Goal: Task Accomplishment & Management: Manage account settings

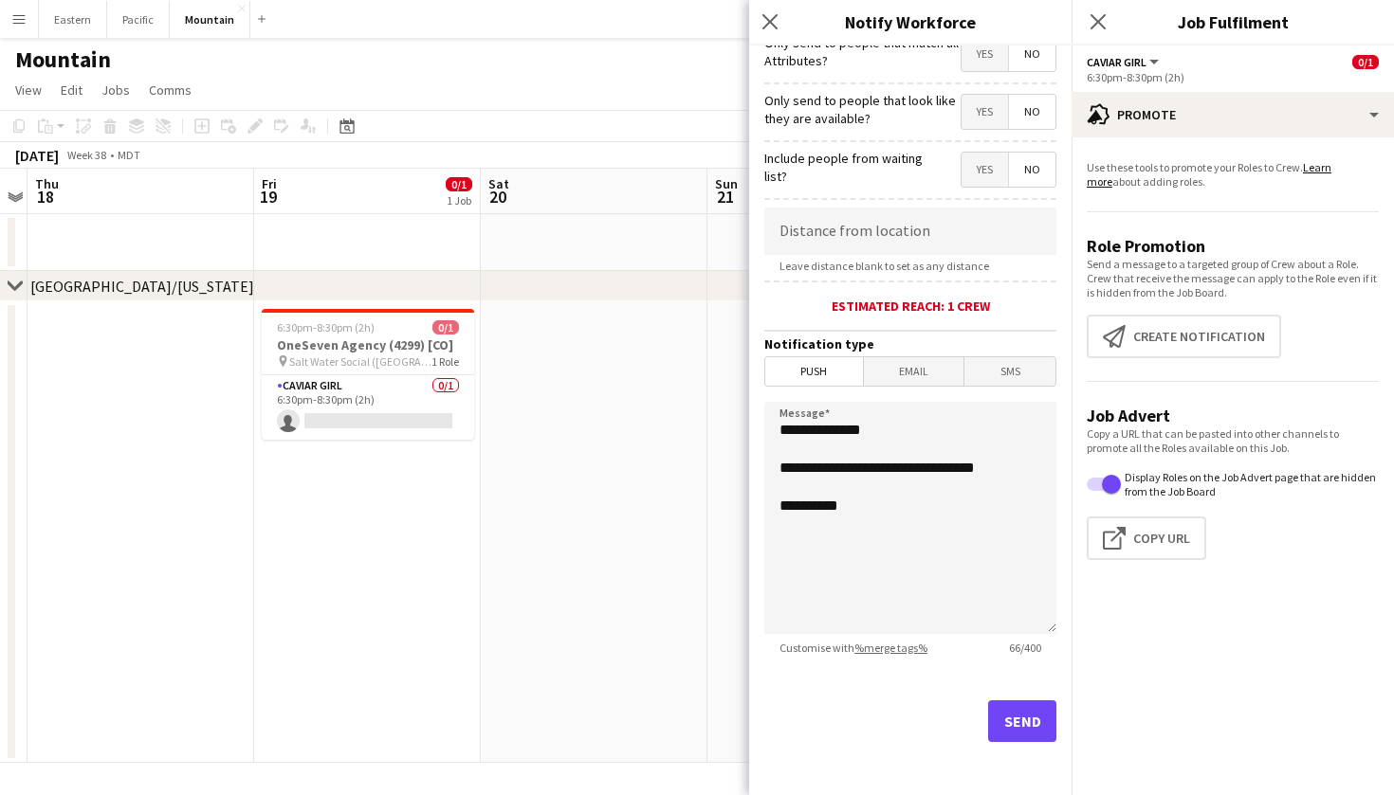
scroll to position [248, 0]
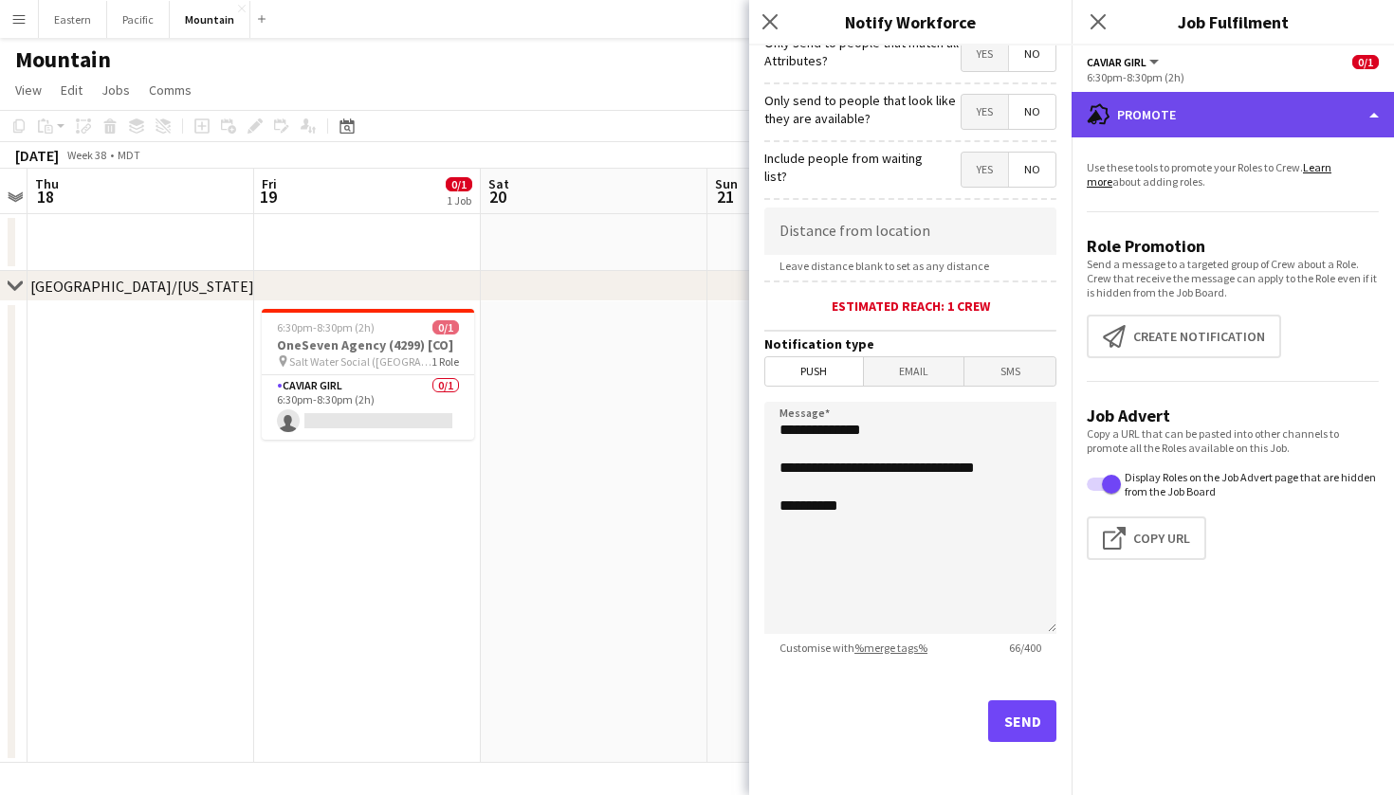
click at [1154, 108] on div "advertising-megaphone Promote" at bounding box center [1232, 115] width 322 height 46
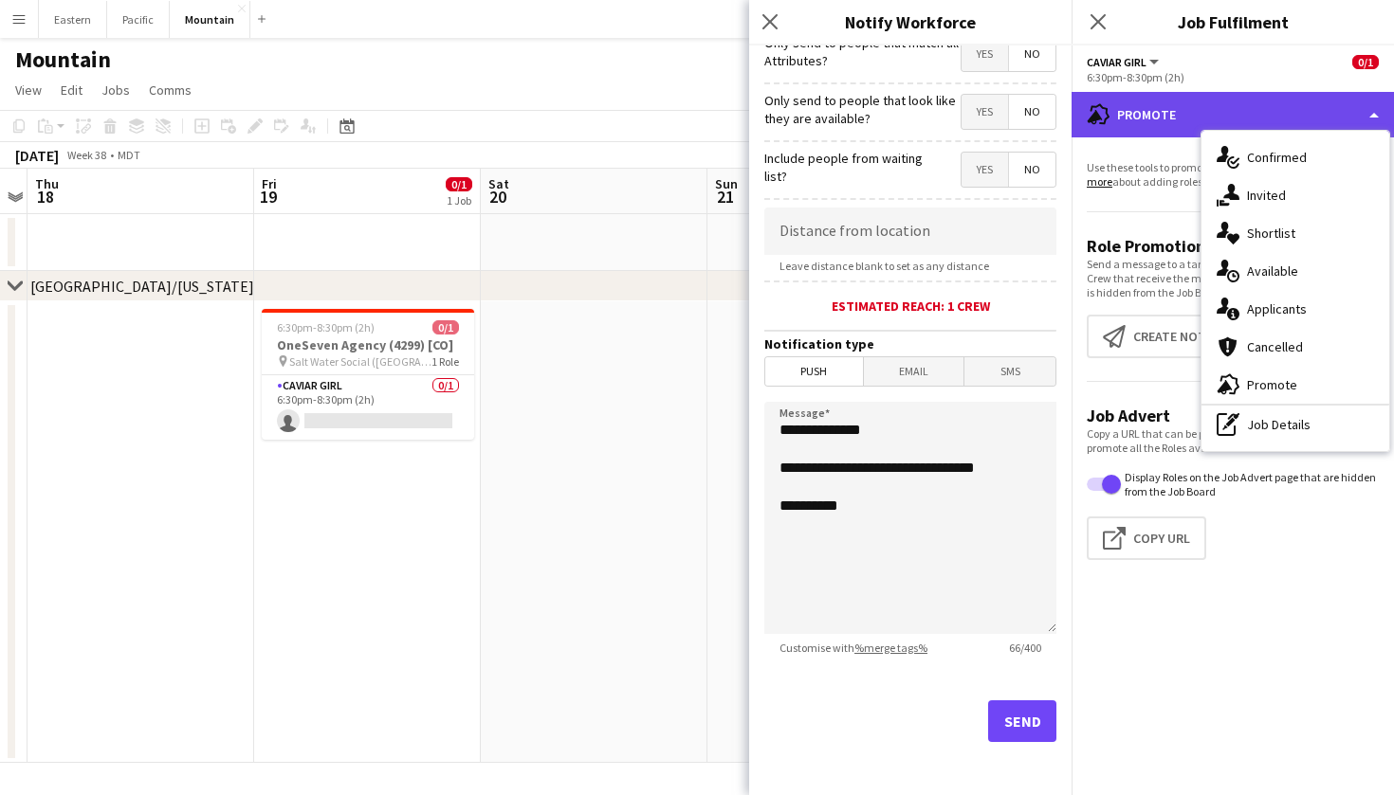
click at [1154, 108] on div "advertising-megaphone Promote" at bounding box center [1232, 115] width 322 height 46
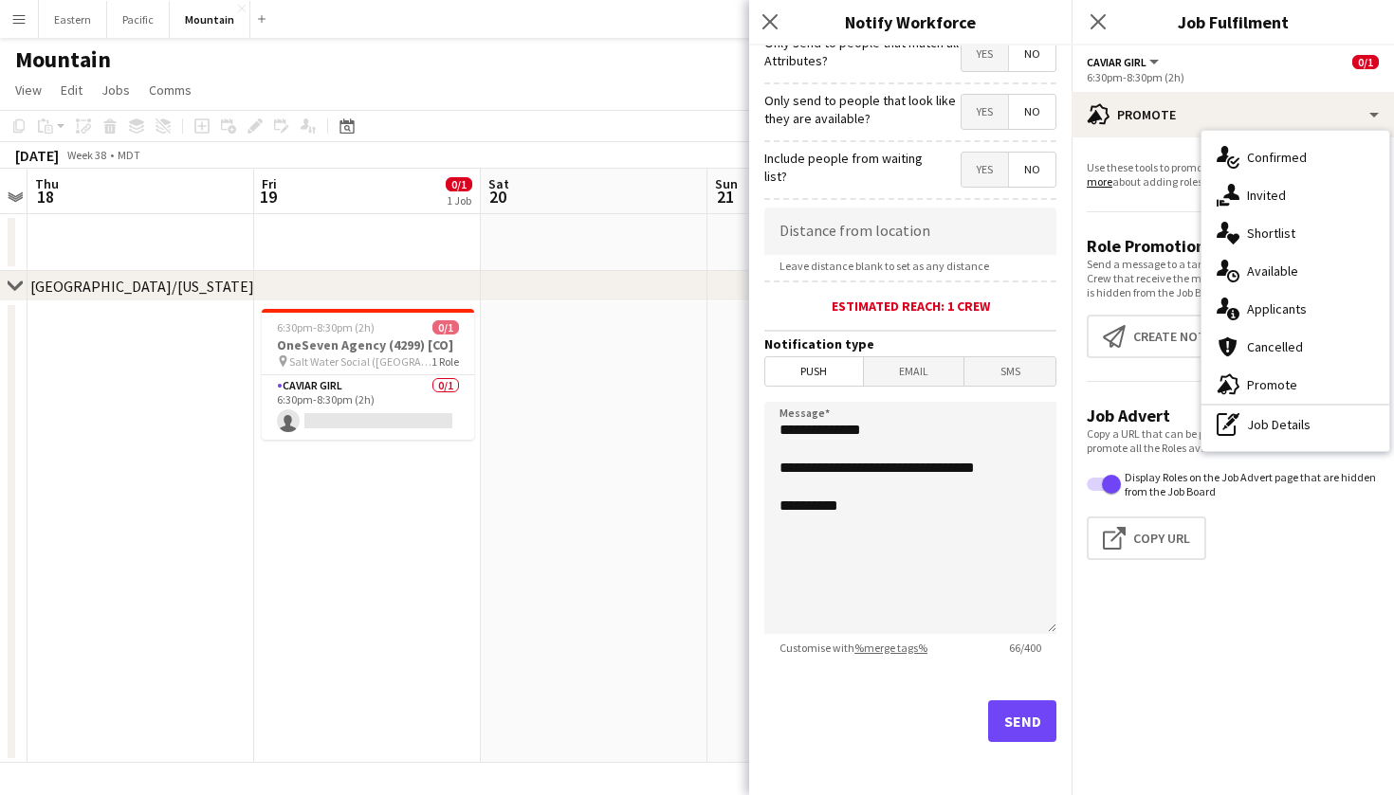
click at [1228, 46] on app-options-switcher "Caviar Girl All roles Caviar Girl 0/1 6:30pm-8:30pm (2h)" at bounding box center [1232, 69] width 322 height 46
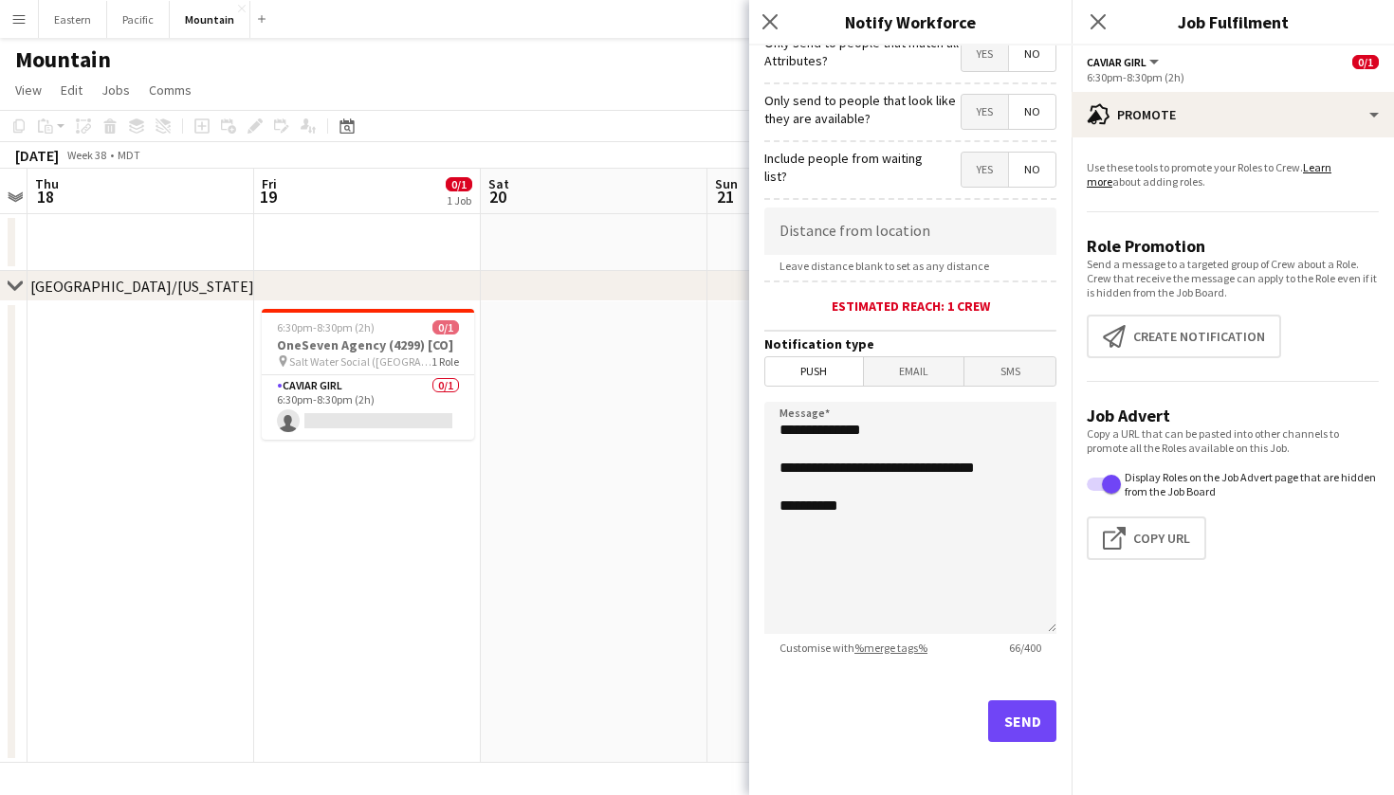
click at [1005, 714] on button "Send" at bounding box center [1022, 722] width 68 height 42
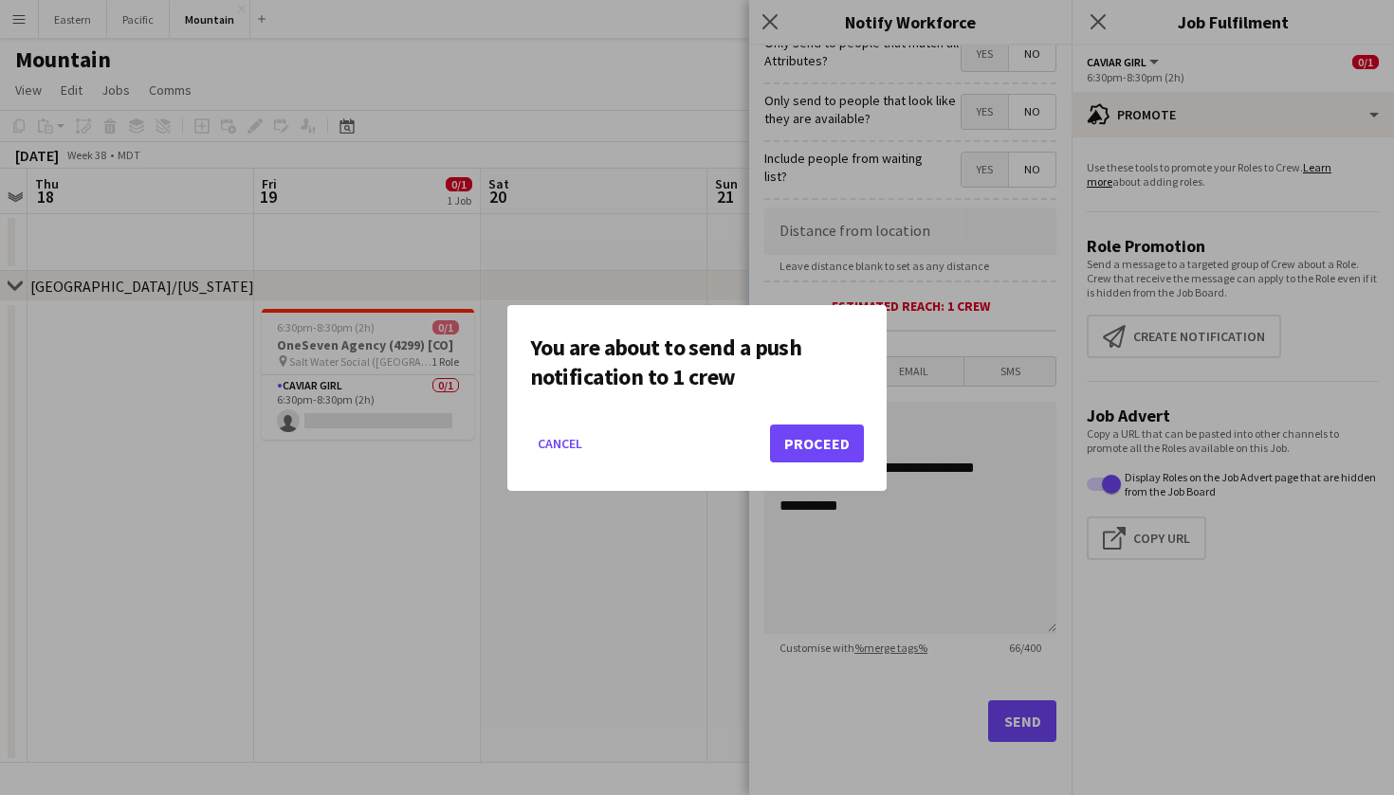
click at [844, 455] on button "Proceed" at bounding box center [817, 444] width 94 height 38
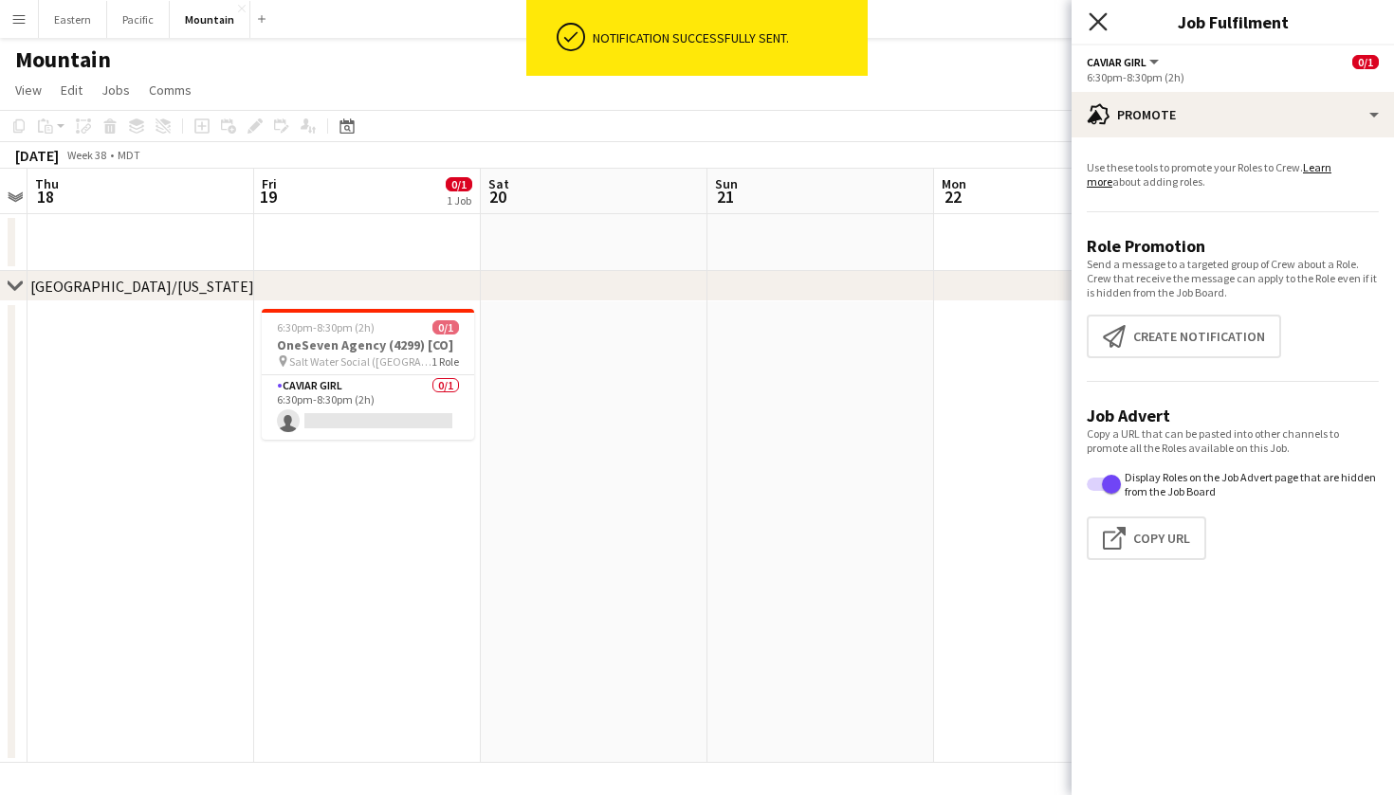
click at [1094, 23] on icon "Close pop-in" at bounding box center [1097, 21] width 18 height 18
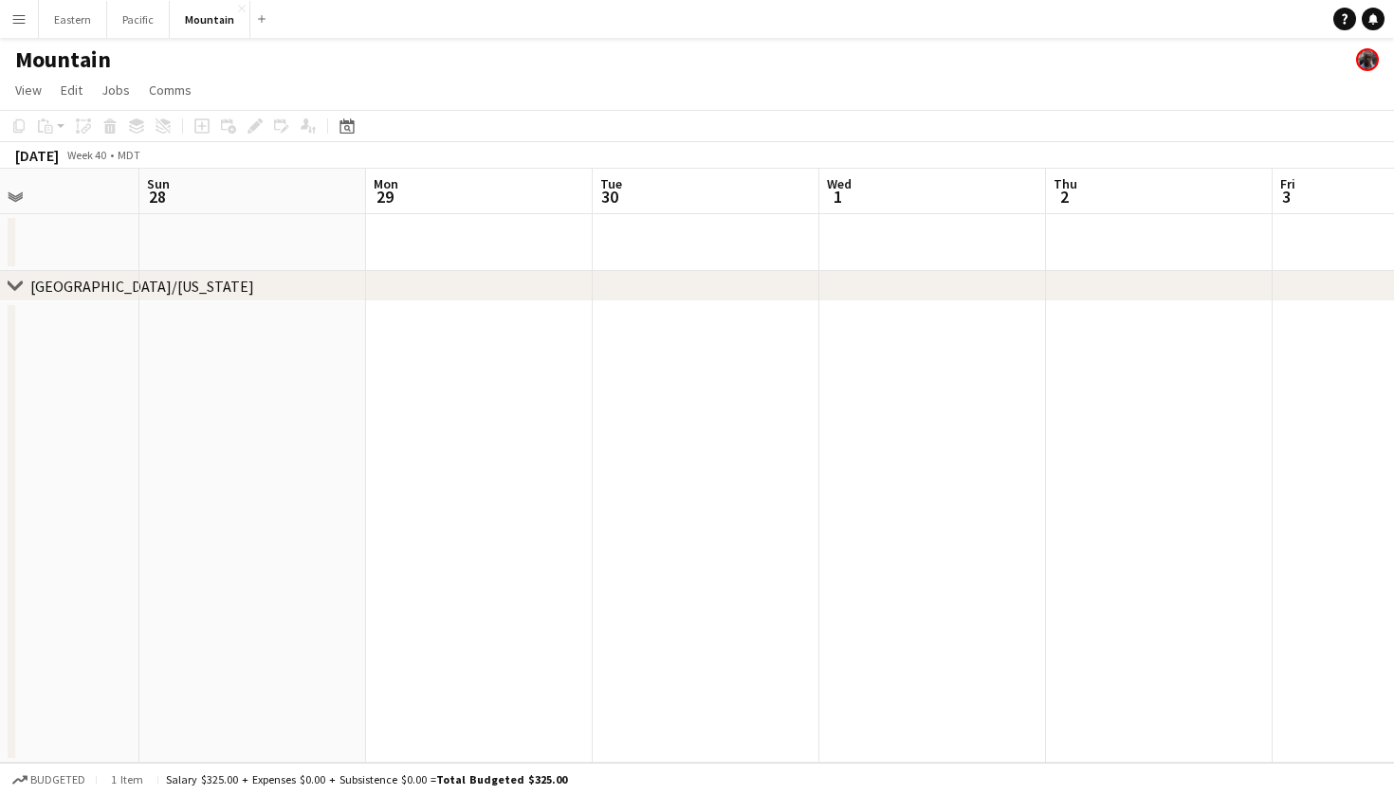
scroll to position [0, 528]
click at [82, 10] on button "Eastern Close" at bounding box center [73, 19] width 68 height 37
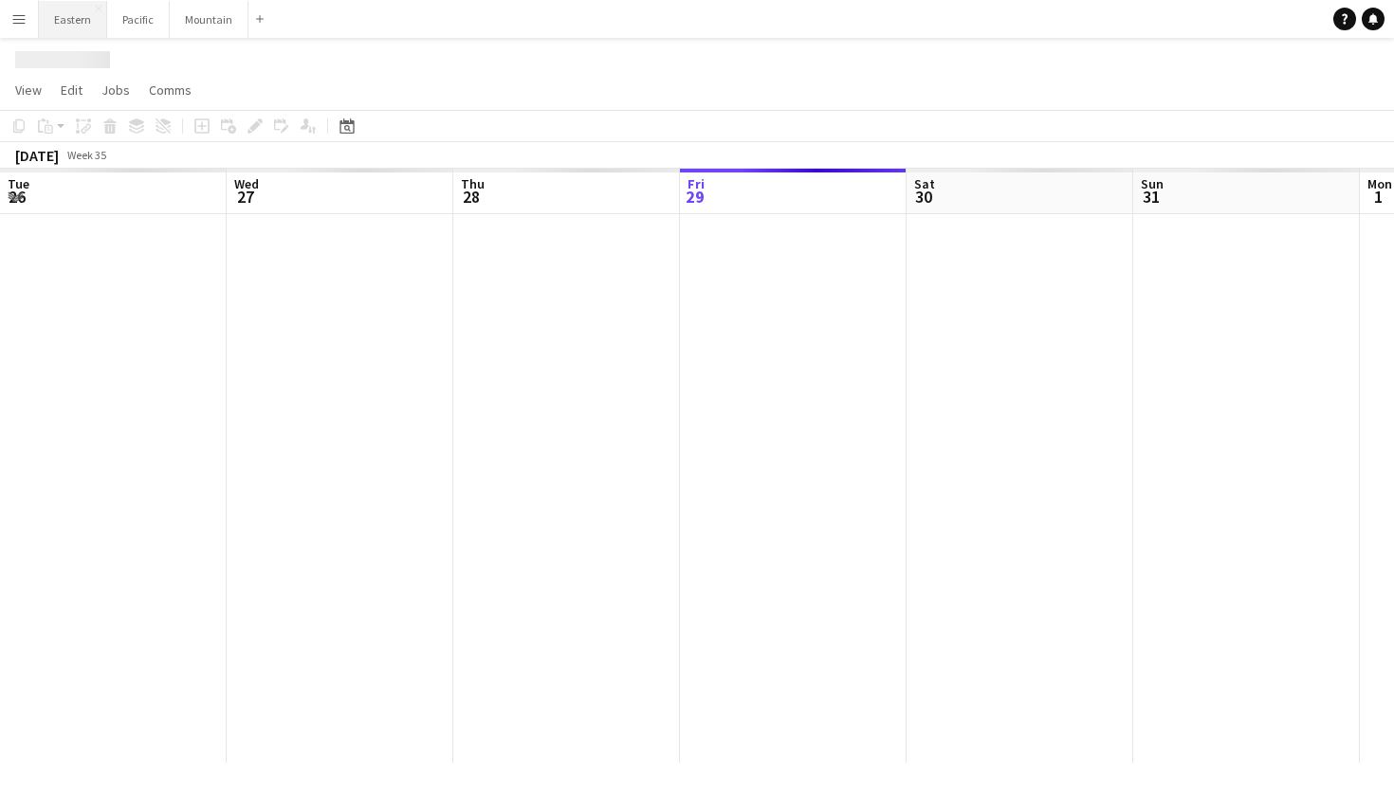
scroll to position [0, 453]
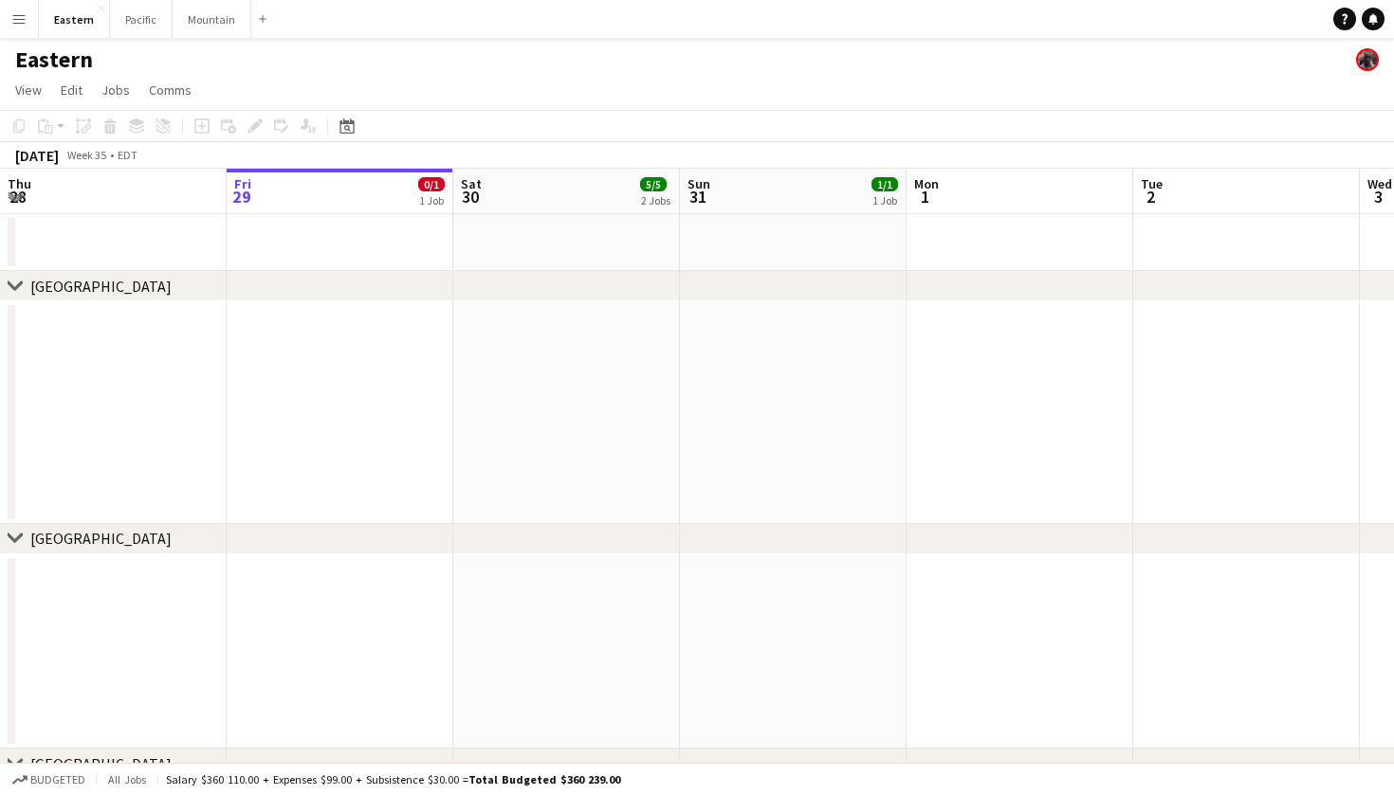
click at [23, 32] on button "Menu" at bounding box center [19, 19] width 38 height 38
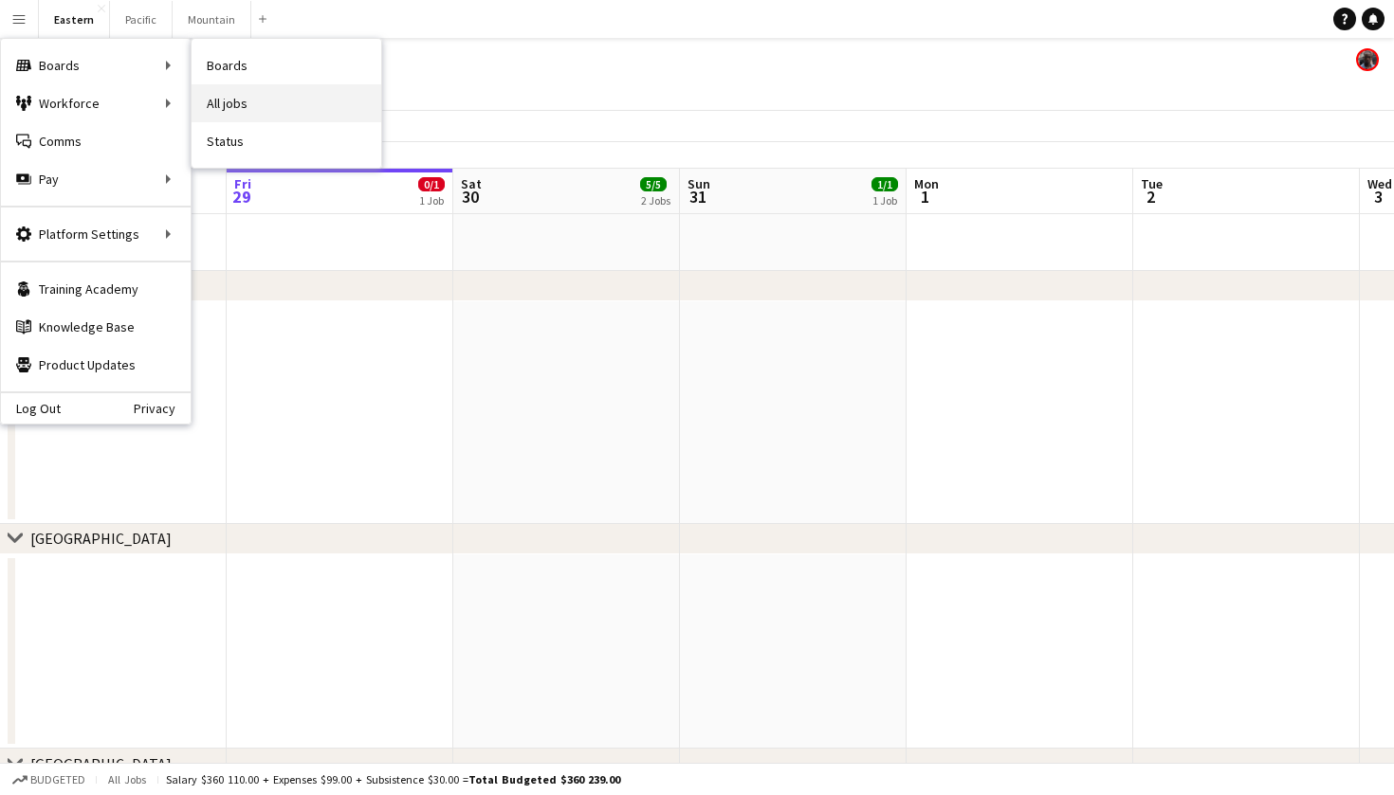
click at [263, 105] on link "All jobs" at bounding box center [287, 103] width 190 height 38
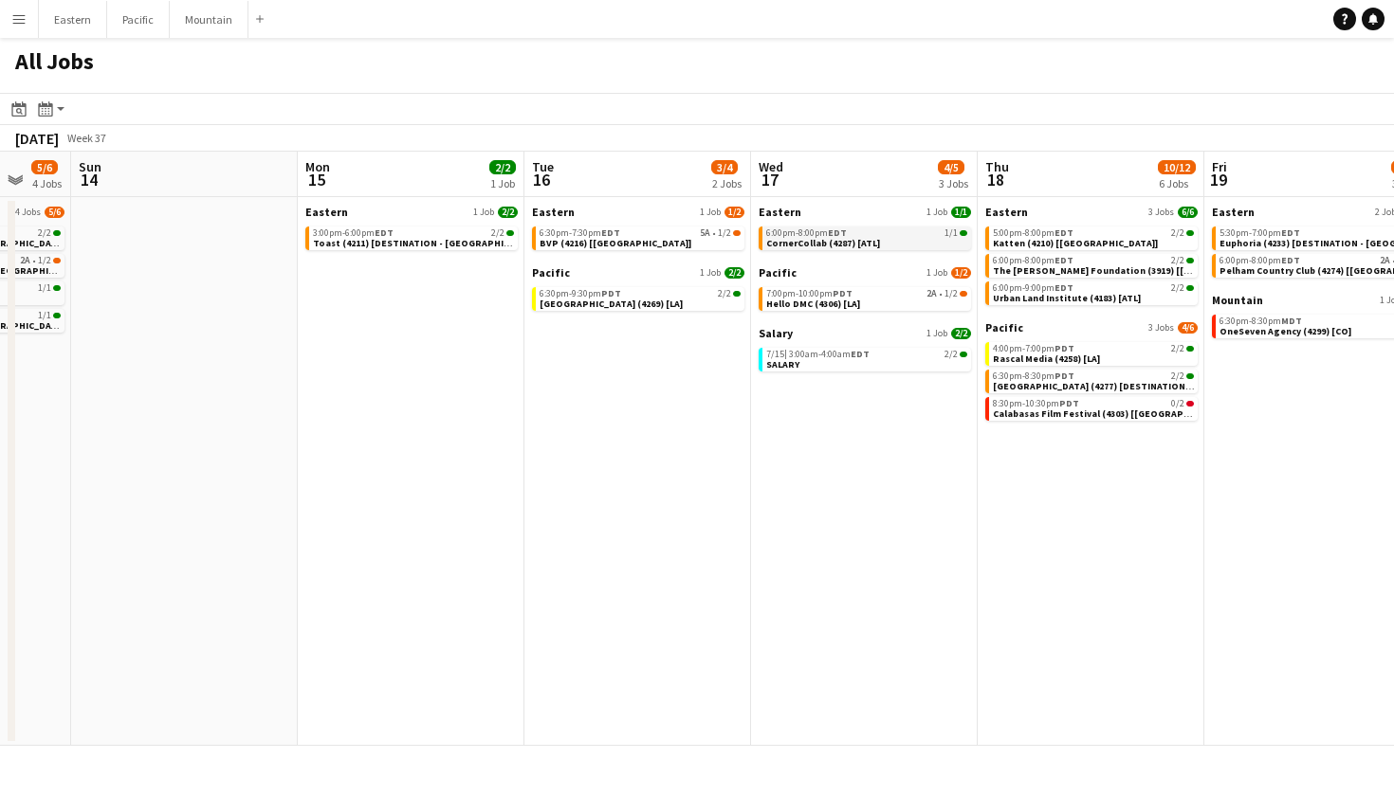
scroll to position [0, 611]
click at [1048, 402] on span "8:30pm-10:30pm PDT" at bounding box center [1034, 403] width 86 height 9
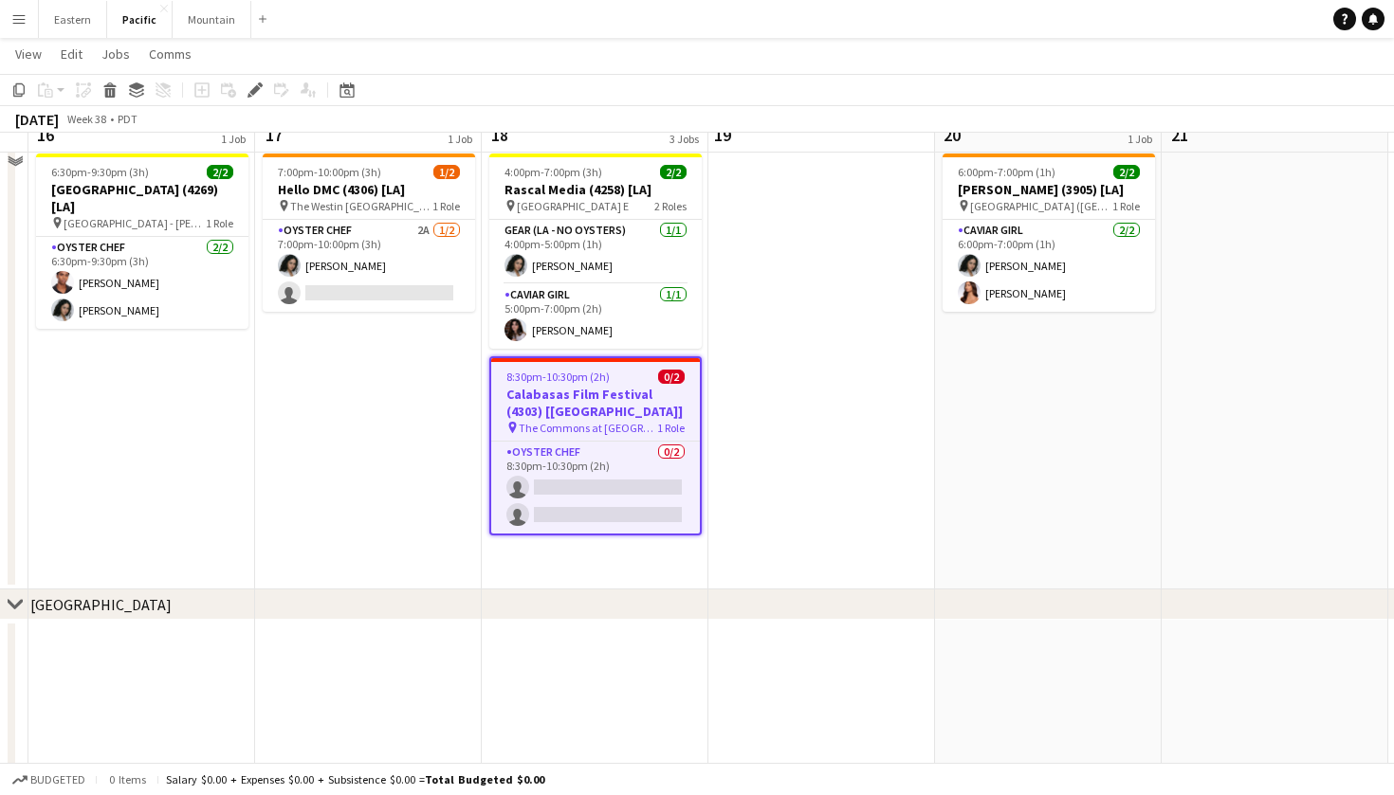
scroll to position [248, 0]
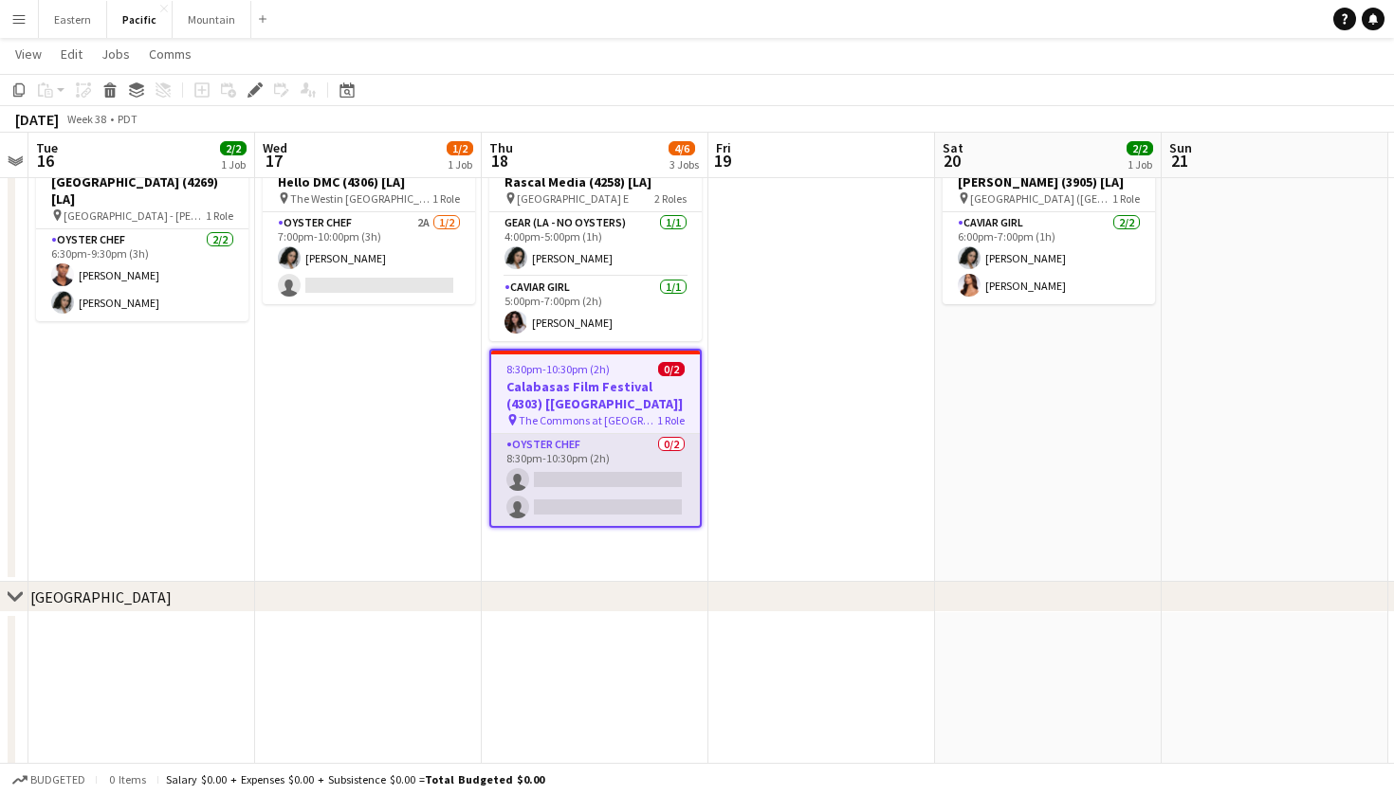
click at [635, 437] on app-card-role "Oyster Chef 0/2 8:30pm-10:30pm (2h) single-neutral-actions single-neutral-actio…" at bounding box center [595, 480] width 209 height 92
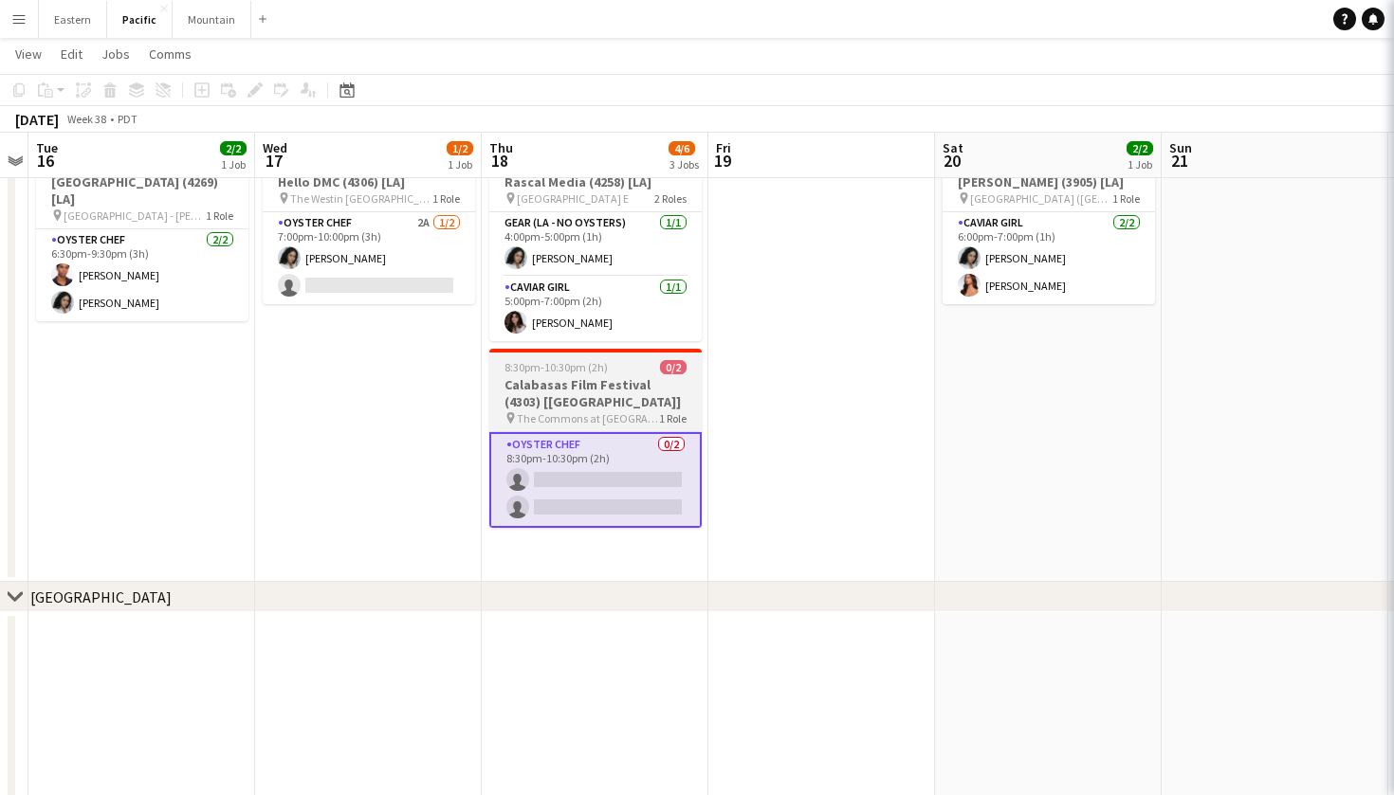
click at [652, 383] on h3 "Calabasas Film Festival (4303) [LA]" at bounding box center [595, 393] width 212 height 34
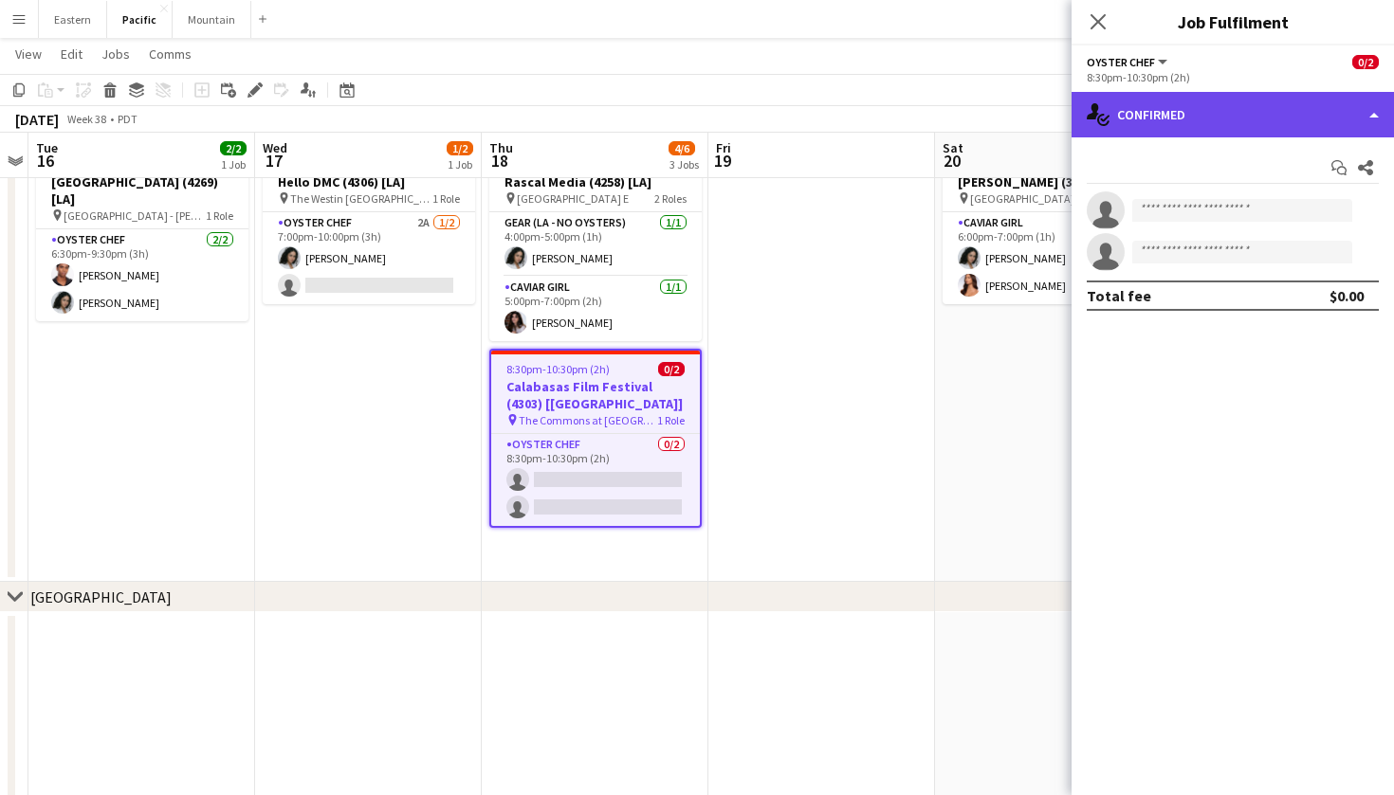
click at [1337, 120] on div "single-neutral-actions-check-2 Confirmed" at bounding box center [1232, 115] width 322 height 46
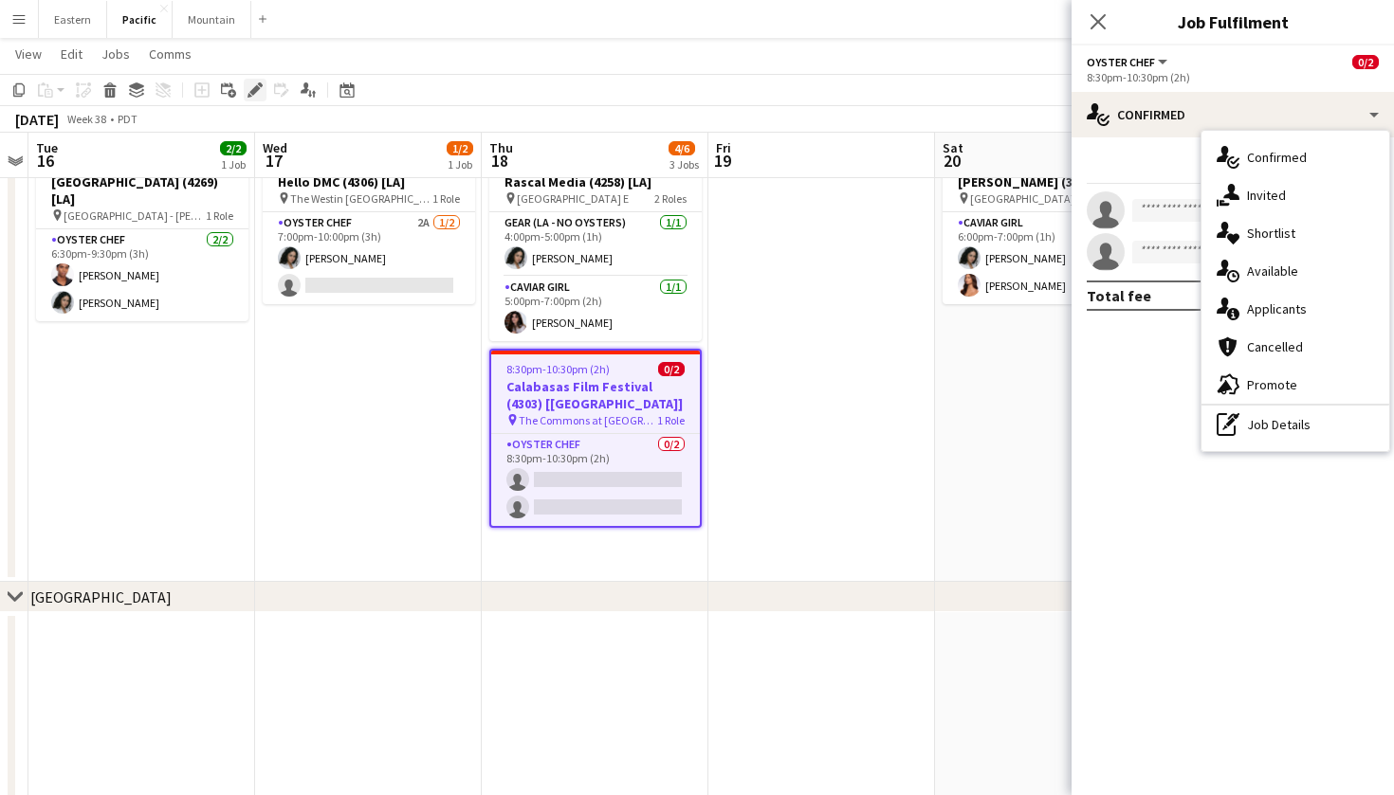
click at [257, 91] on icon at bounding box center [254, 90] width 10 height 10
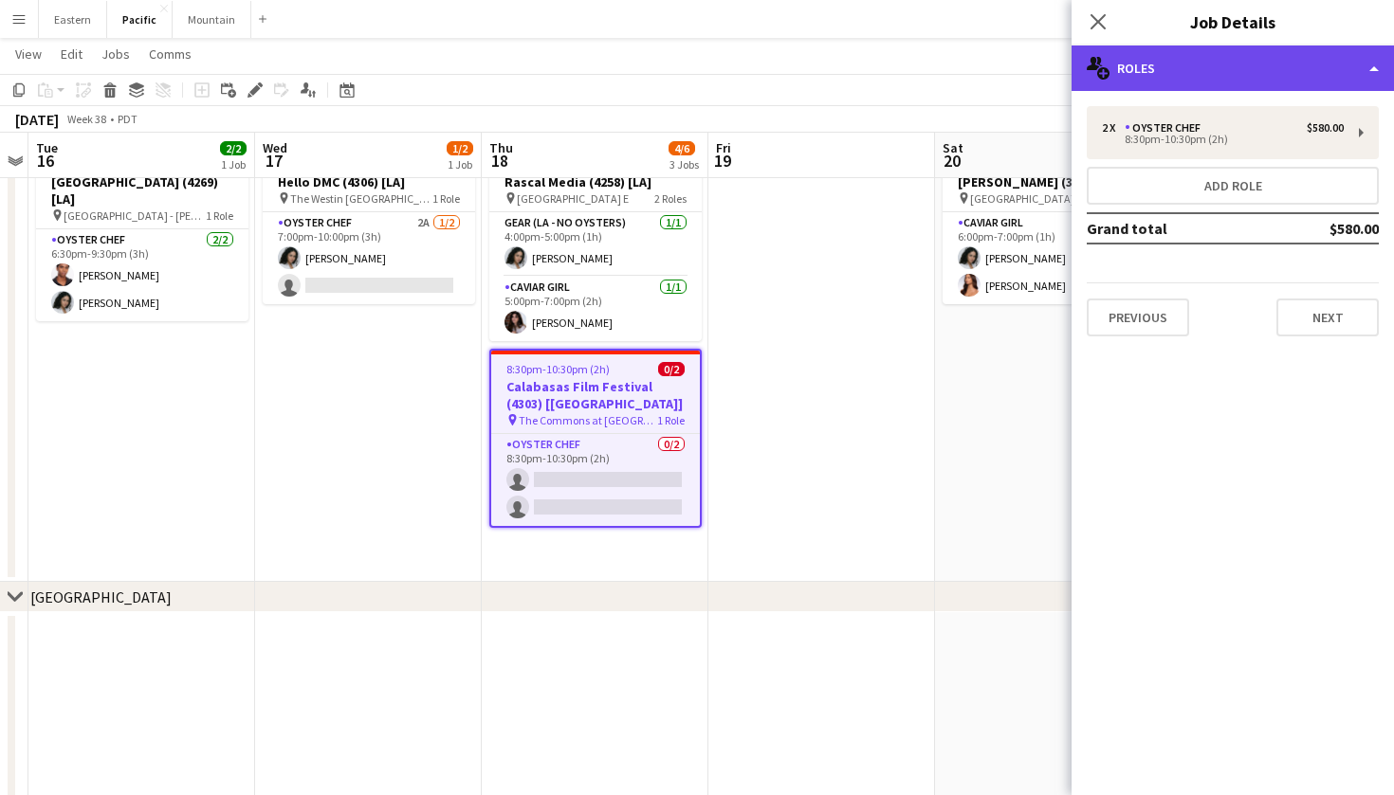
click at [1348, 63] on div "multiple-users-add Roles" at bounding box center [1232, 69] width 322 height 46
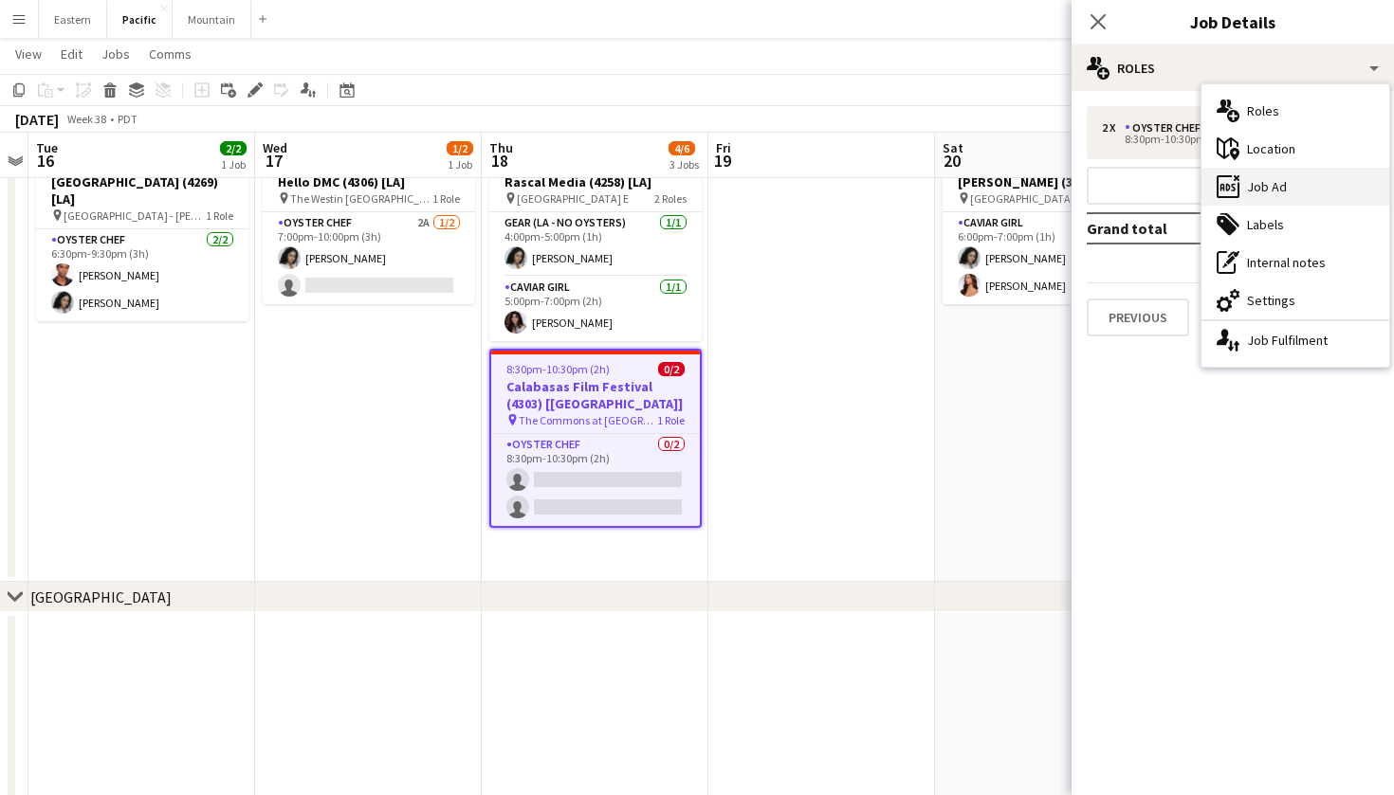
click at [1308, 184] on div "ads-window Job Ad" at bounding box center [1295, 187] width 188 height 38
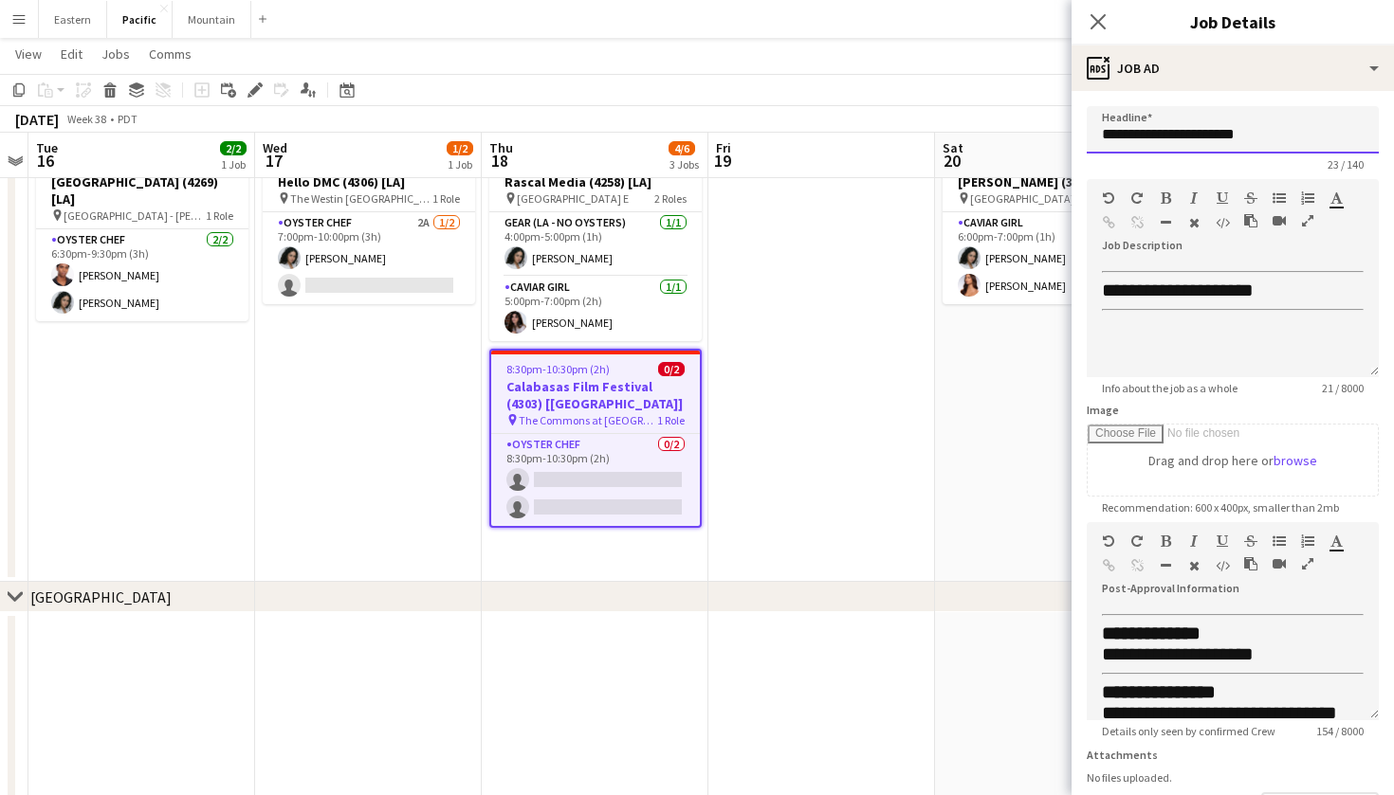
click at [1220, 126] on input "**********" at bounding box center [1233, 129] width 292 height 47
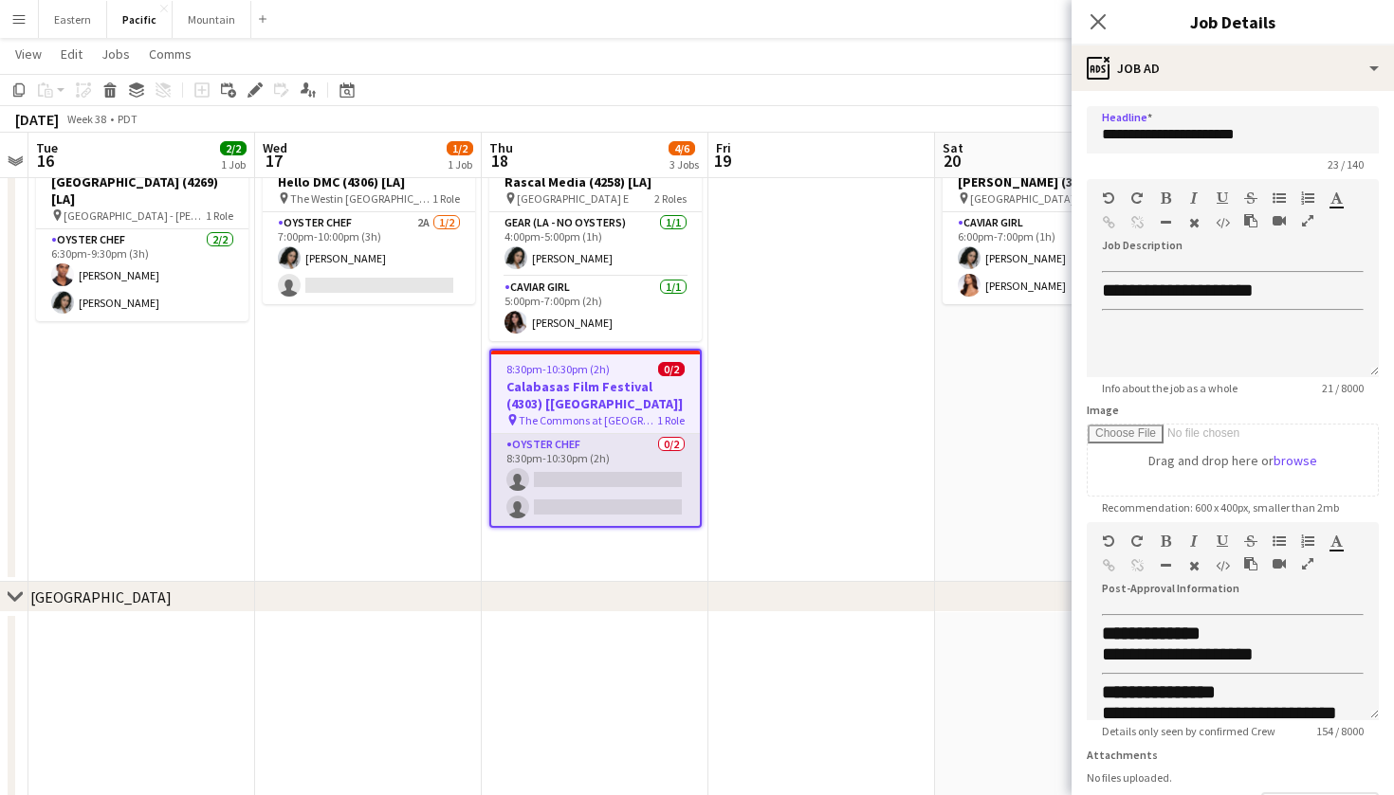
click at [634, 466] on app-card-role "Oyster Chef 0/2 8:30pm-10:30pm (2h) single-neutral-actions single-neutral-actio…" at bounding box center [595, 480] width 209 height 92
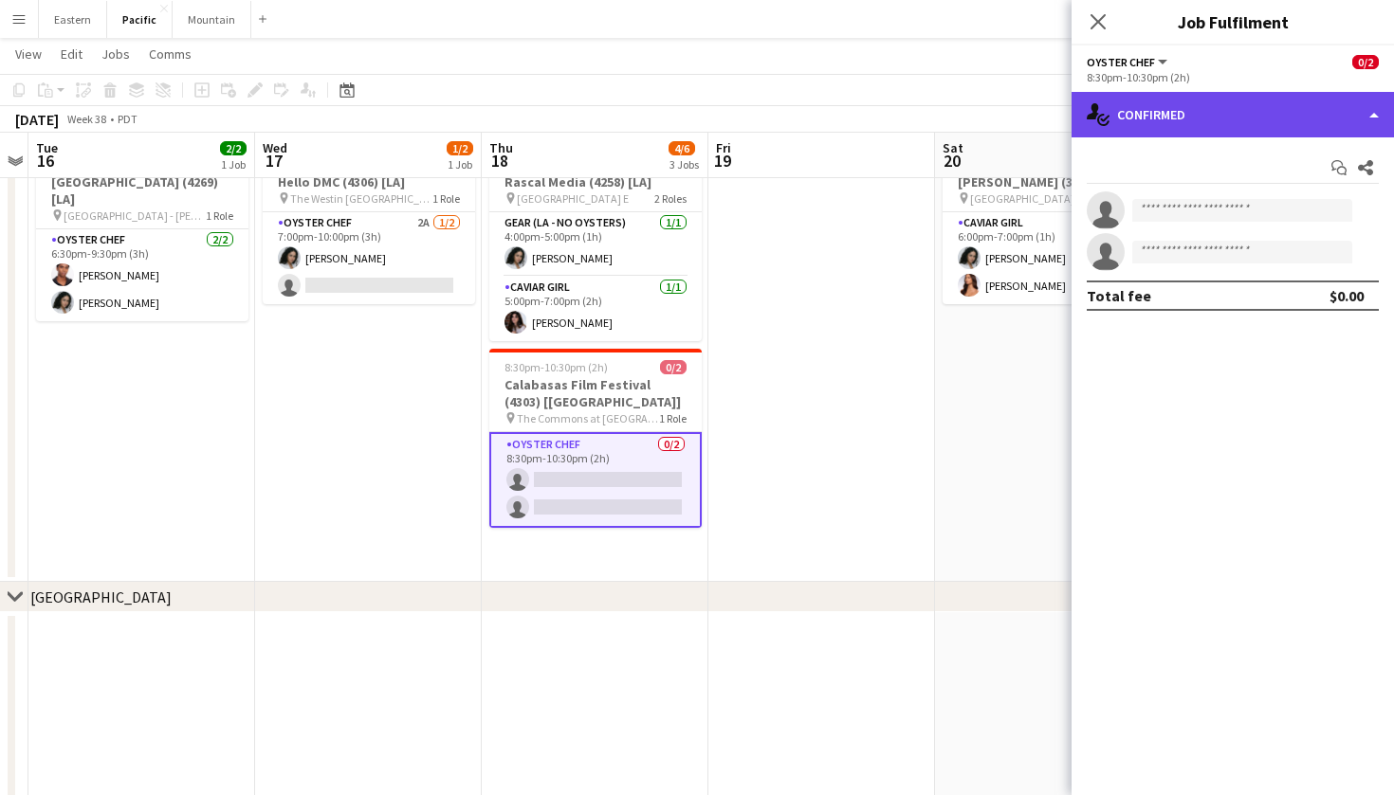
click at [1321, 92] on div "single-neutral-actions-check-2 Confirmed" at bounding box center [1232, 115] width 322 height 46
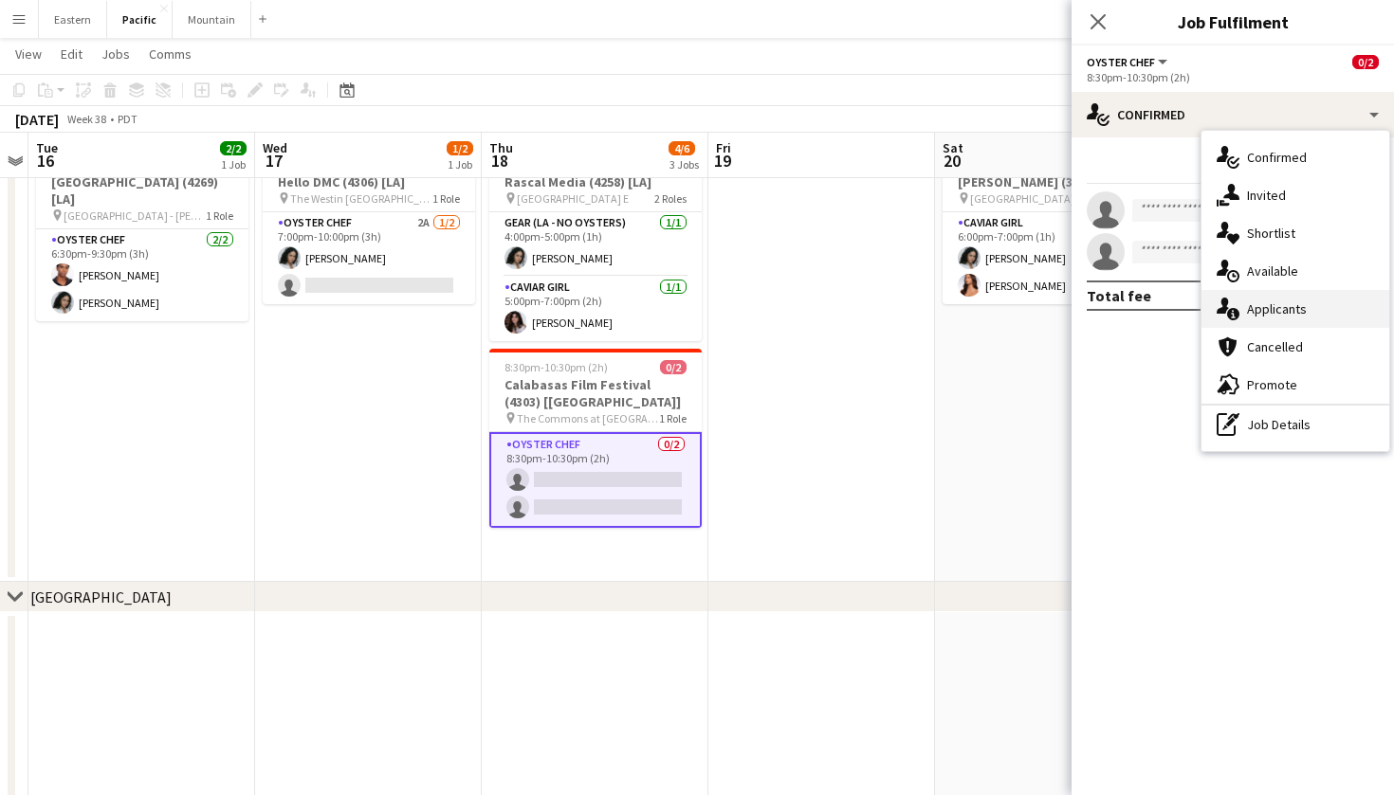
click at [1297, 309] on div "single-neutral-actions-information Applicants" at bounding box center [1295, 309] width 188 height 38
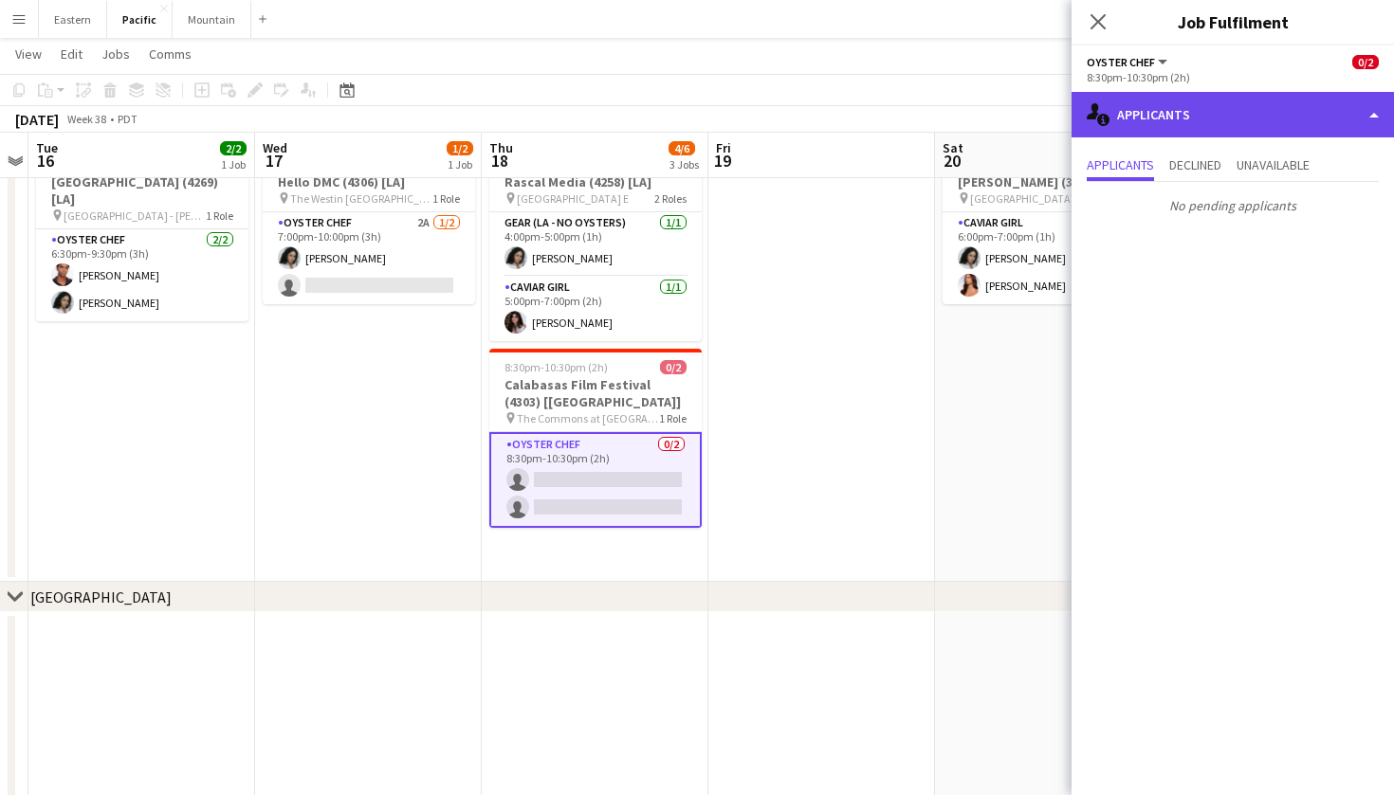
click at [1234, 122] on div "single-neutral-actions-information Applicants" at bounding box center [1232, 115] width 322 height 46
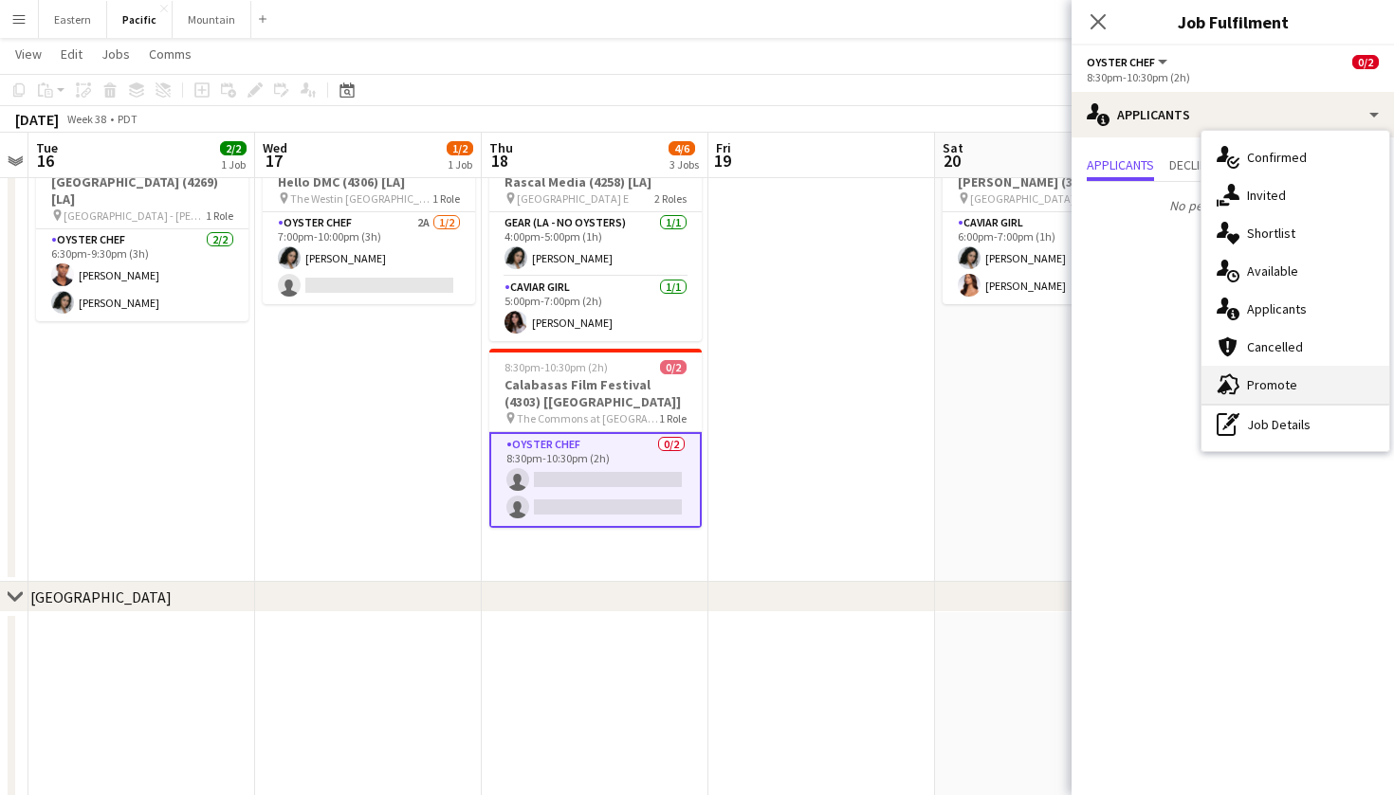
click at [1254, 378] on div "advertising-megaphone Promote" at bounding box center [1295, 385] width 188 height 38
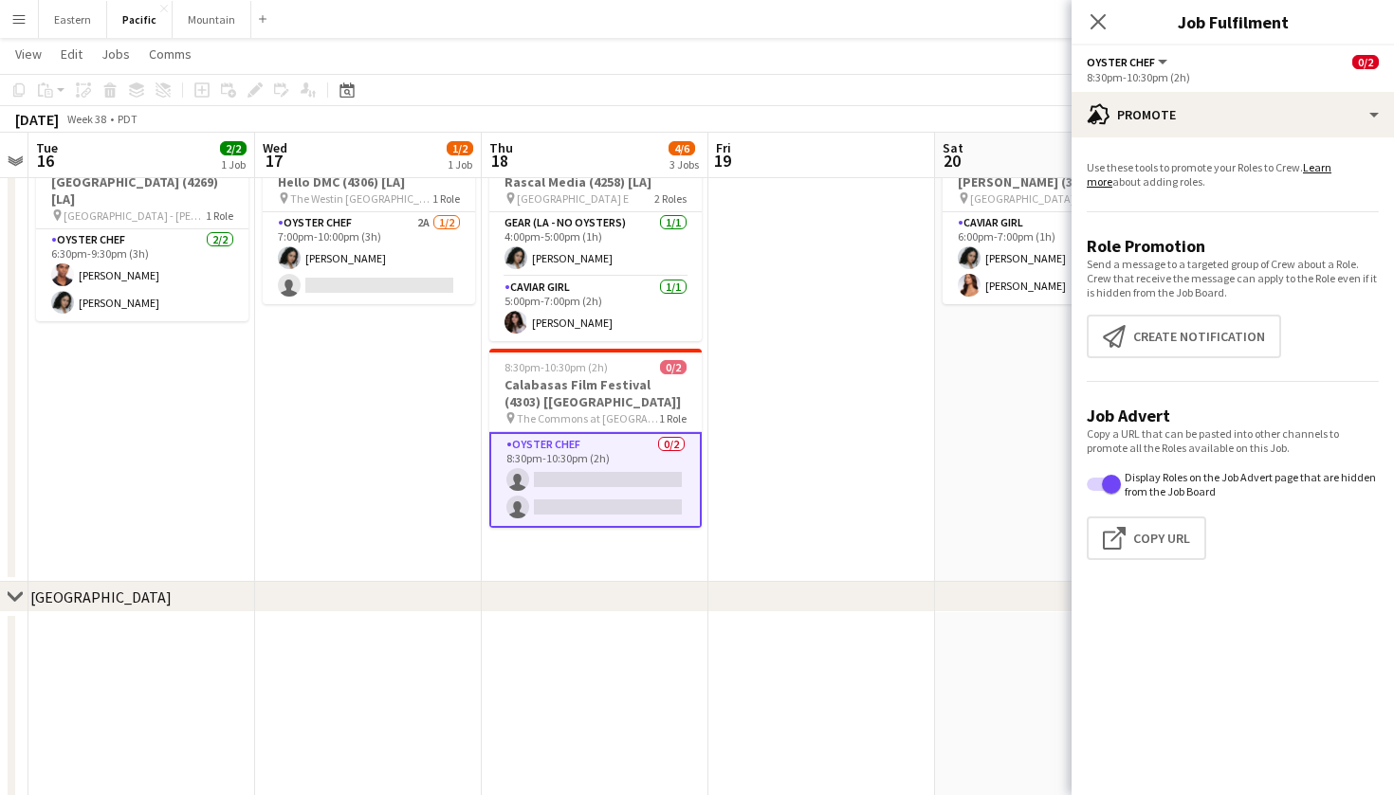
click at [1161, 302] on app-promote-tab "Use these tools to promote your Roles to Crew. Learn more about adding roles. R…" at bounding box center [1232, 364] width 322 height 423
click at [1158, 326] on button "Create notification Create notification" at bounding box center [1184, 337] width 194 height 44
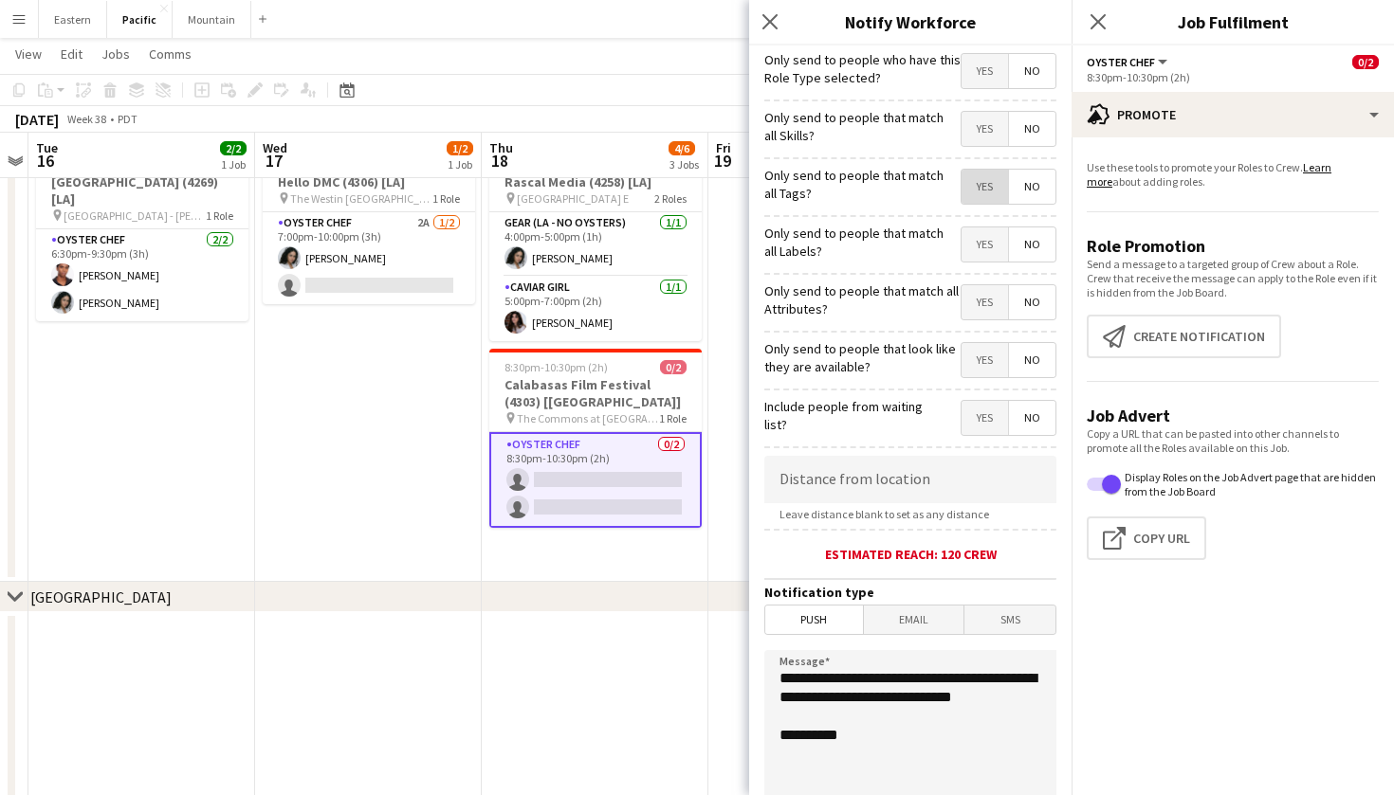
click at [986, 195] on span "Yes" at bounding box center [984, 187] width 46 height 34
drag, startPoint x: 880, startPoint y: 721, endPoint x: 739, endPoint y: 679, distance: 147.3
click at [739, 679] on body "Menu Boards Boards Boards All jobs Status Workforce Workforce My Workforce Recr…" at bounding box center [697, 654] width 1394 height 1804
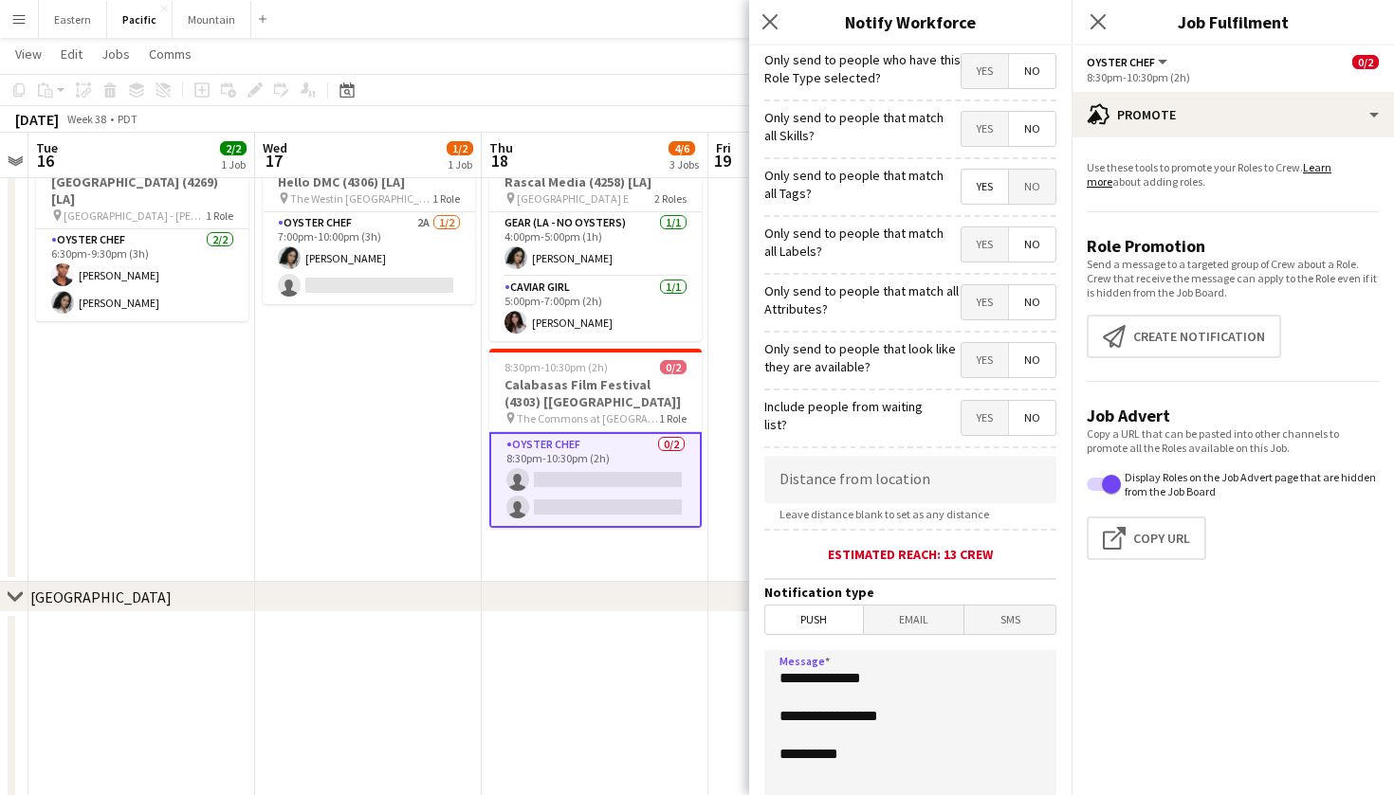
paste textarea "**********"
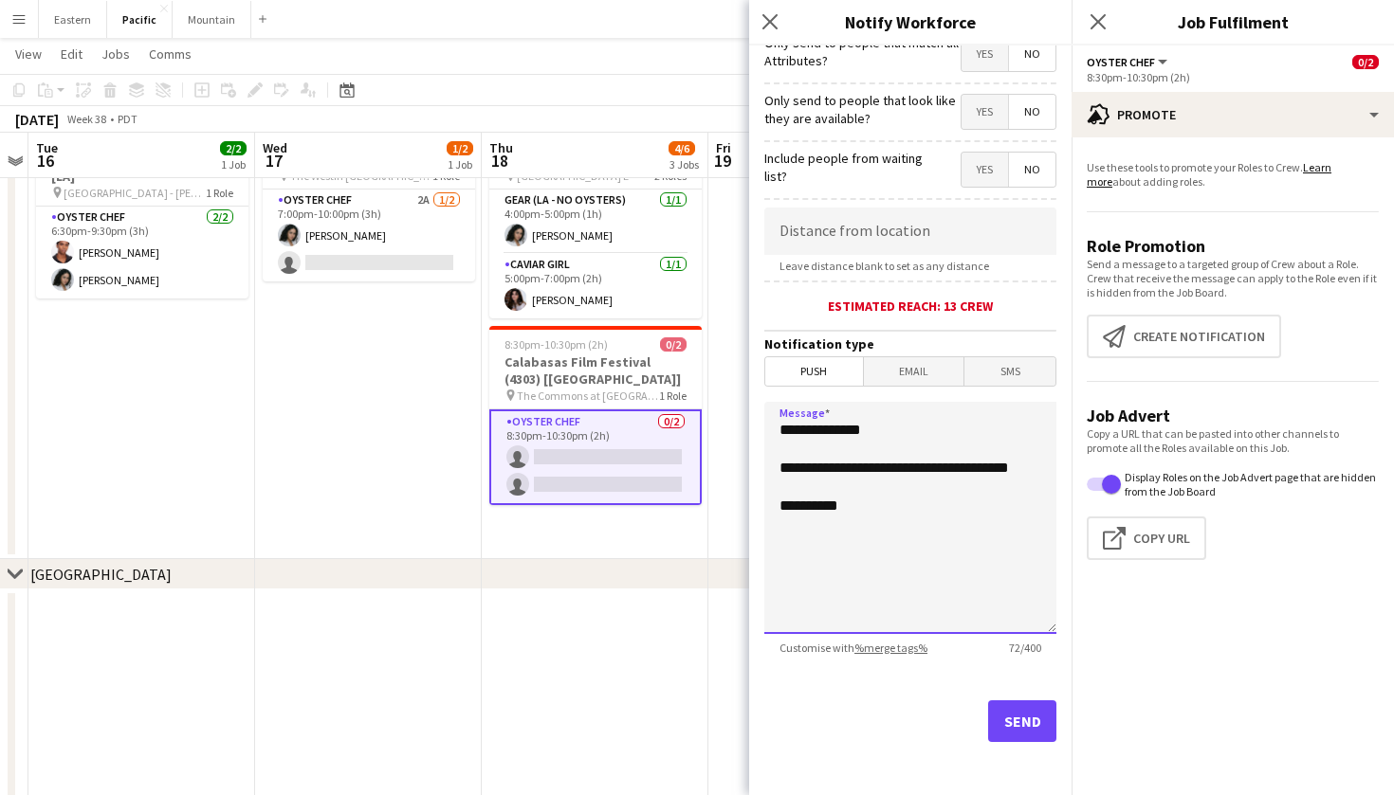
type textarea "**********"
click at [1020, 734] on button "Send" at bounding box center [1022, 722] width 68 height 42
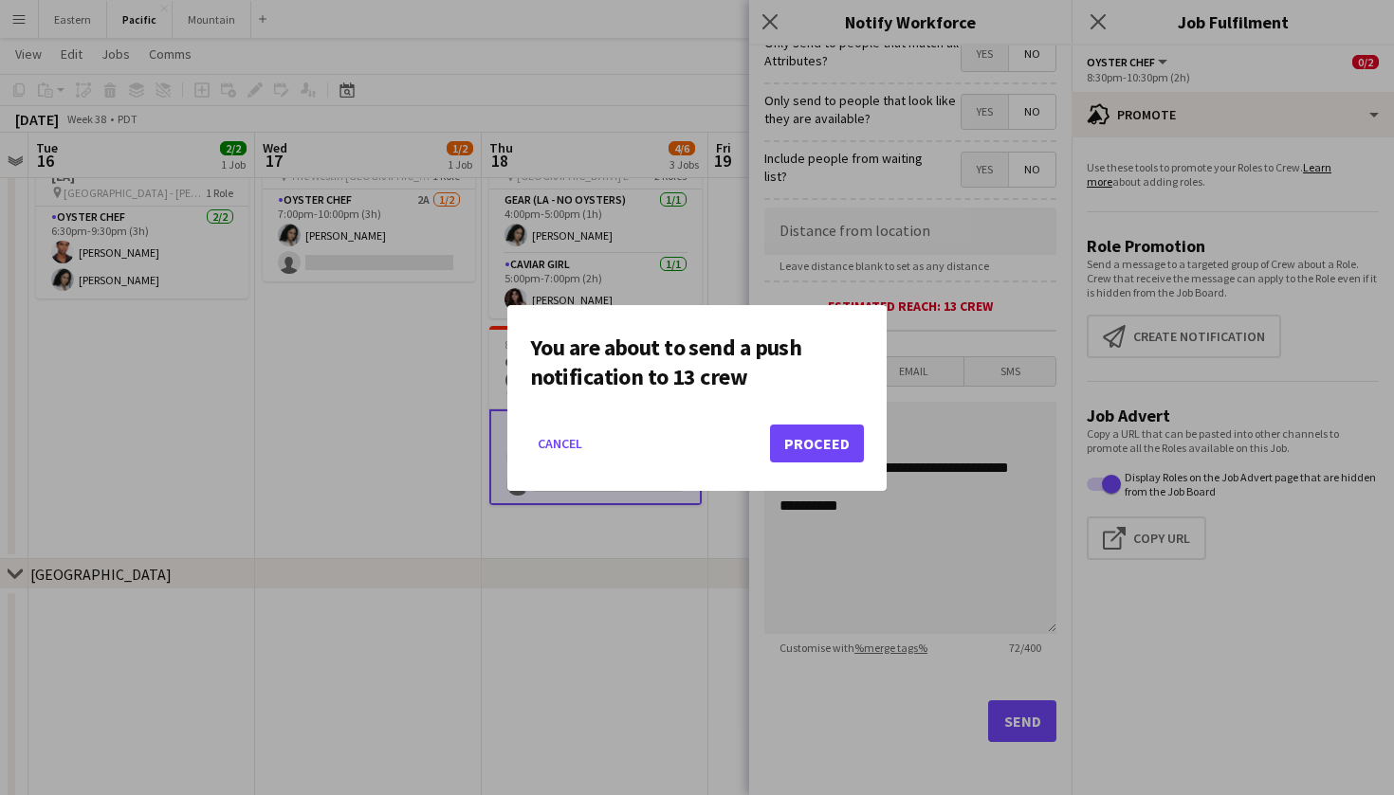
click at [819, 469] on mat-dialog-actions "Cancel Proceed" at bounding box center [697, 451] width 334 height 81
click at [830, 452] on button "Proceed" at bounding box center [817, 444] width 94 height 38
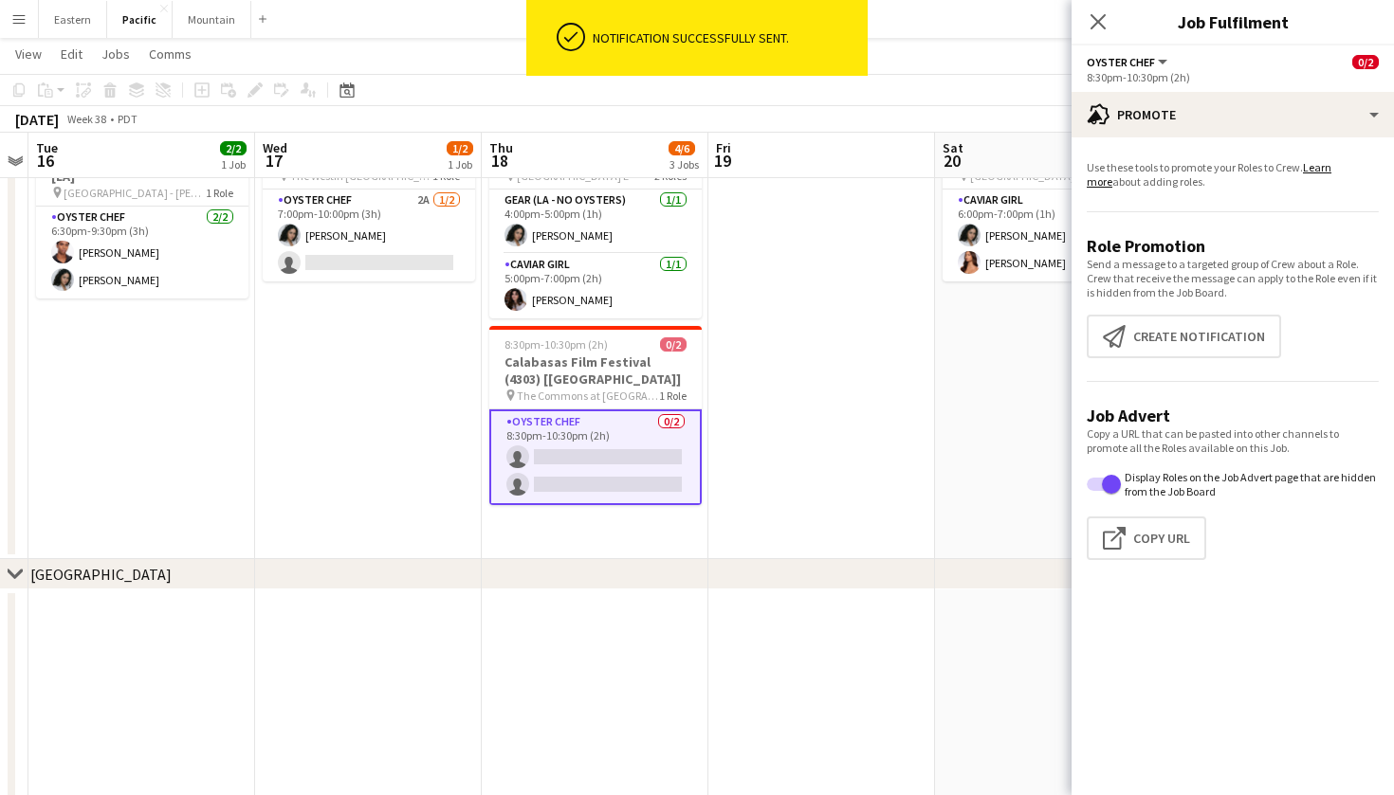
scroll to position [0, 689]
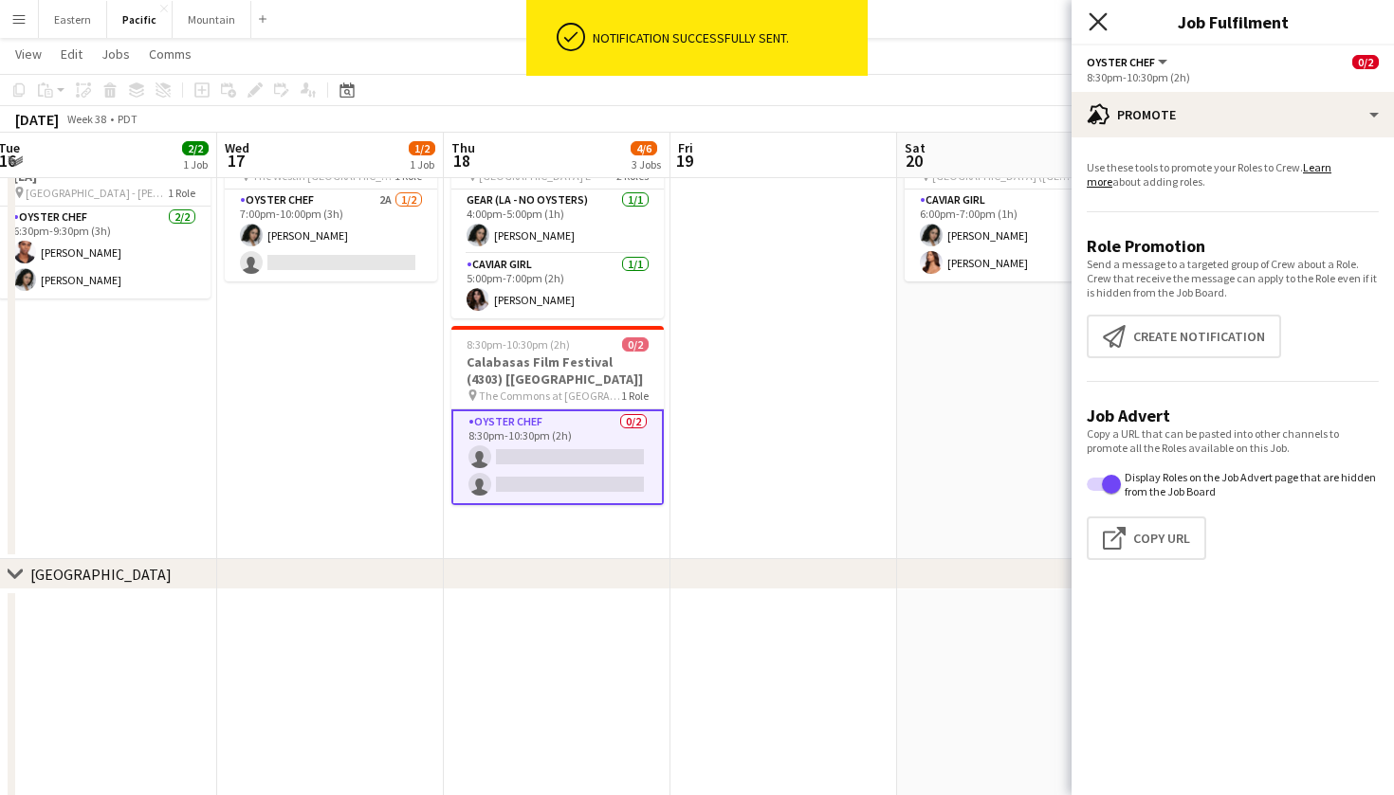
click at [1094, 23] on icon "Close pop-in" at bounding box center [1097, 21] width 18 height 18
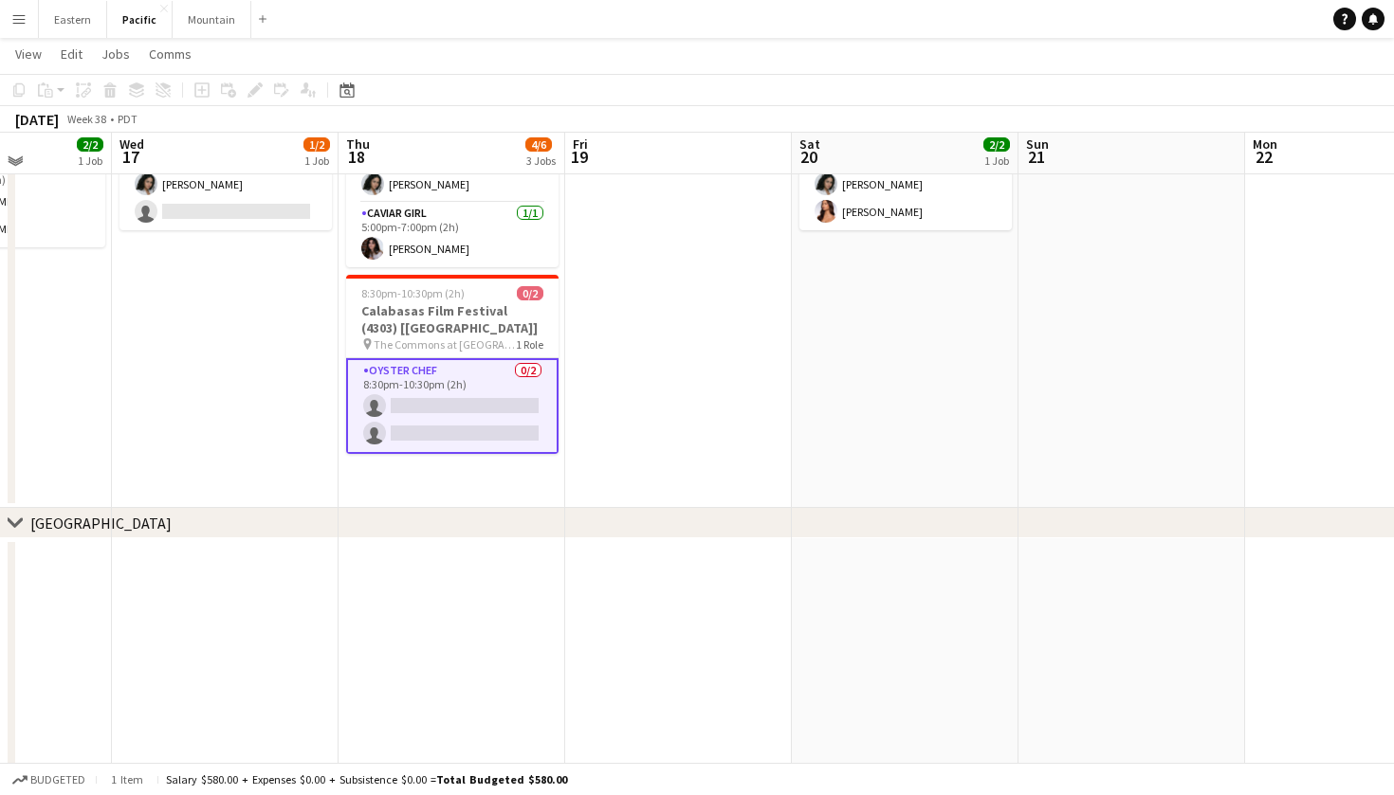
scroll to position [319, 0]
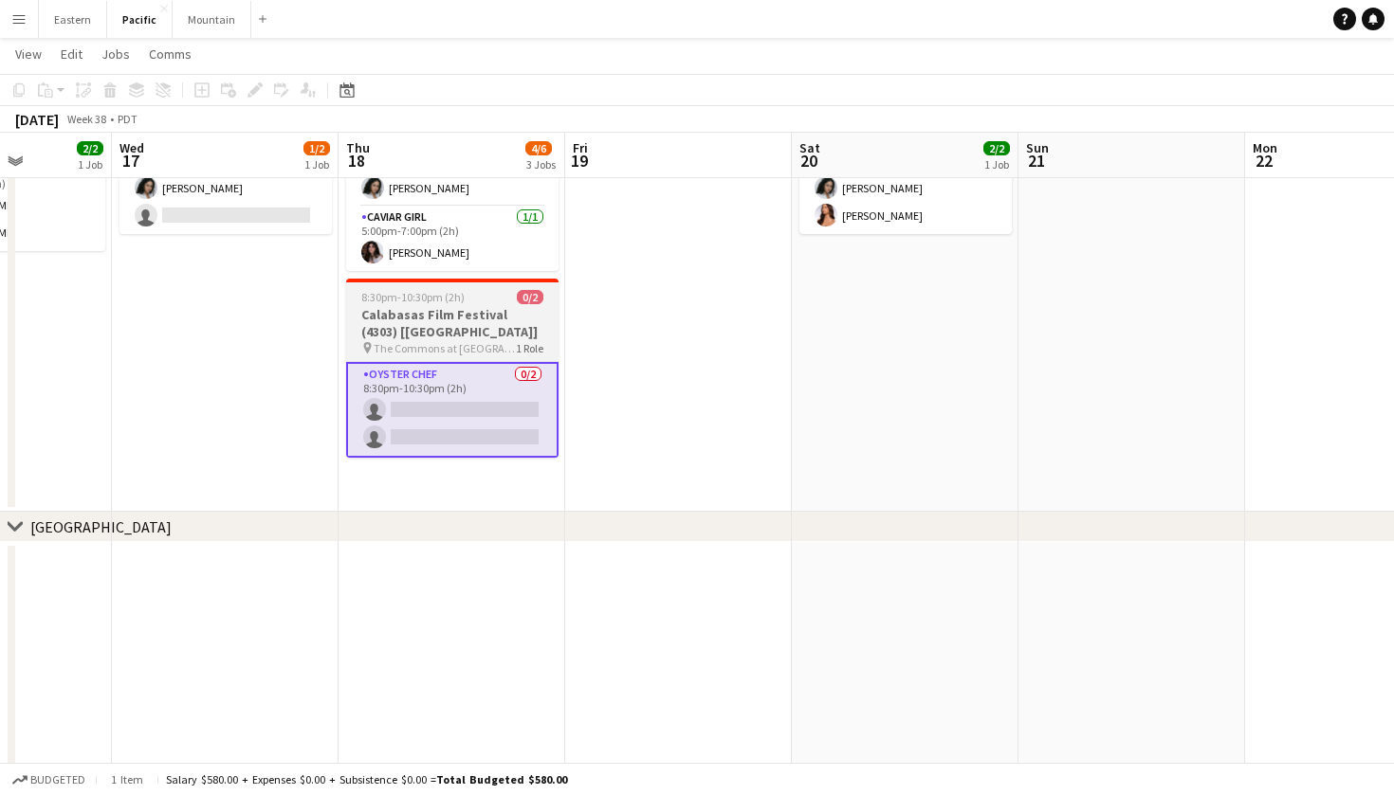
click at [466, 293] on div "8:30pm-10:30pm (2h) 0/2" at bounding box center [452, 297] width 212 height 14
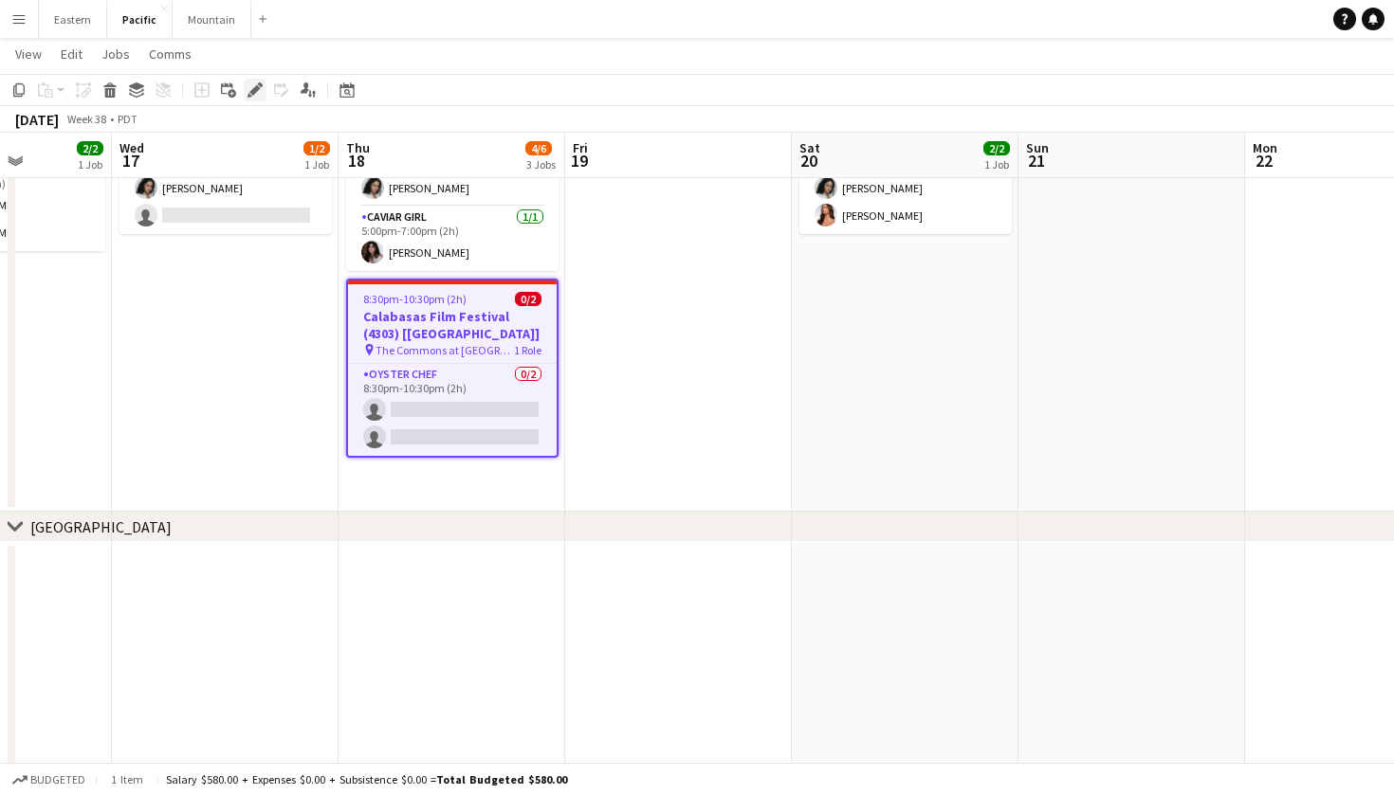
click at [253, 93] on icon at bounding box center [254, 90] width 10 height 10
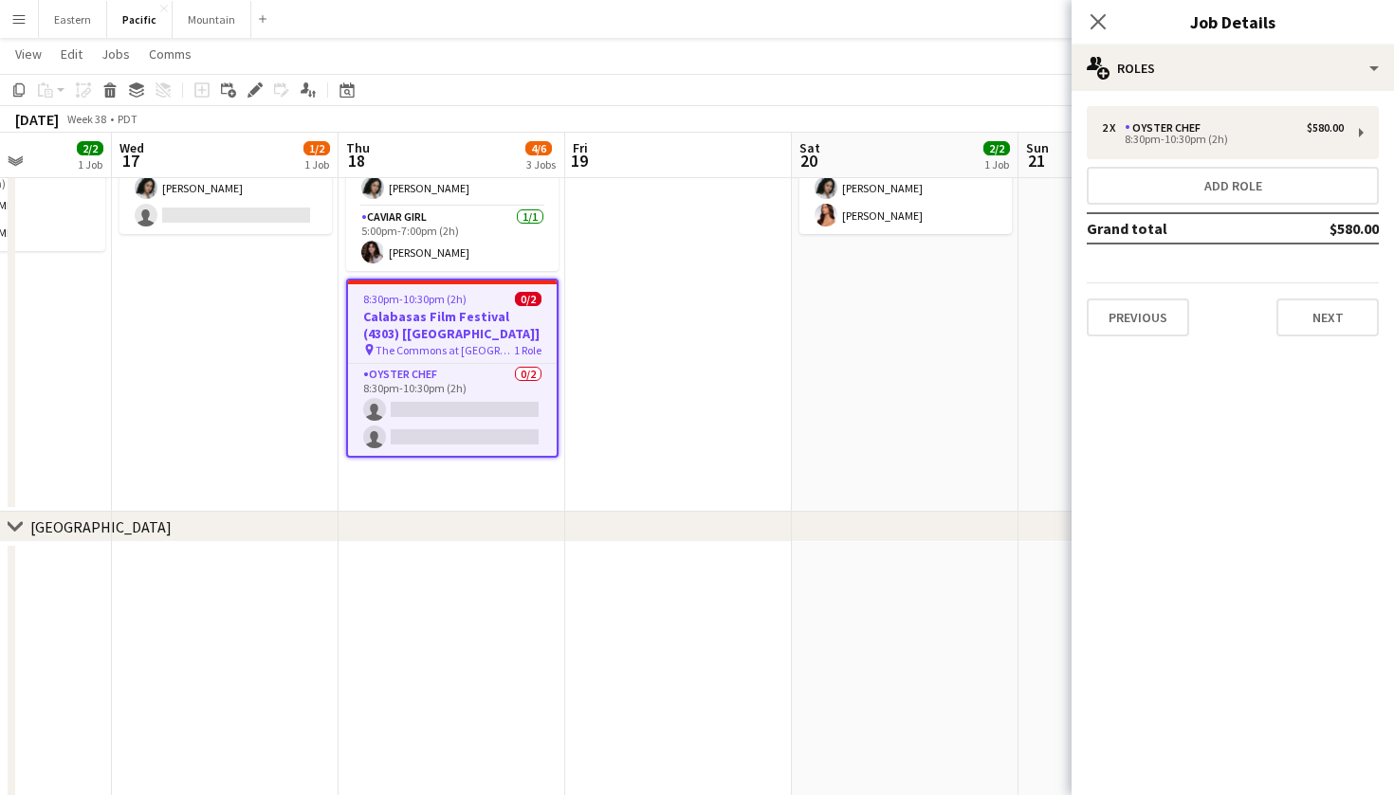
click at [1212, 30] on h3 "Job Details" at bounding box center [1232, 21] width 322 height 25
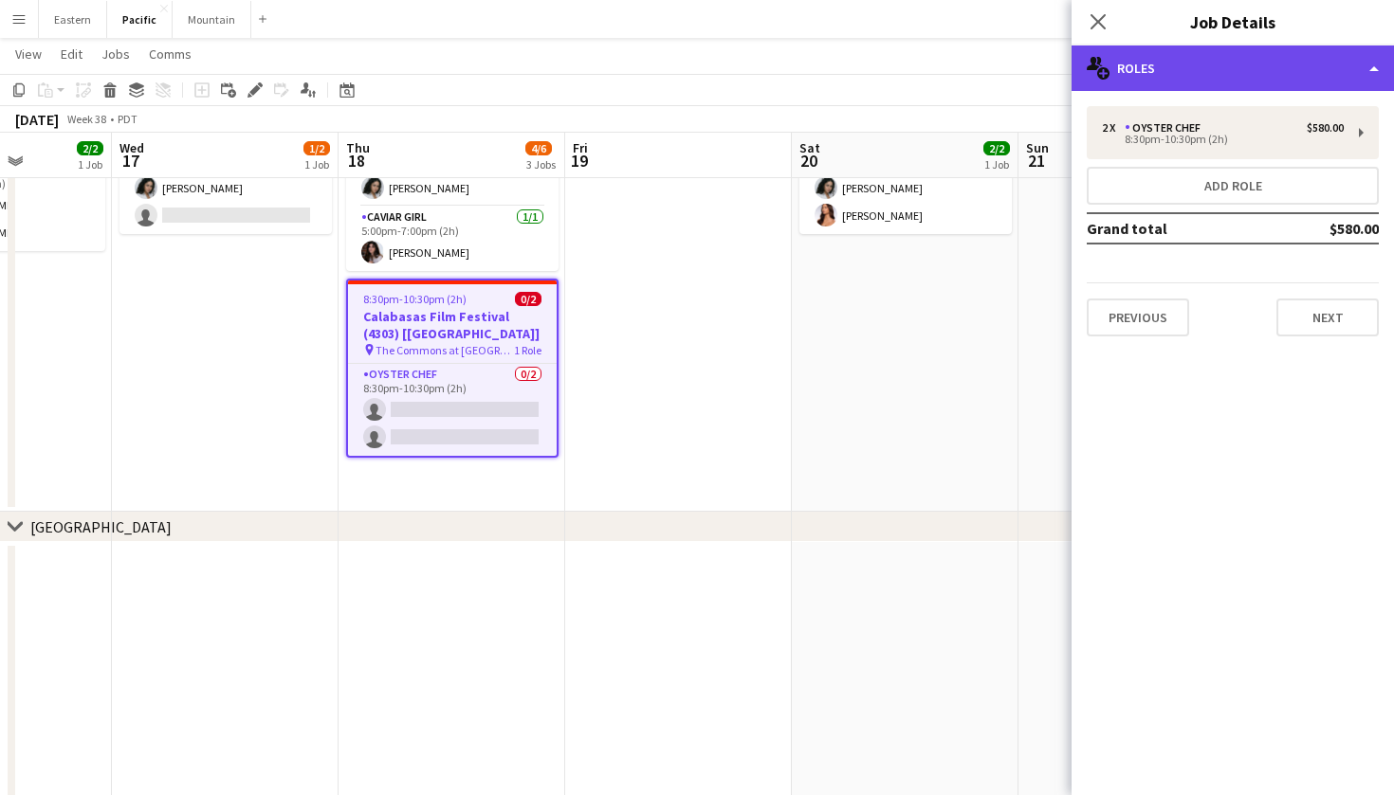
click at [1212, 70] on div "multiple-users-add Roles" at bounding box center [1232, 69] width 322 height 46
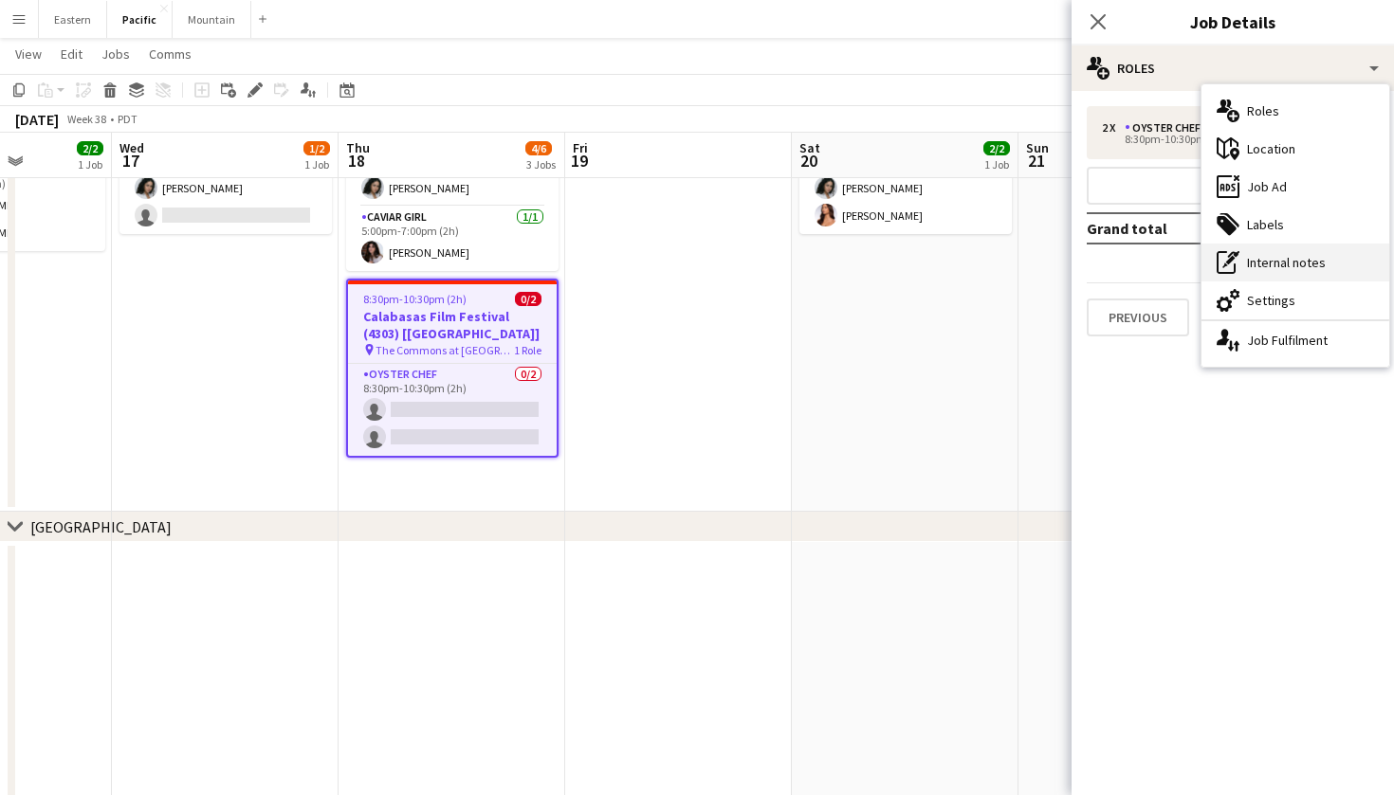
click at [1277, 281] on div "pen-write Internal notes" at bounding box center [1295, 263] width 188 height 38
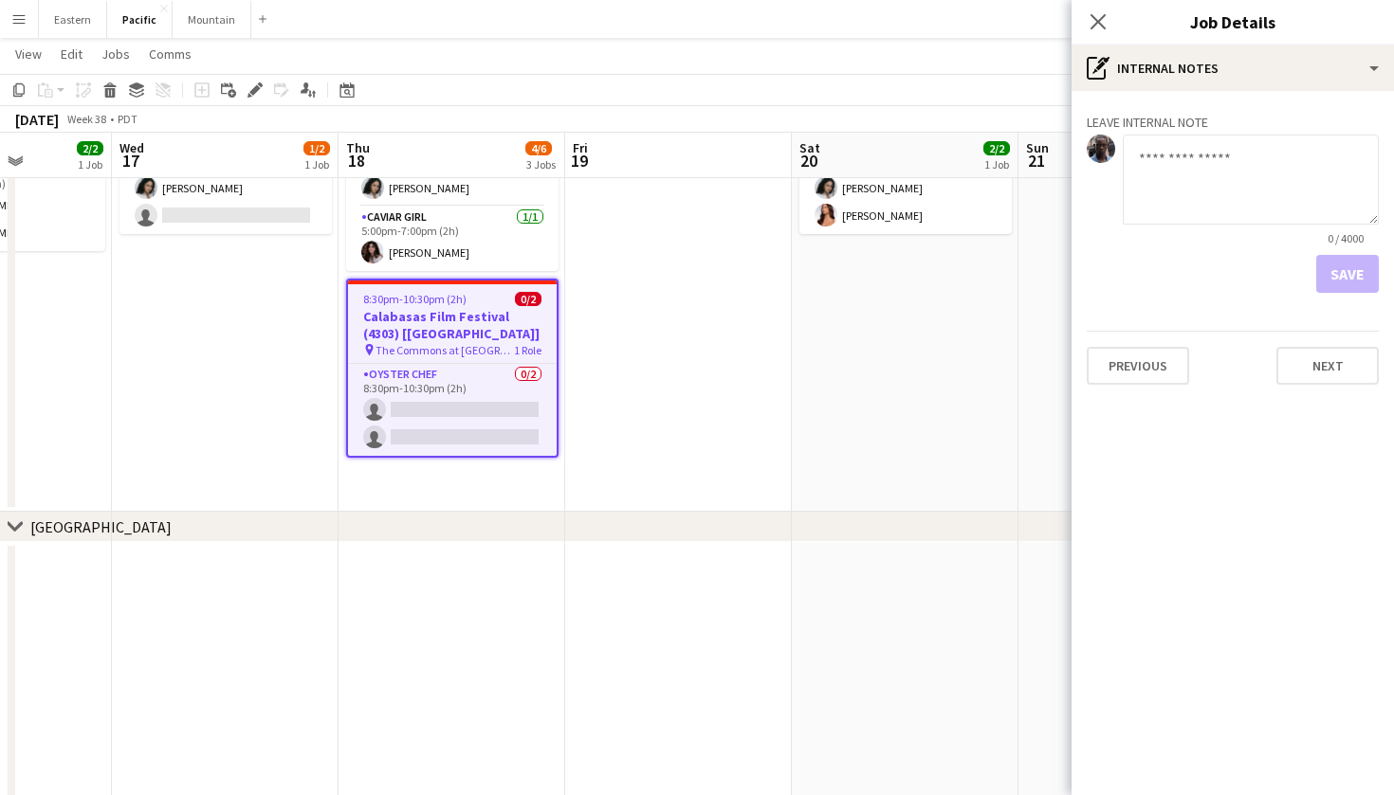
click at [1204, 195] on textarea at bounding box center [1251, 180] width 256 height 90
type textarea "*"
type textarea "**********"
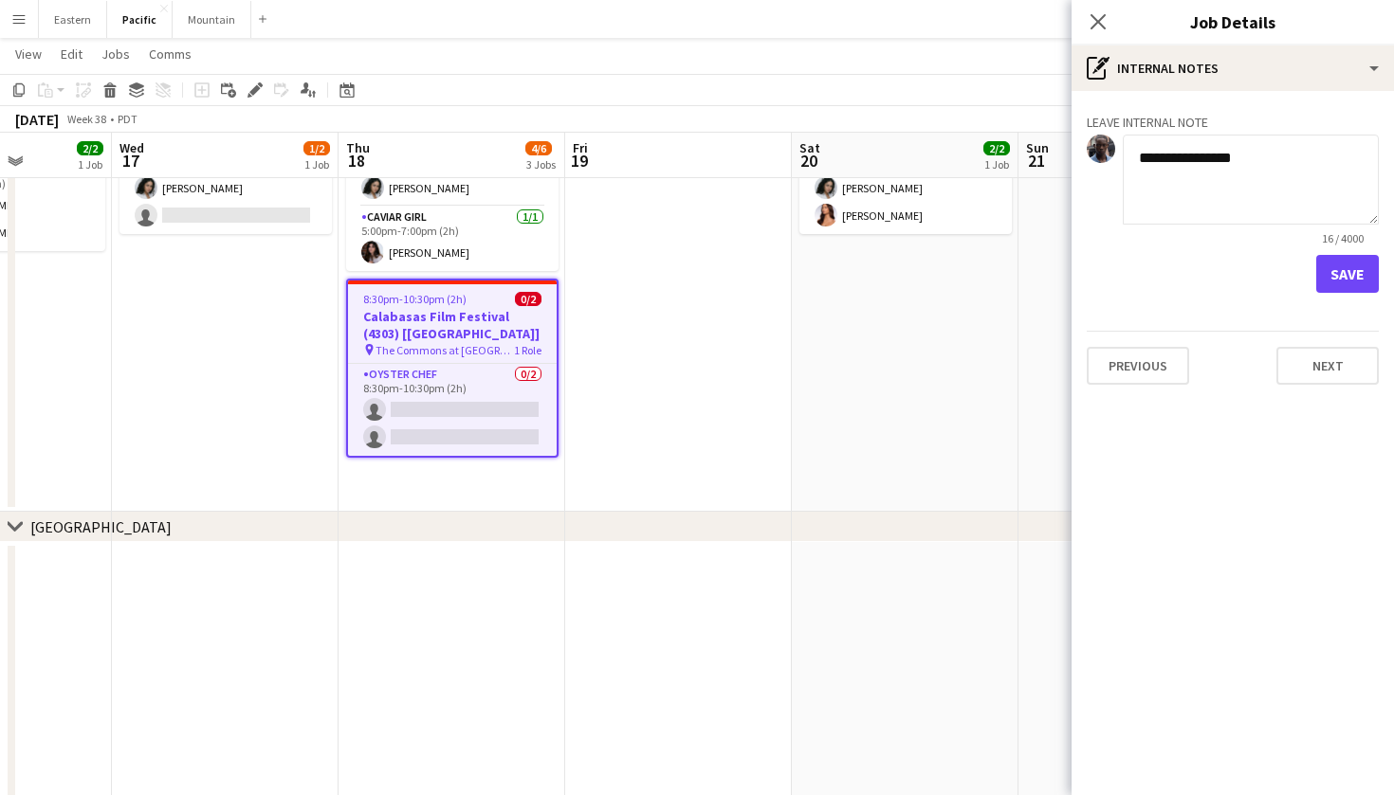
click at [1361, 265] on button "Save" at bounding box center [1347, 274] width 63 height 38
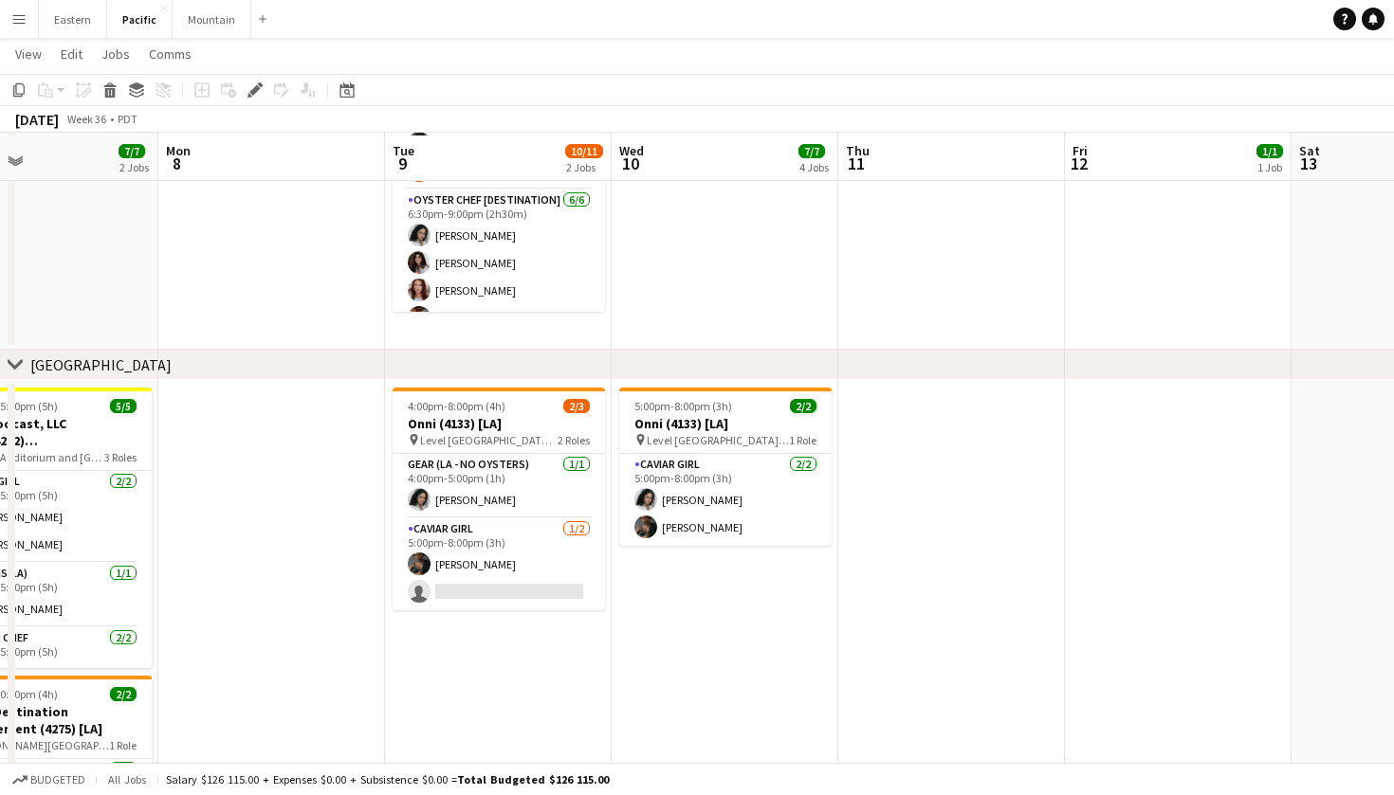
scroll to position [279, 0]
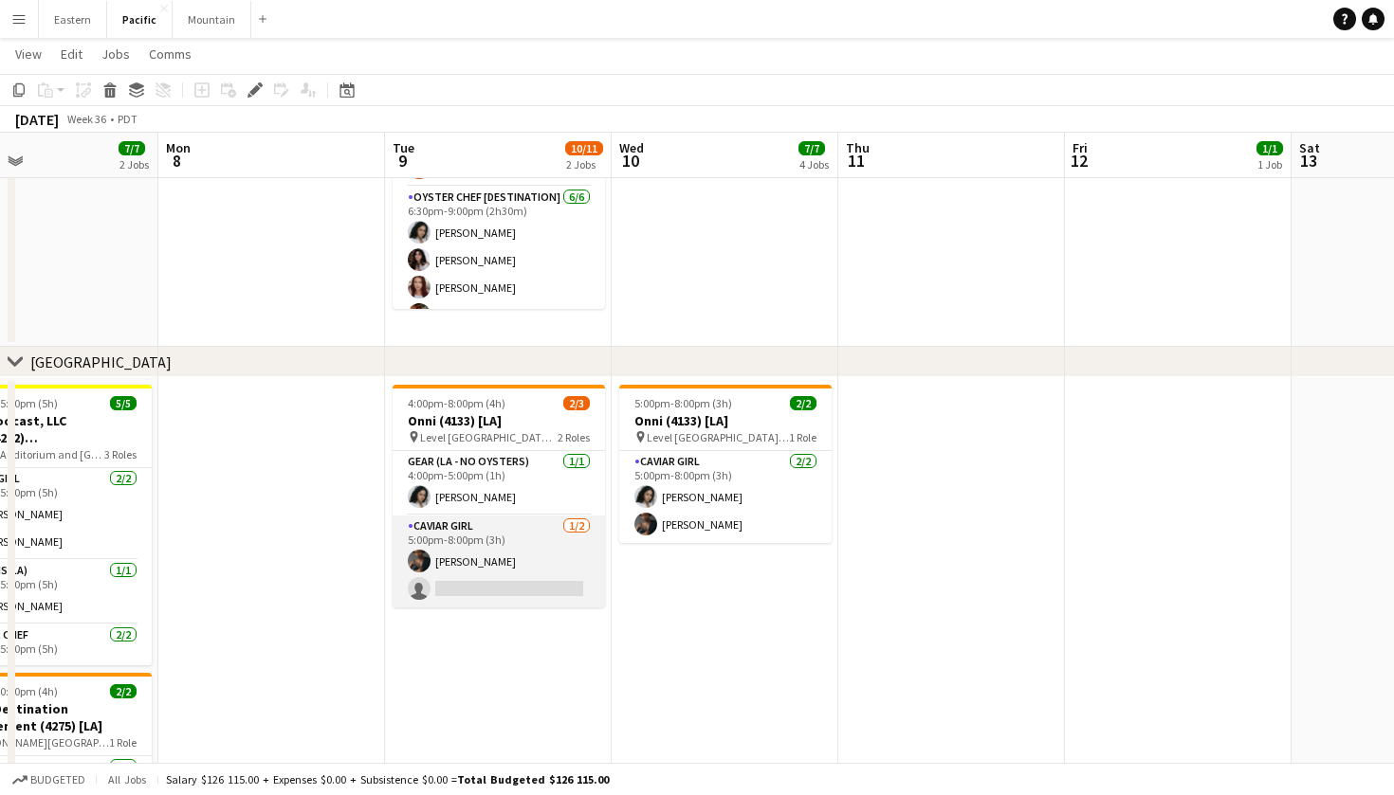
click at [540, 570] on app-card-role "Caviar Girl 1/2 5:00pm-8:00pm (3h) Amber Shields single-neutral-actions" at bounding box center [499, 562] width 212 height 92
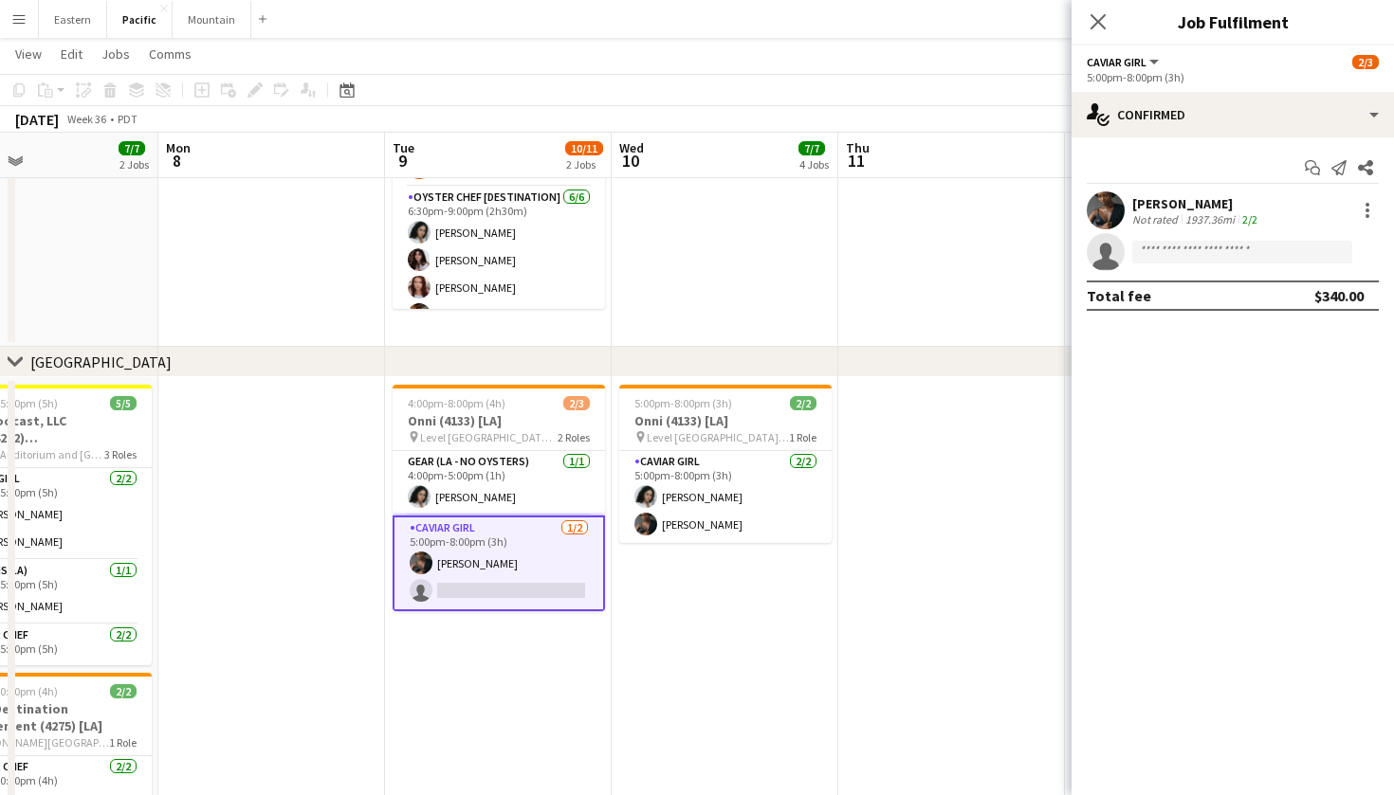
click at [1253, 139] on div "Start chat Send notification Share Amber Shields Not rated 1937.36mi 2/2 single…" at bounding box center [1232, 231] width 322 height 189
click at [1196, 261] on input at bounding box center [1242, 252] width 220 height 23
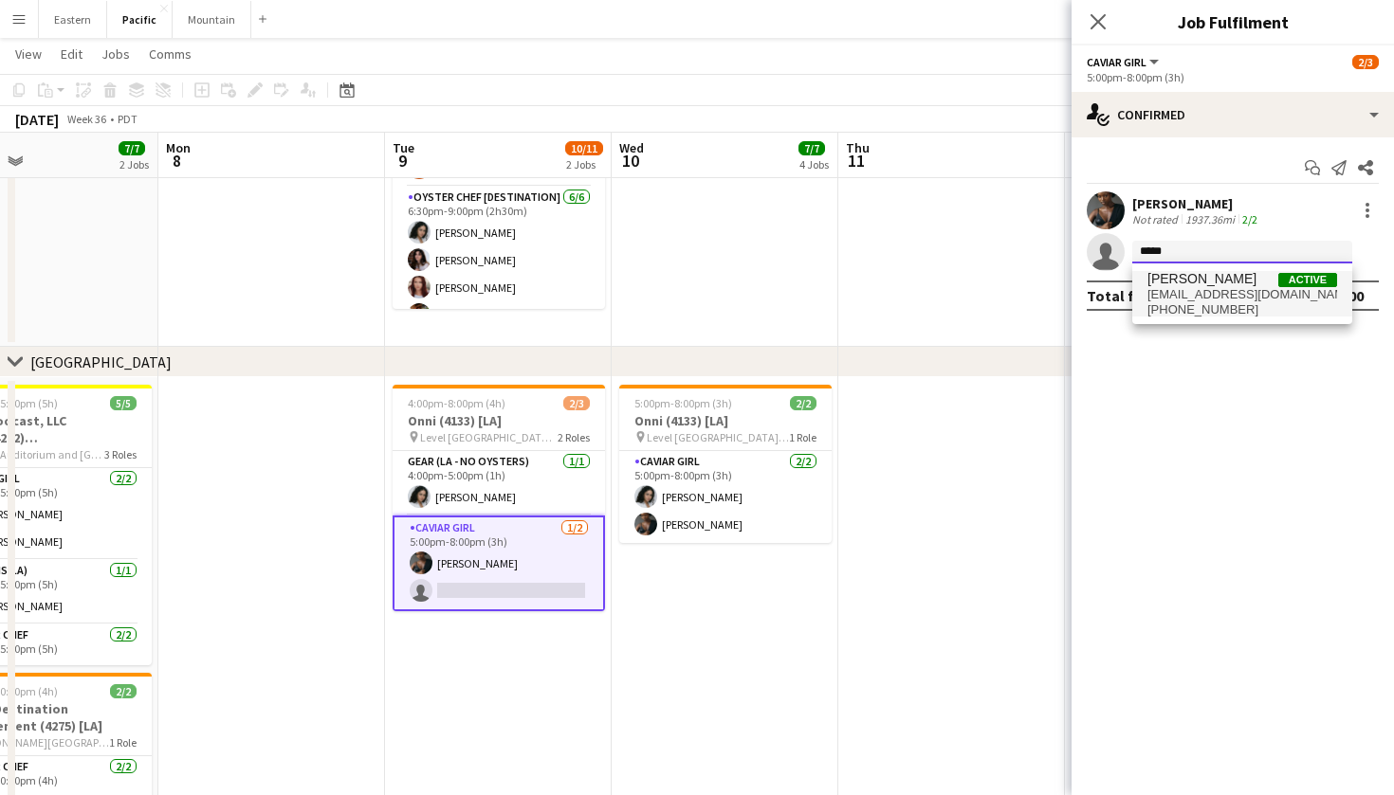
type input "*****"
click at [1228, 304] on span "+17607074743" at bounding box center [1242, 309] width 190 height 15
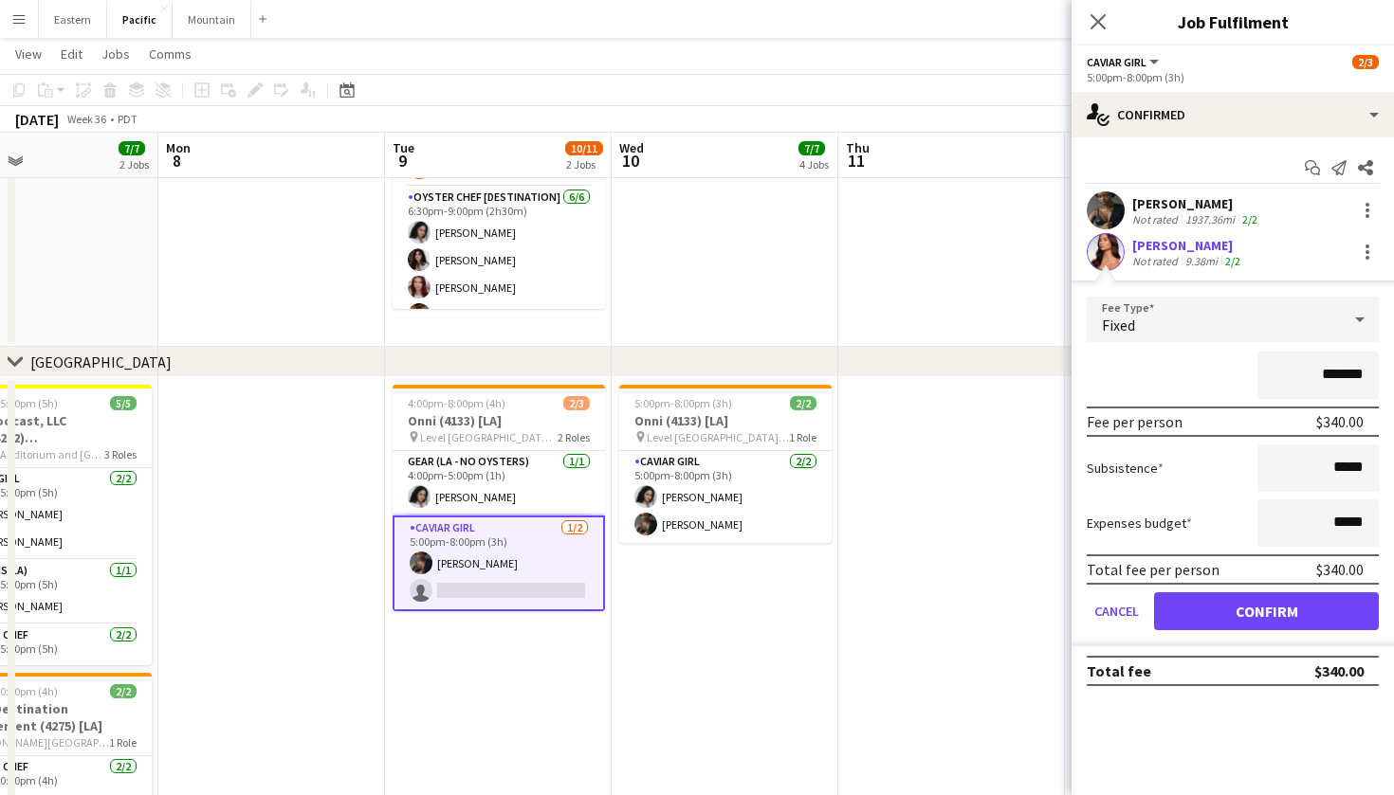
click at [1269, 616] on button "Confirm" at bounding box center [1266, 612] width 225 height 38
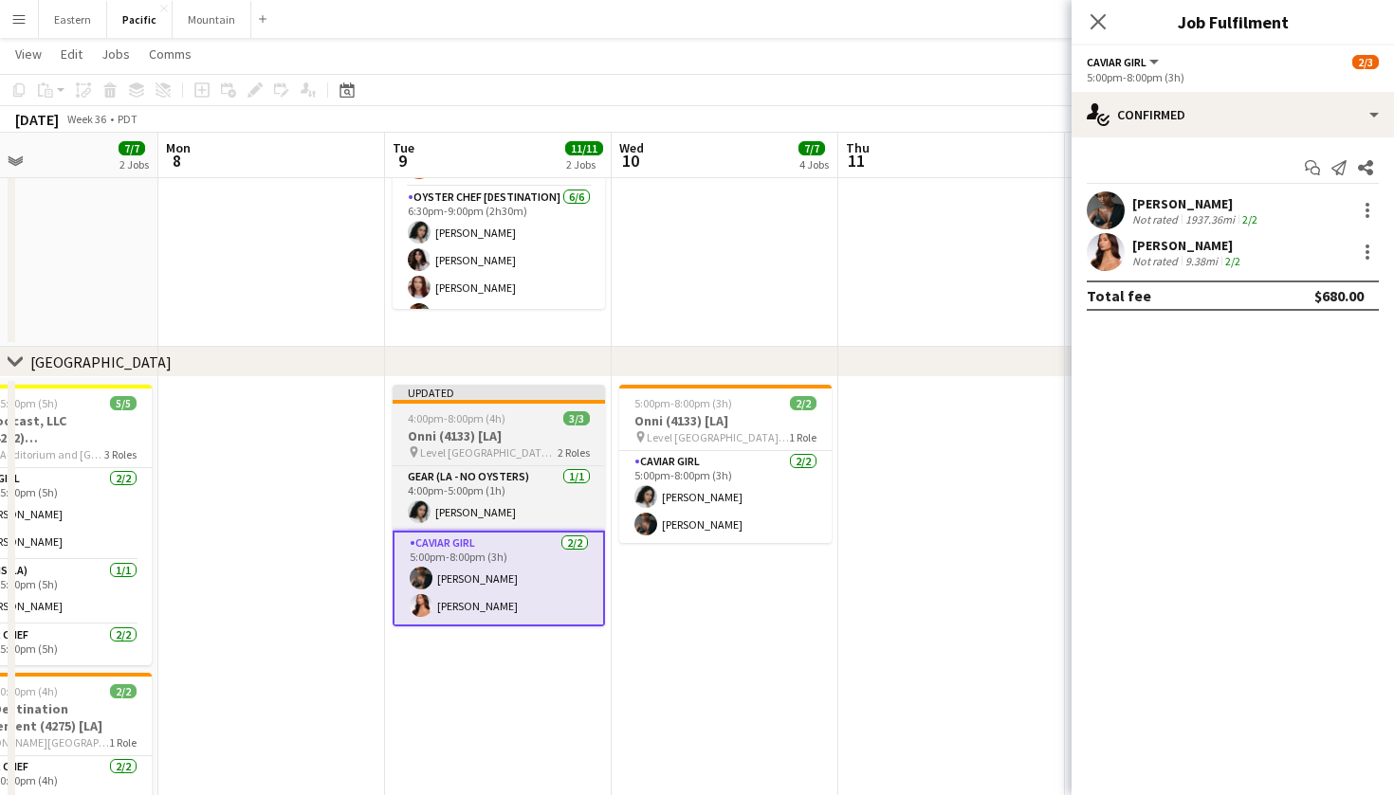
click at [579, 433] on h3 "Onni (4133) [LA]" at bounding box center [499, 436] width 212 height 17
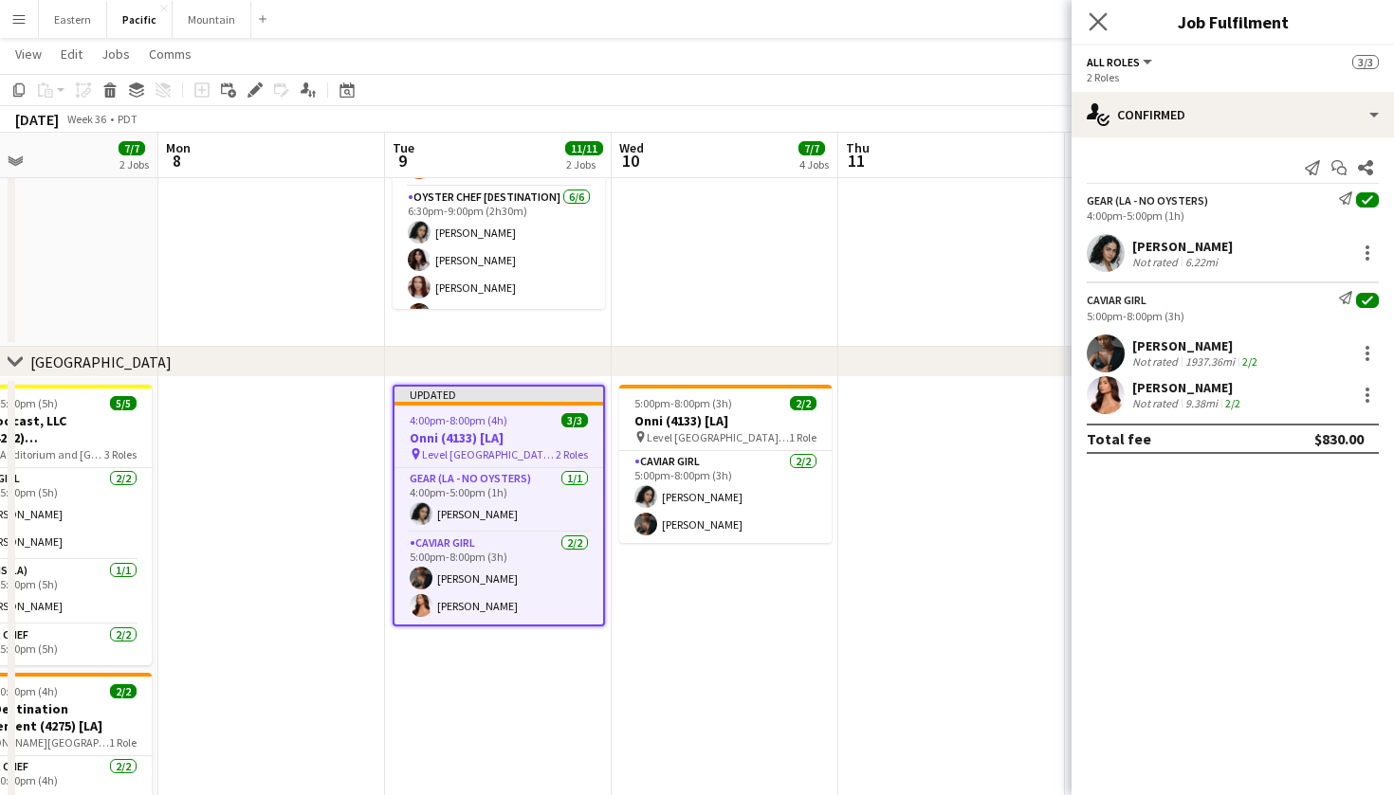
click at [1098, 9] on app-icon "Close pop-in" at bounding box center [1098, 22] width 27 height 27
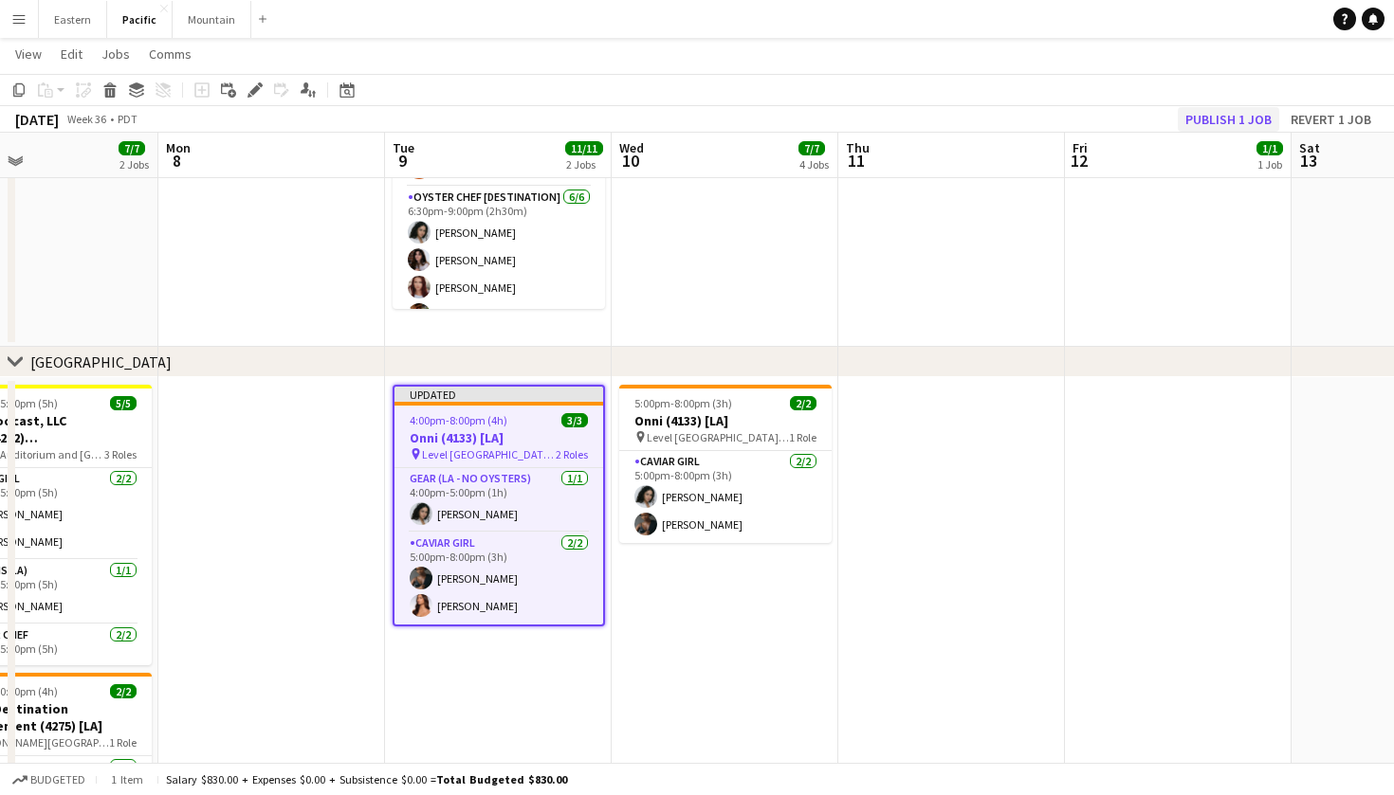
click at [1234, 118] on button "Publish 1 job" at bounding box center [1228, 119] width 101 height 25
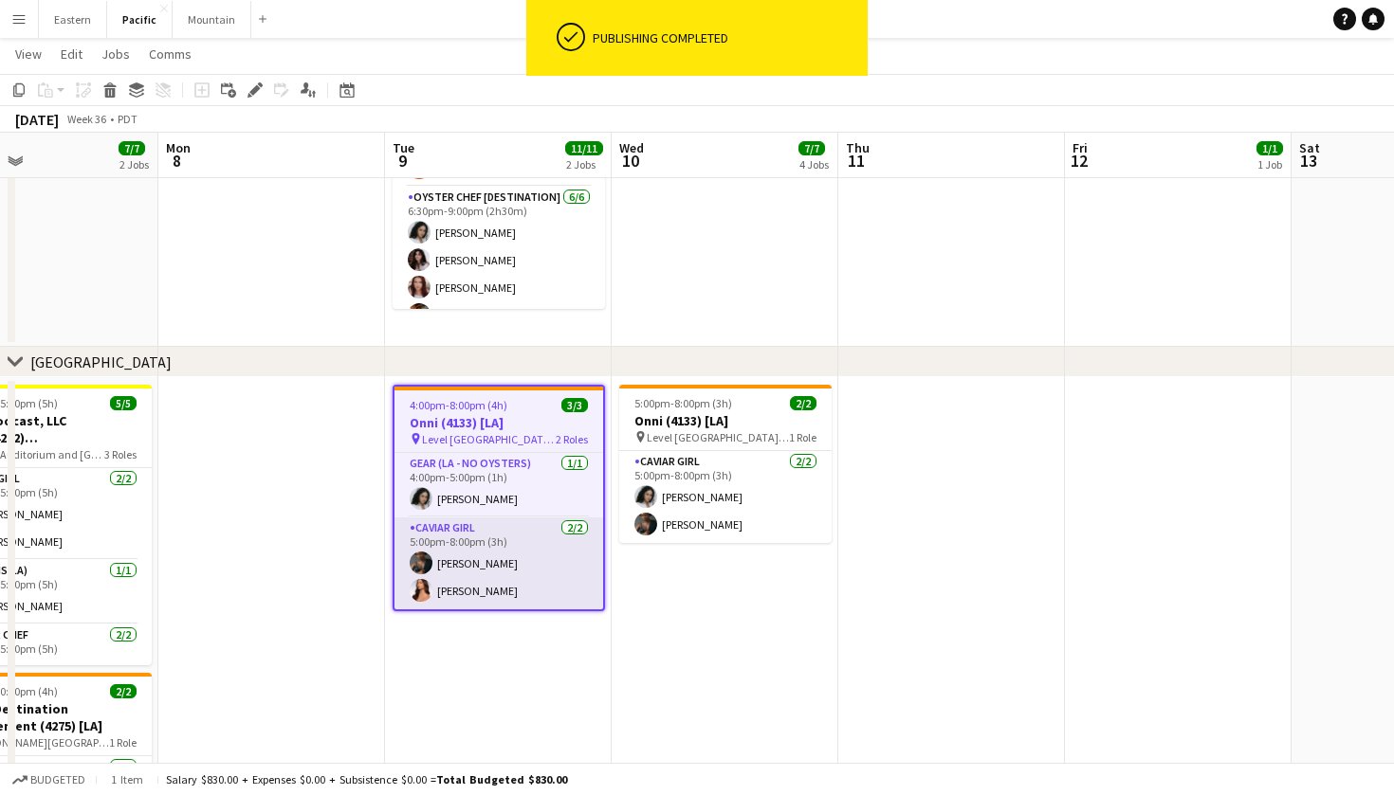
click at [551, 580] on app-card-role "Caviar Girl 2/2 5:00pm-8:00pm (3h) Amber Shields Kirra Santos" at bounding box center [498, 564] width 209 height 92
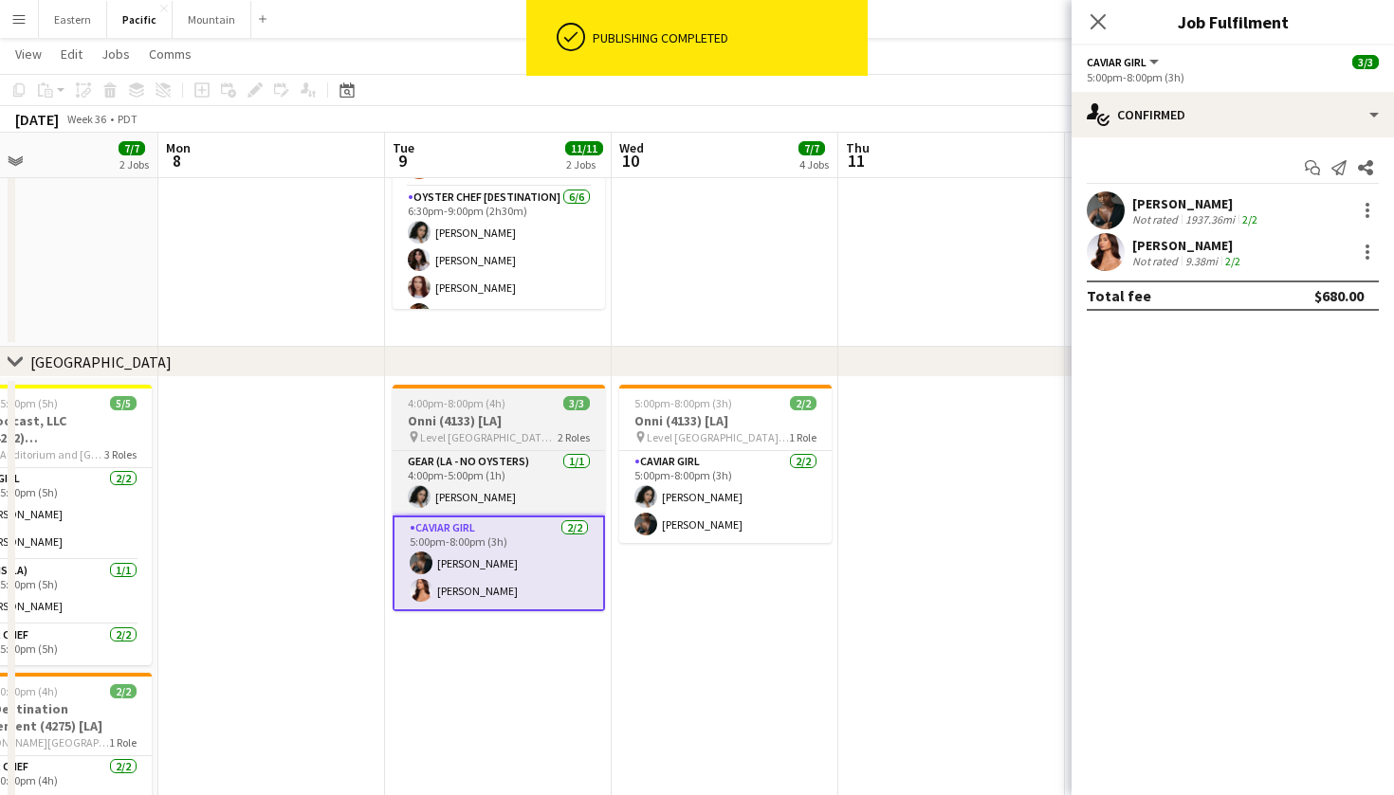
click at [557, 413] on h3 "Onni (4133) [LA]" at bounding box center [499, 420] width 212 height 17
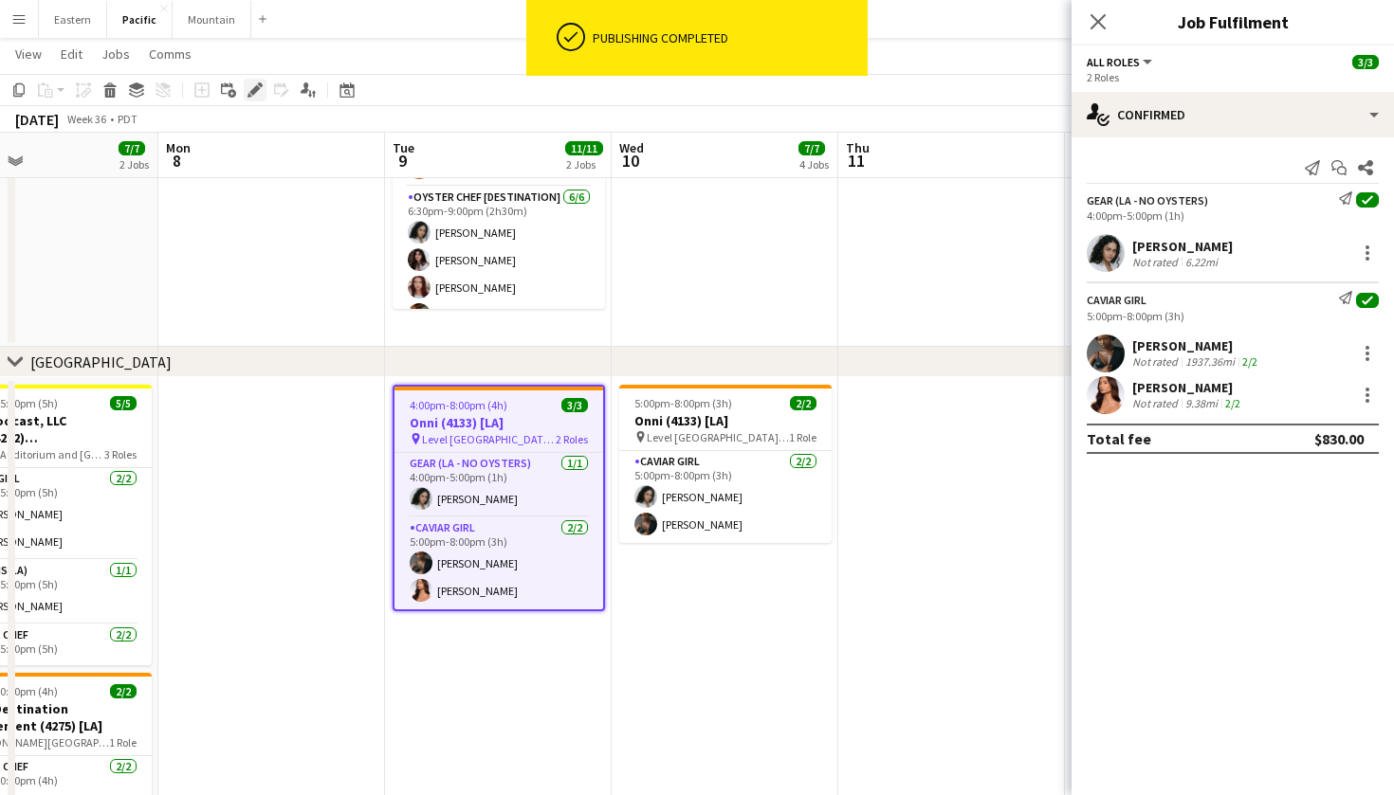
click at [251, 95] on icon "Edit" at bounding box center [254, 89] width 15 height 15
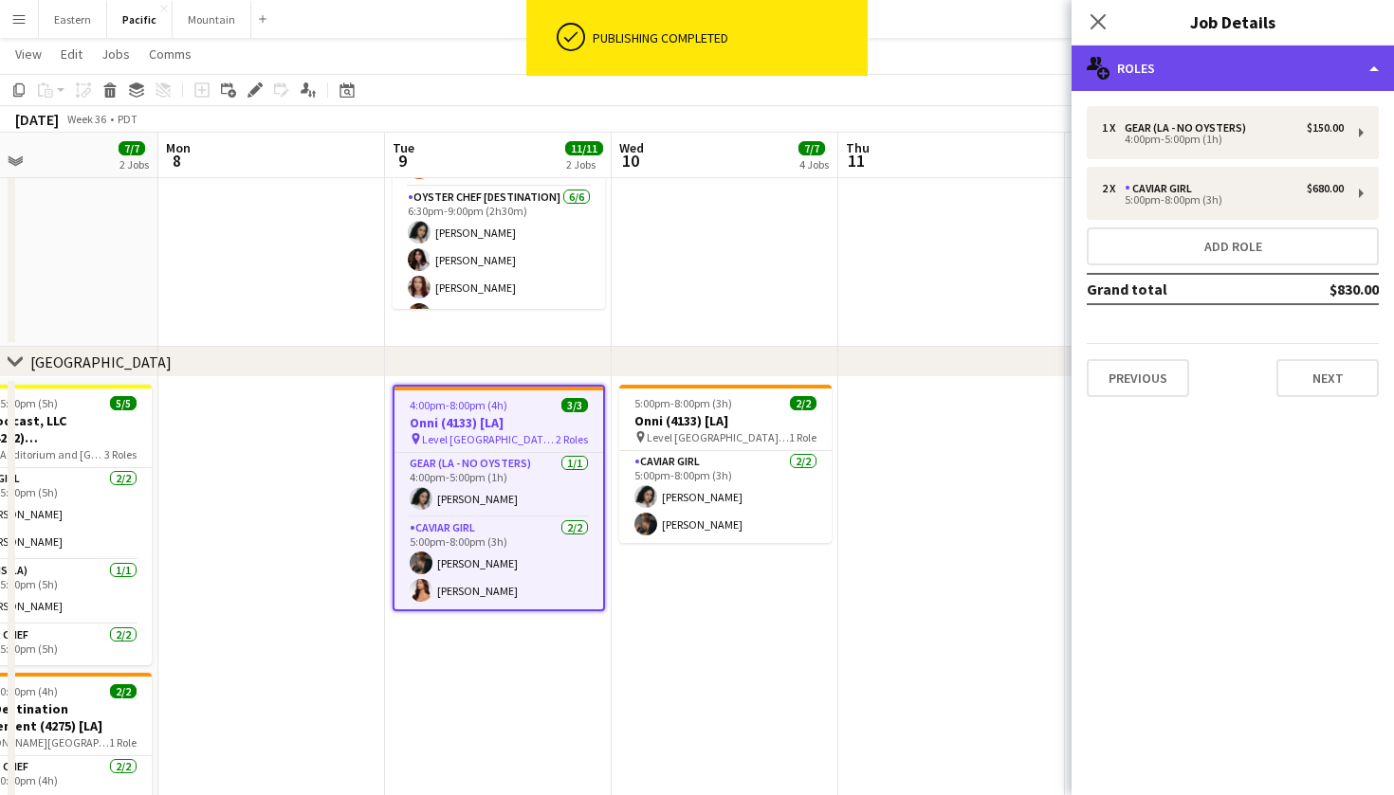
click at [1310, 80] on div "multiple-users-add Roles" at bounding box center [1232, 69] width 322 height 46
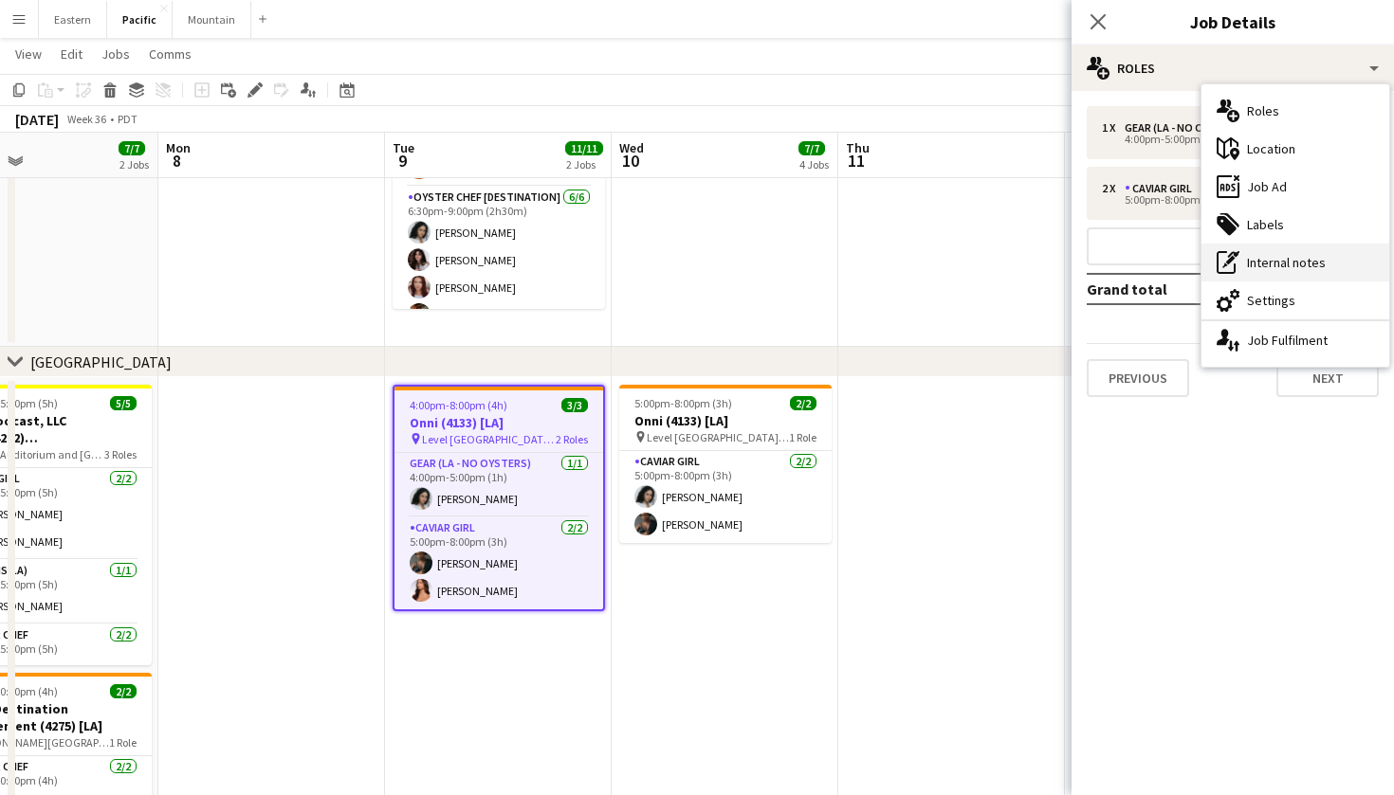
click at [1292, 270] on div "pen-write Internal notes" at bounding box center [1295, 263] width 188 height 38
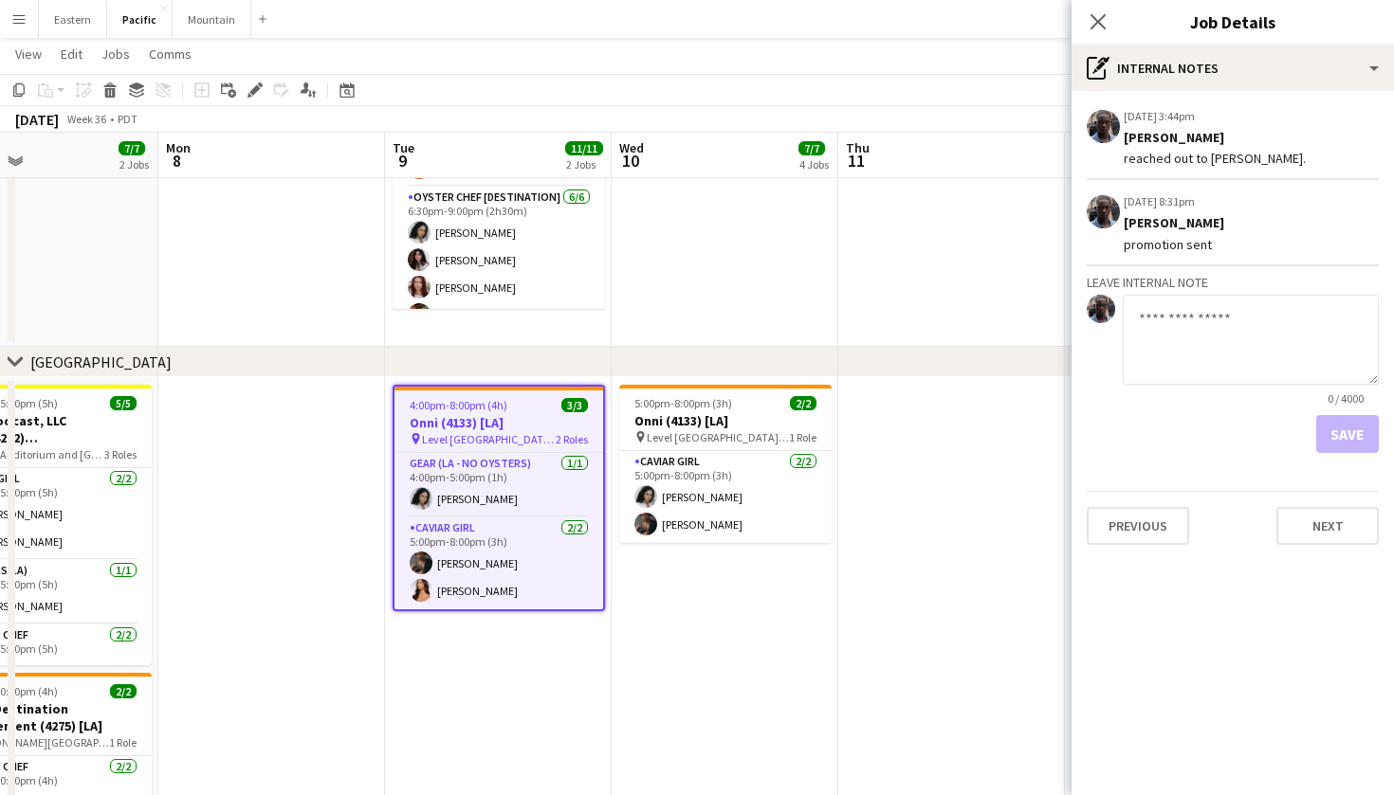
click at [1202, 332] on textarea at bounding box center [1251, 340] width 256 height 90
type textarea "**********"
click at [1365, 426] on button "Save" at bounding box center [1347, 434] width 63 height 38
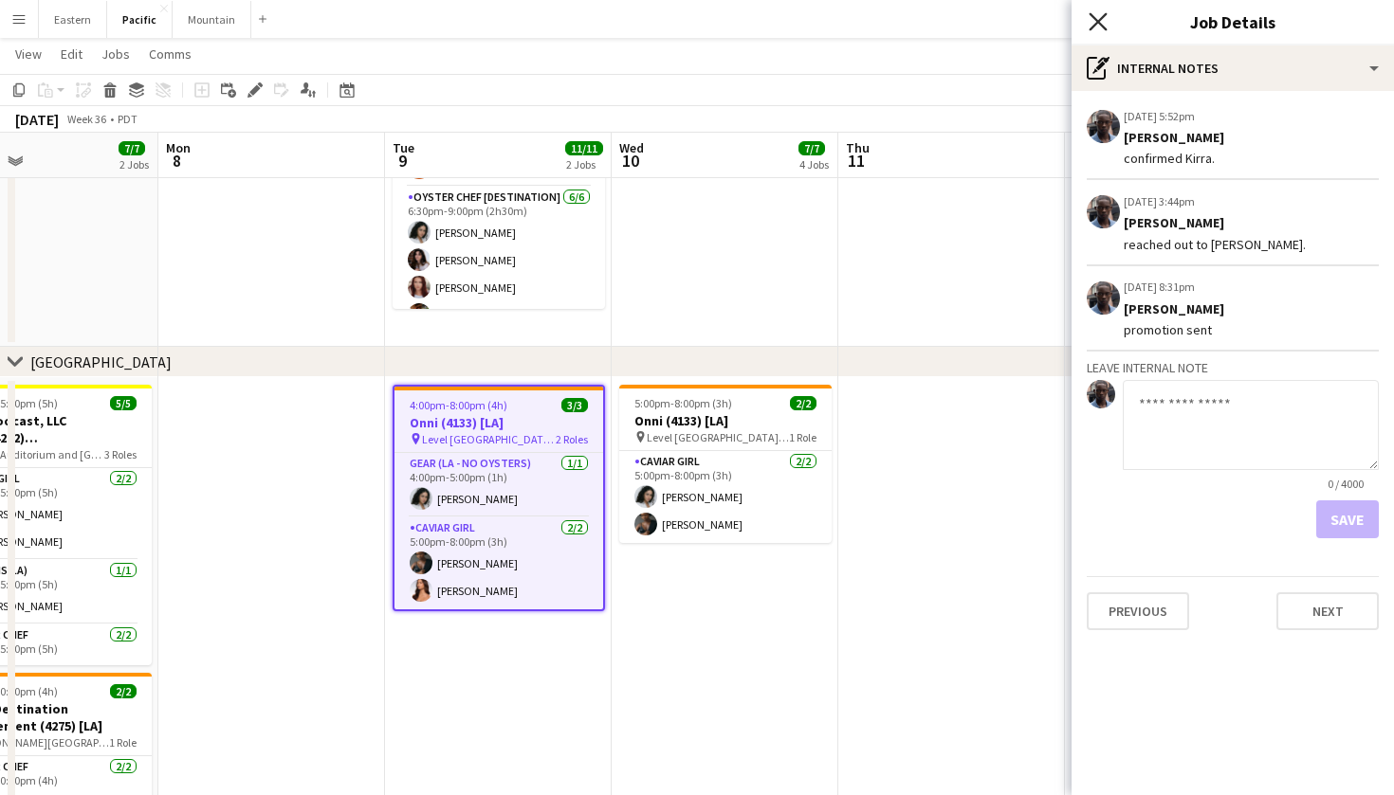
click at [1099, 18] on icon "Close pop-in" at bounding box center [1097, 21] width 18 height 18
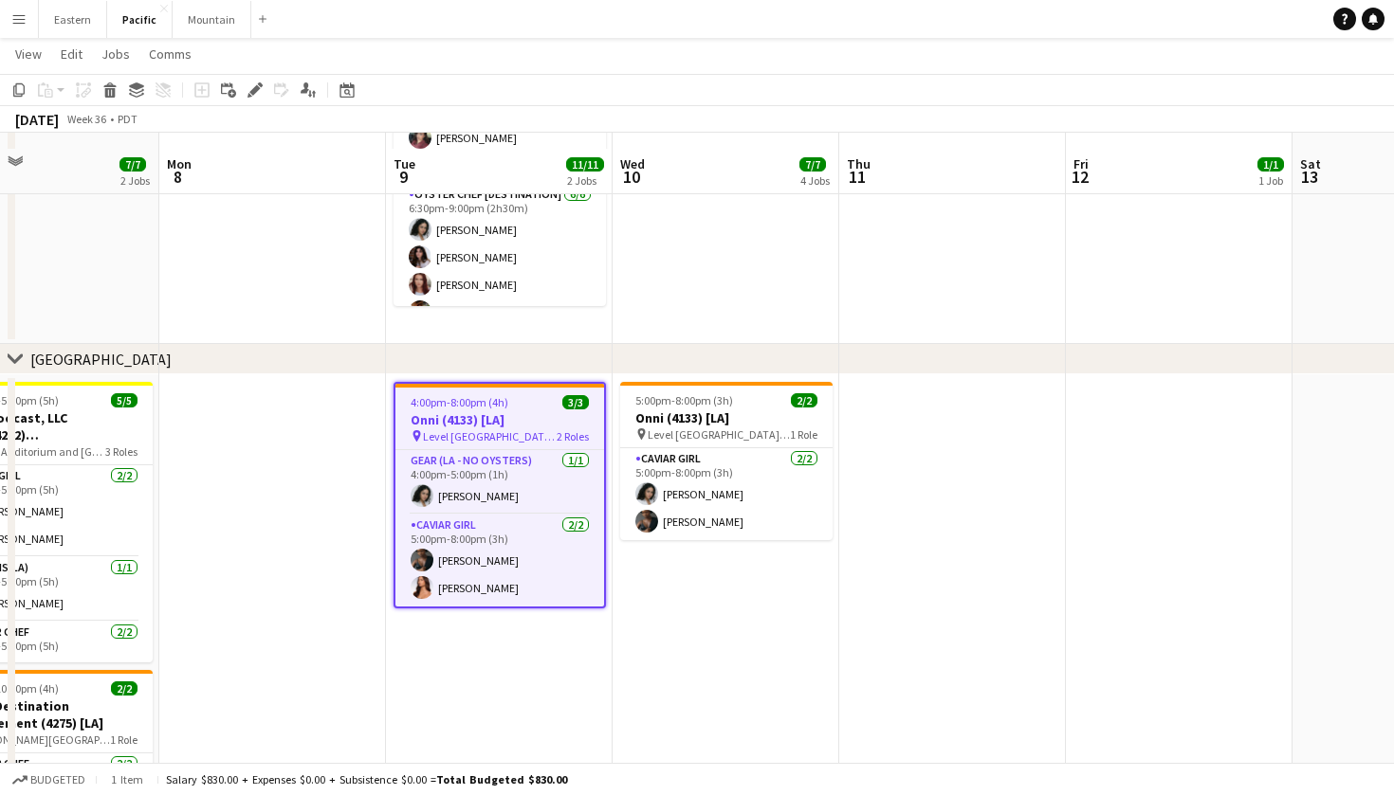
scroll to position [278, 0]
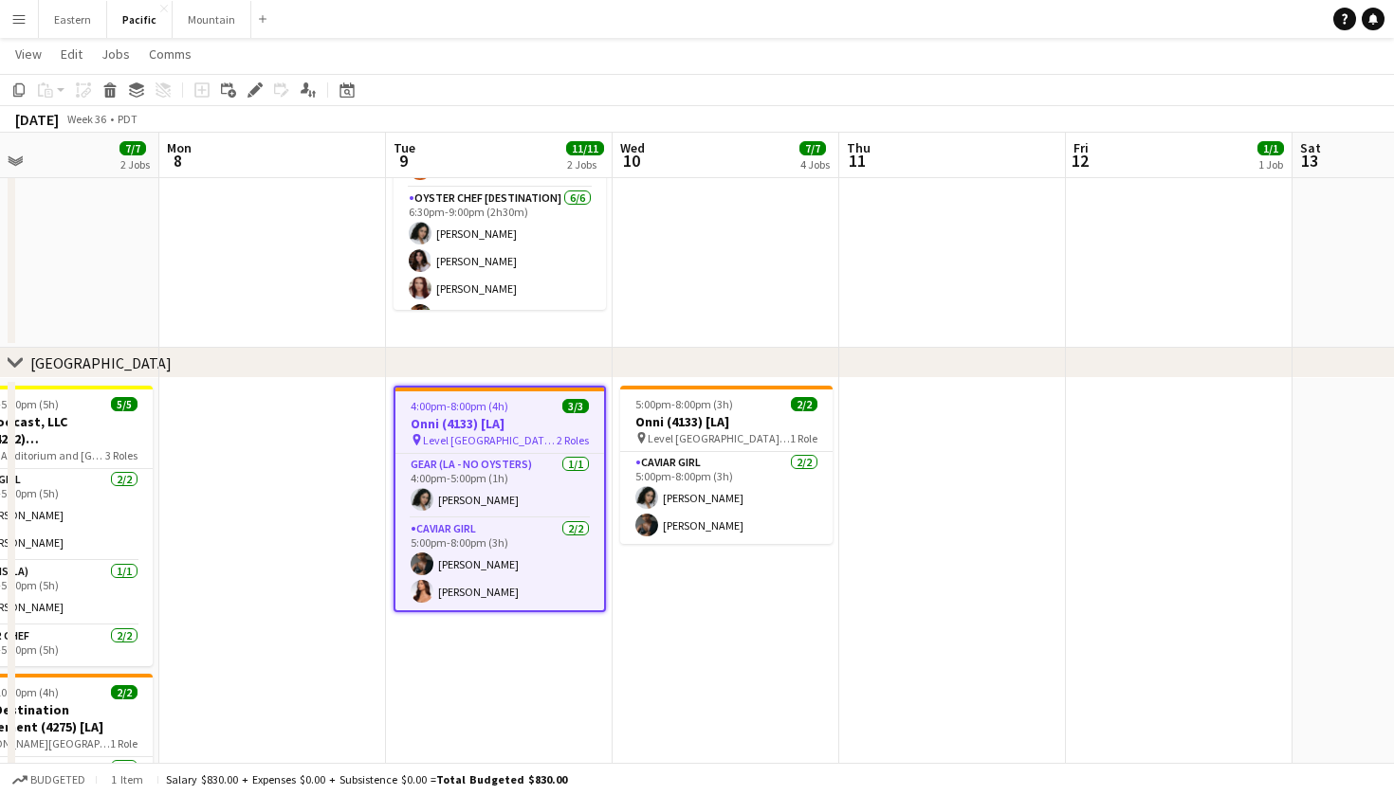
click at [25, 22] on app-icon "Menu" at bounding box center [18, 18] width 15 height 15
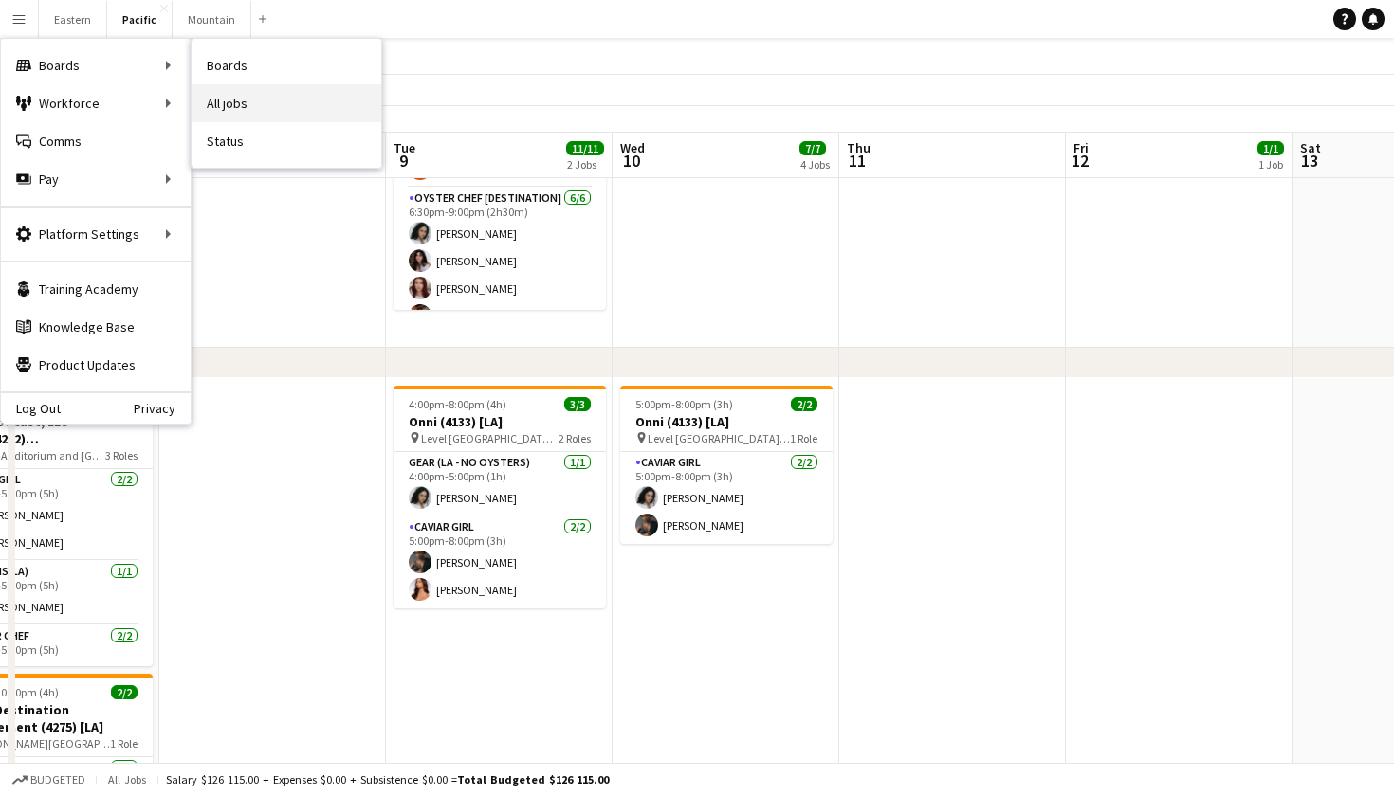
click at [260, 101] on link "All jobs" at bounding box center [287, 103] width 190 height 38
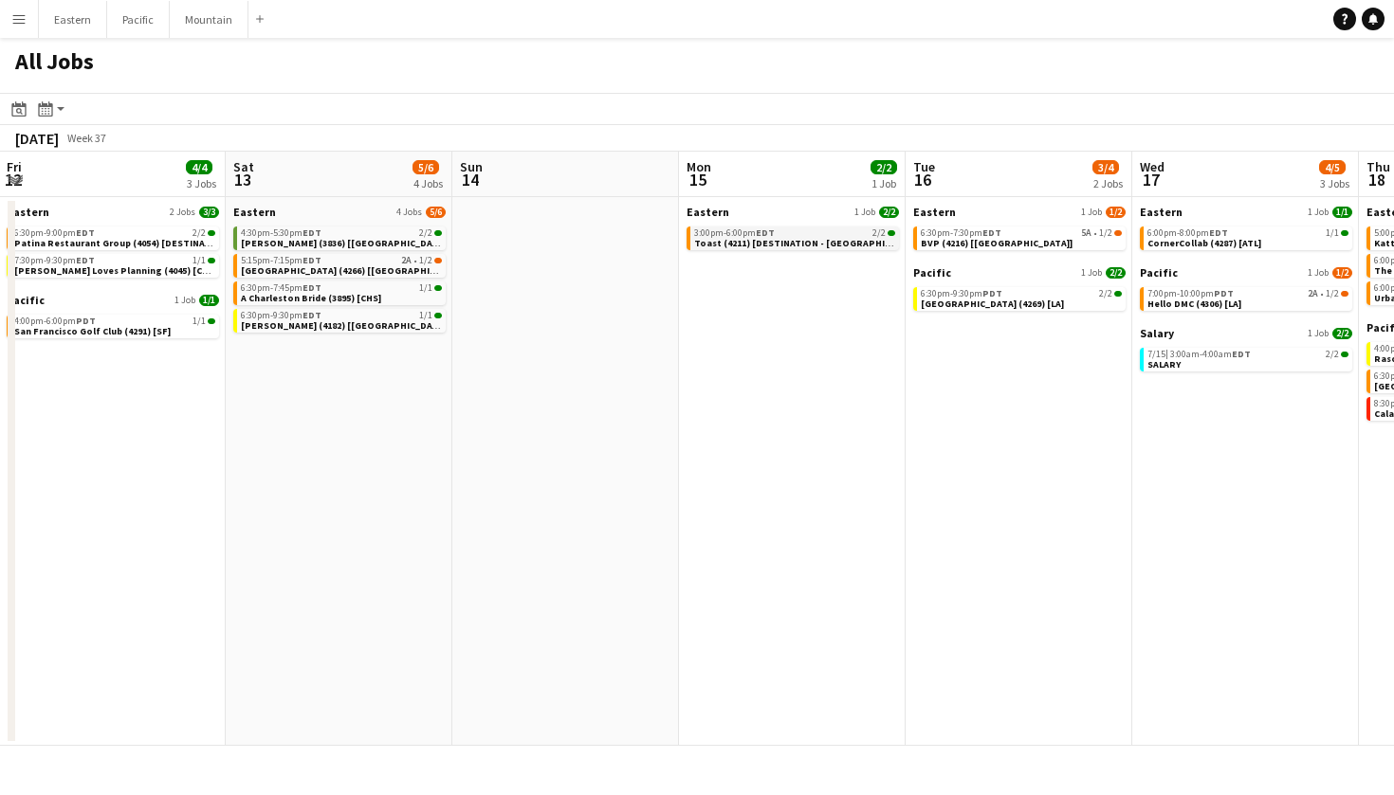
scroll to position [0, 708]
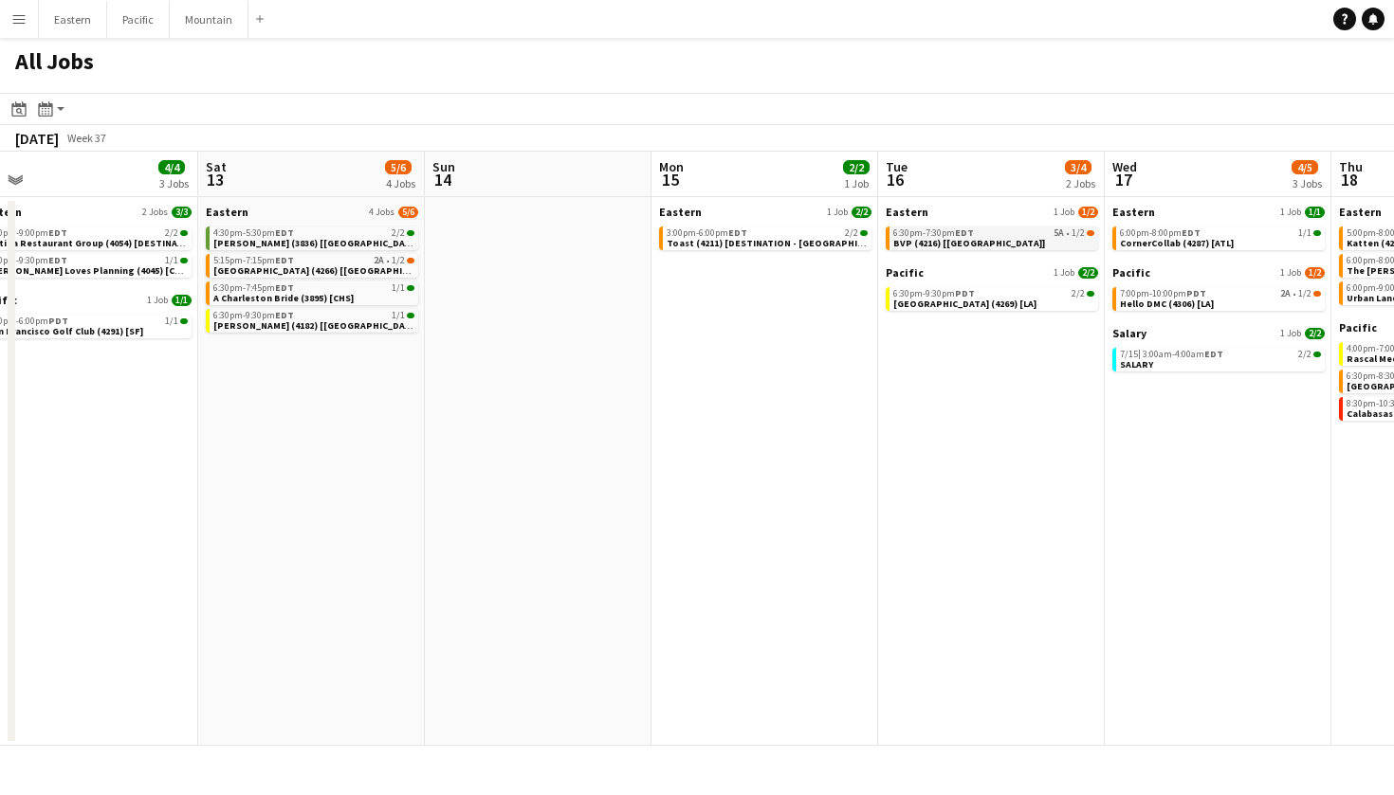
click at [963, 239] on link "6:30pm-7:30pm EDT 5A • 1/2 BVP (4216) [NYC]" at bounding box center [993, 238] width 201 height 22
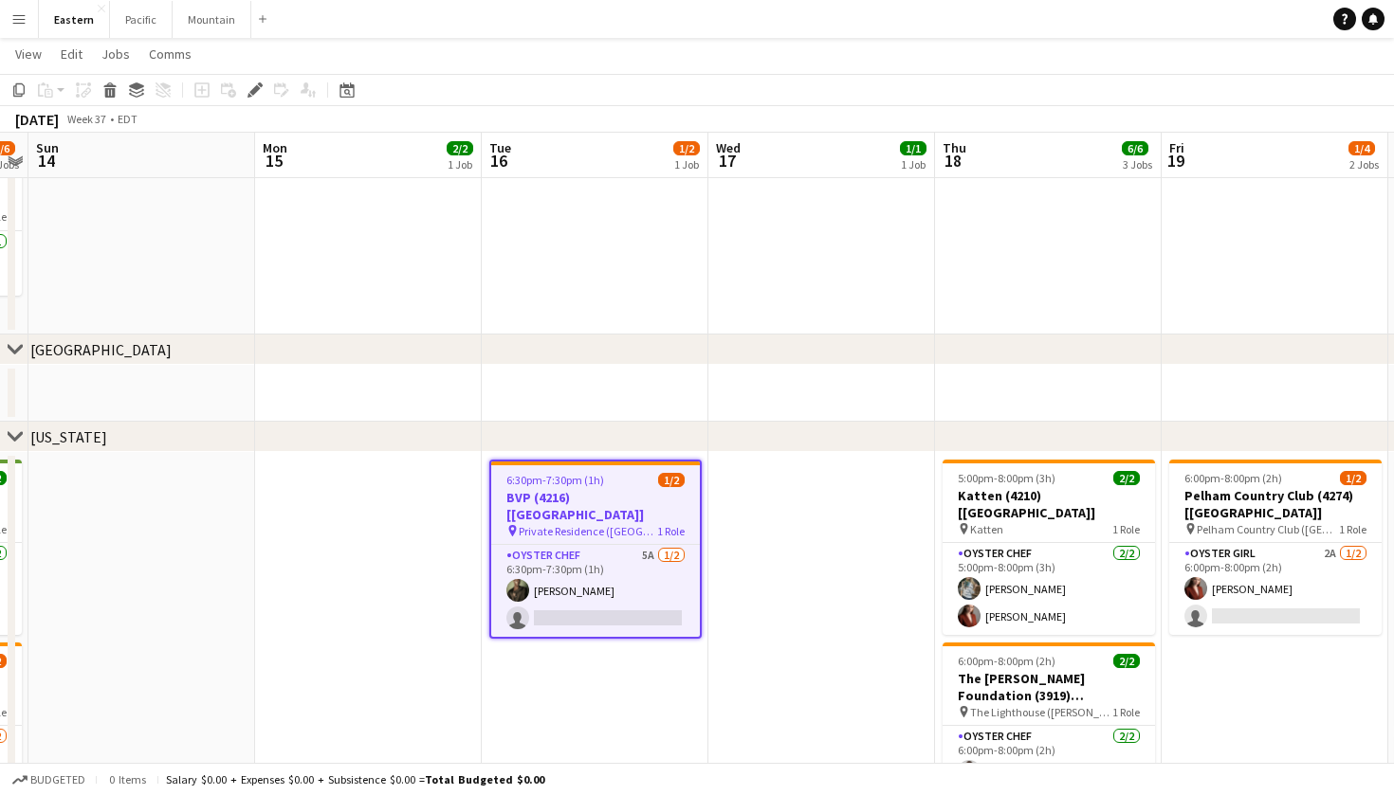
scroll to position [549, 0]
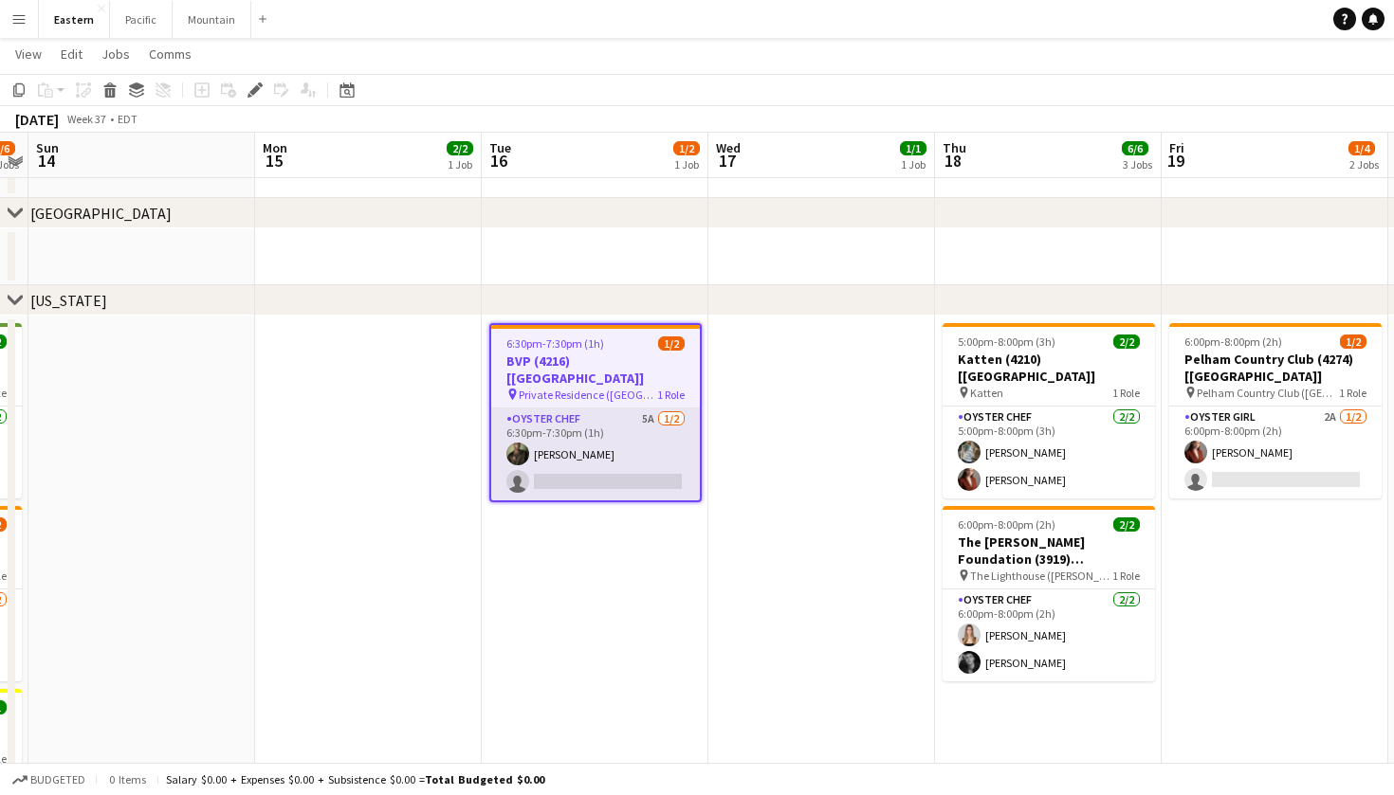
click at [656, 409] on app-card-role "Oyster Chef 5A [DATE] 6:30pm-7:30pm (1h) [PERSON_NAME] single-neutral-actions" at bounding box center [595, 455] width 209 height 92
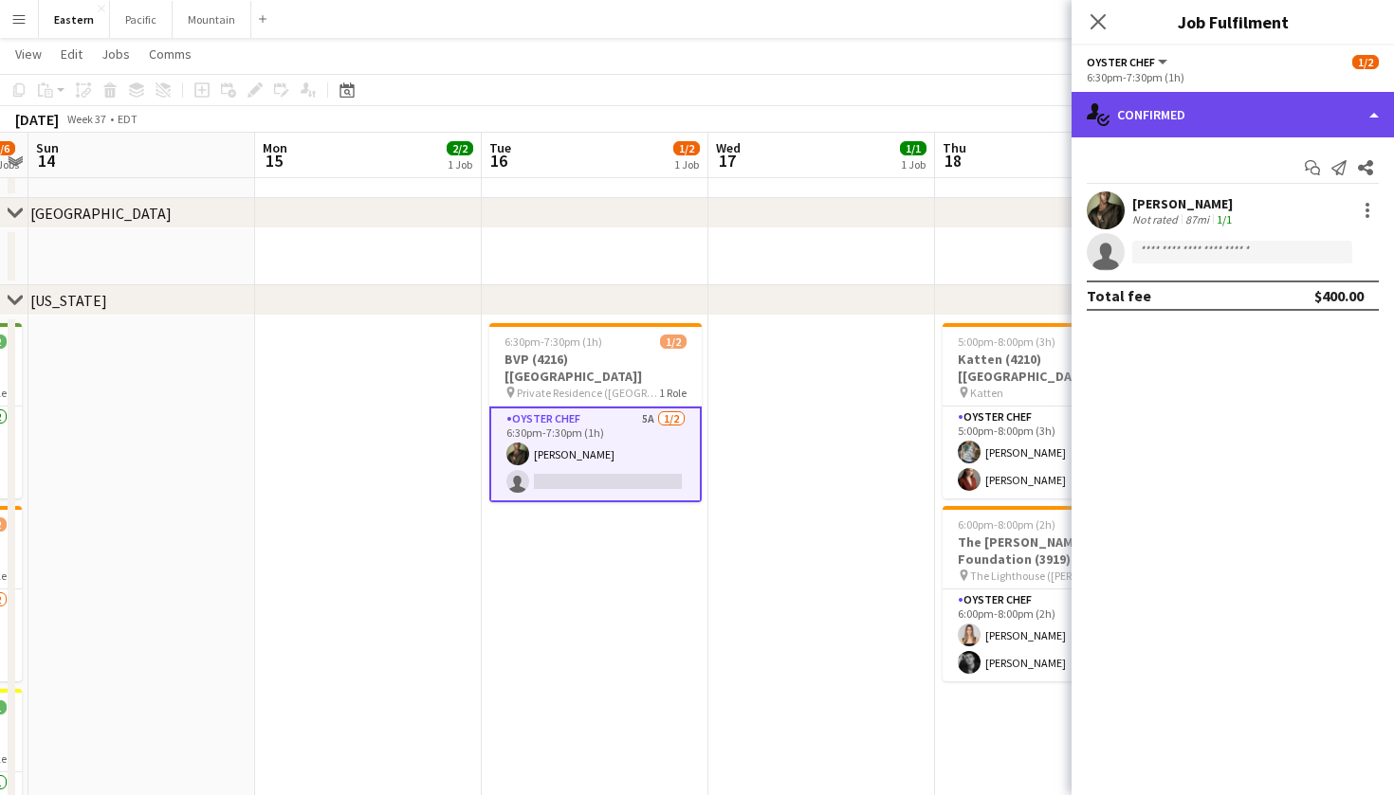
click at [1281, 133] on div "single-neutral-actions-check-2 Confirmed" at bounding box center [1232, 115] width 322 height 46
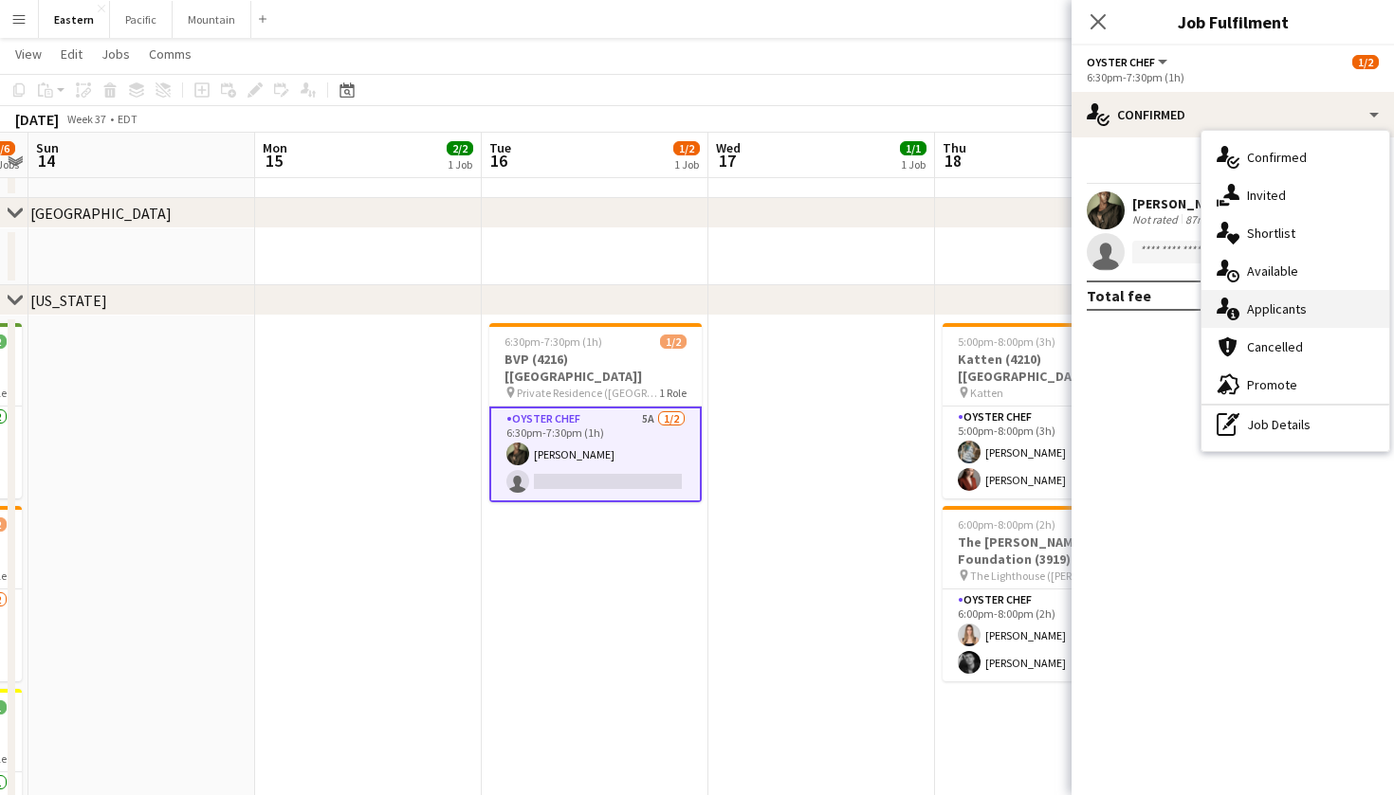
click at [1309, 296] on div "single-neutral-actions-information Applicants" at bounding box center [1295, 309] width 188 height 38
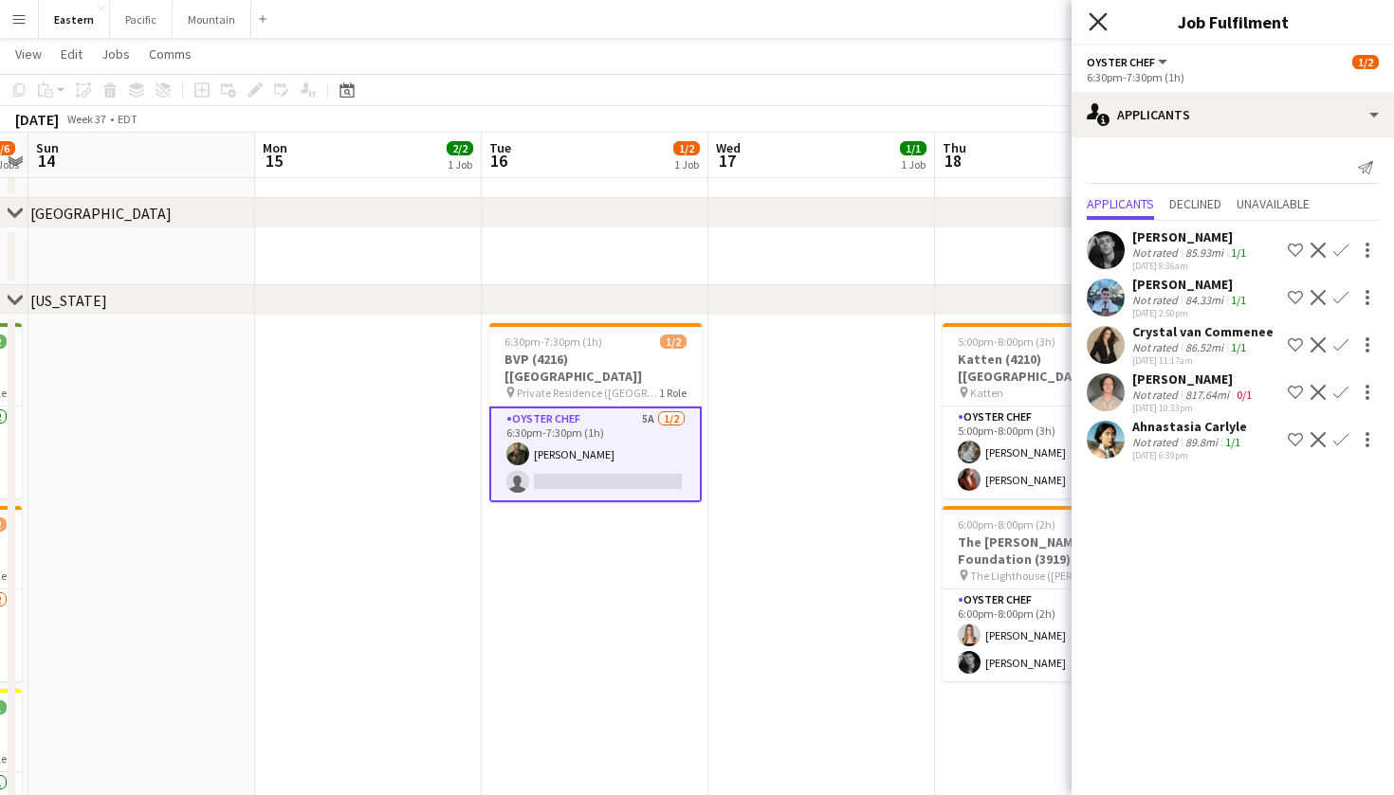
click at [1095, 27] on icon "Close pop-in" at bounding box center [1097, 21] width 18 height 18
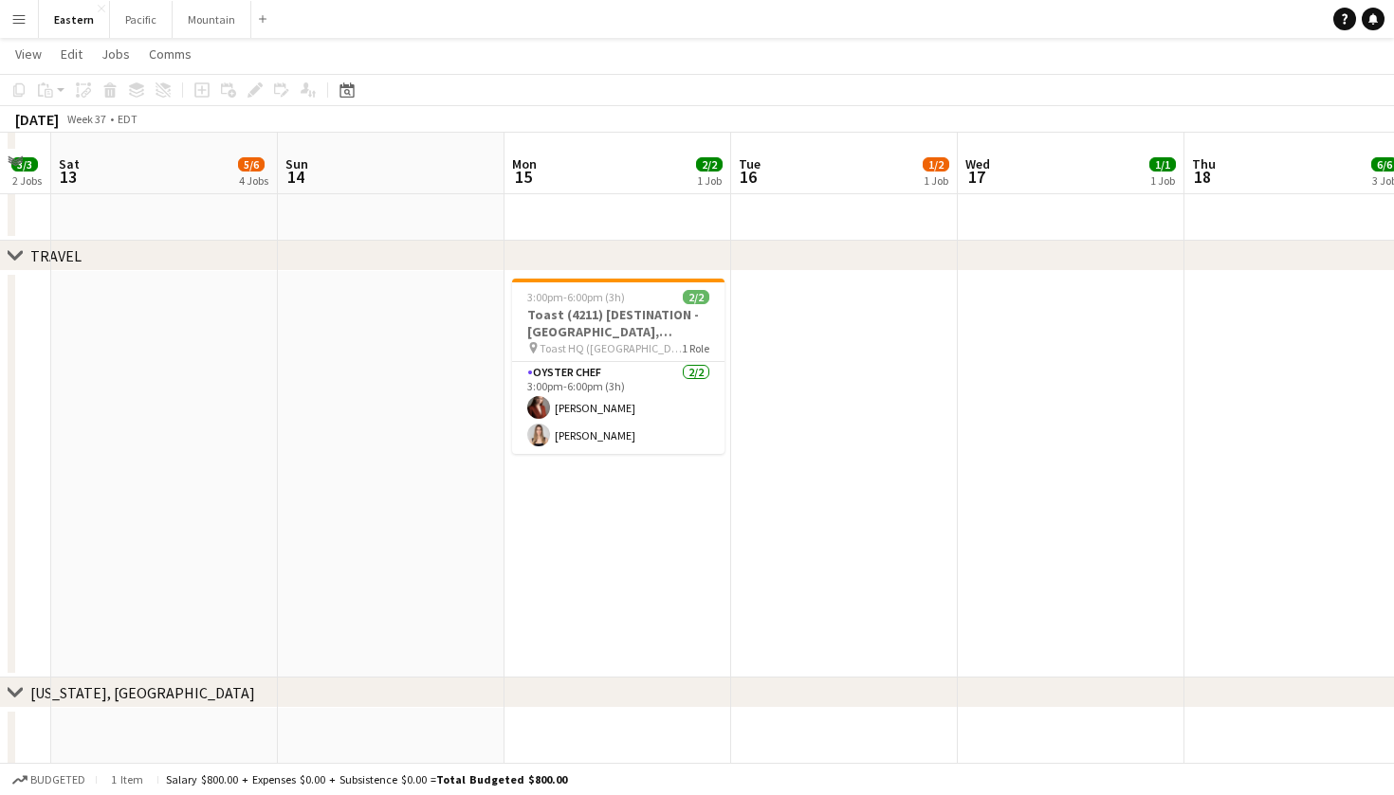
scroll to position [1814, 0]
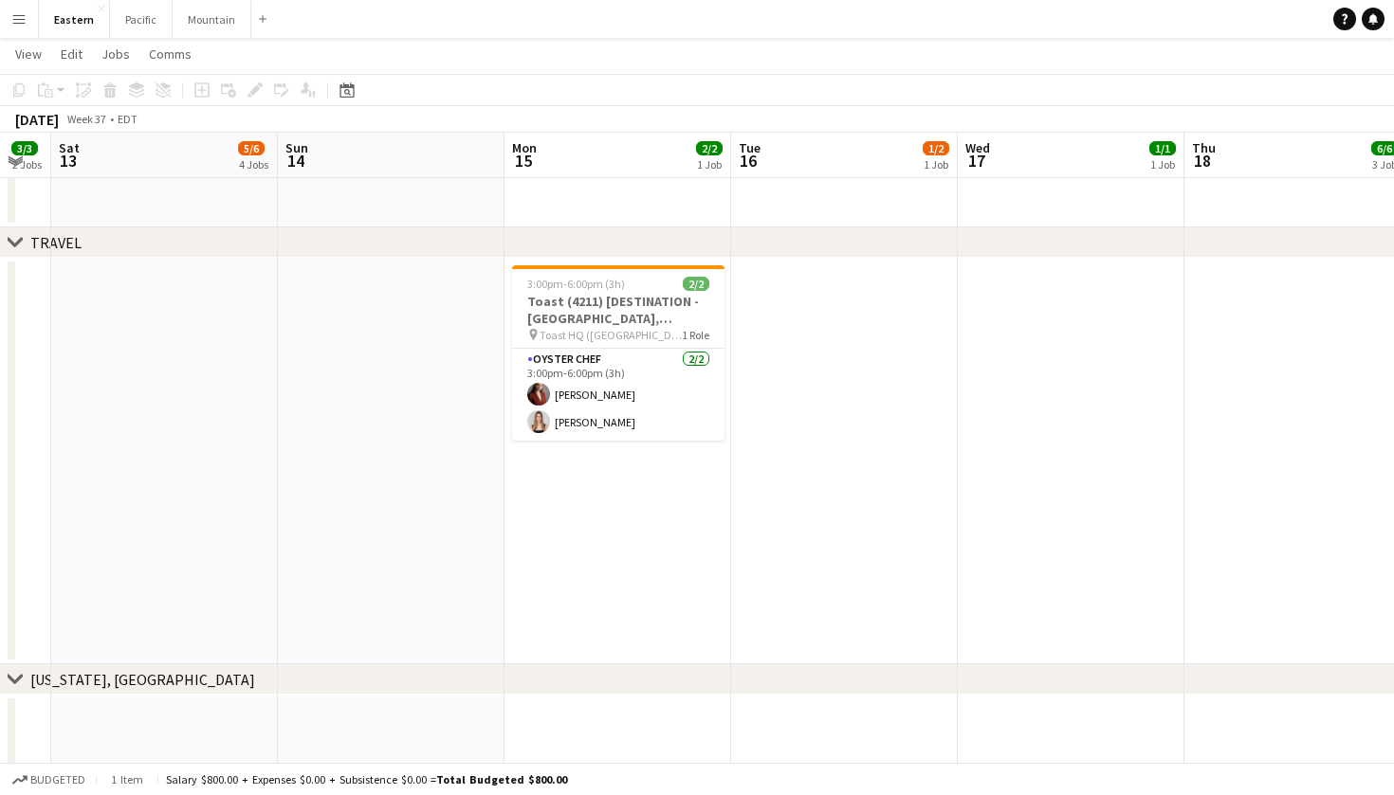
click at [806, 340] on app-date-cell at bounding box center [844, 461] width 227 height 407
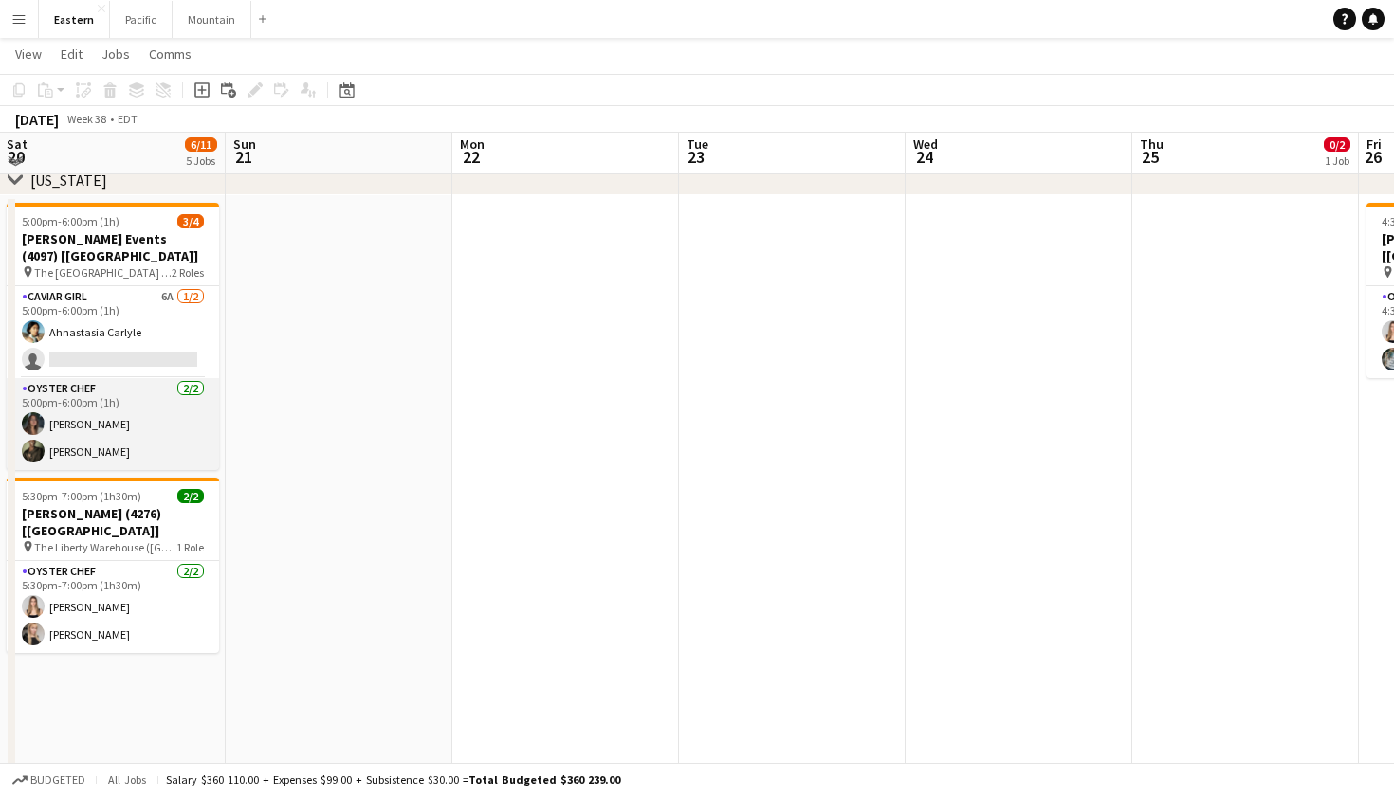
scroll to position [693, 0]
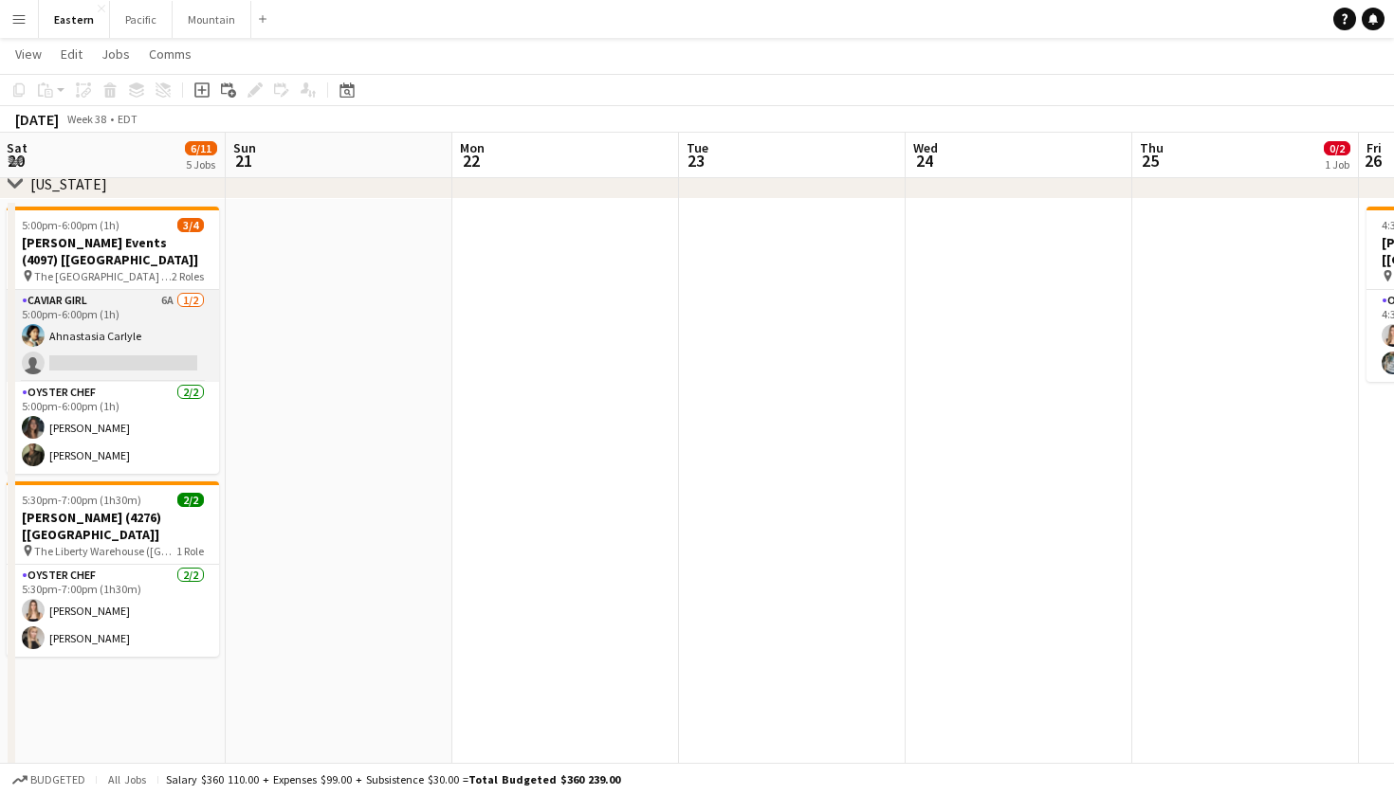
click at [197, 320] on app-card-role "Caviar Girl 6A [DATE] 5:00pm-6:00pm (1h) Ahnastasia Carlyle single-neutral-acti…" at bounding box center [113, 336] width 212 height 92
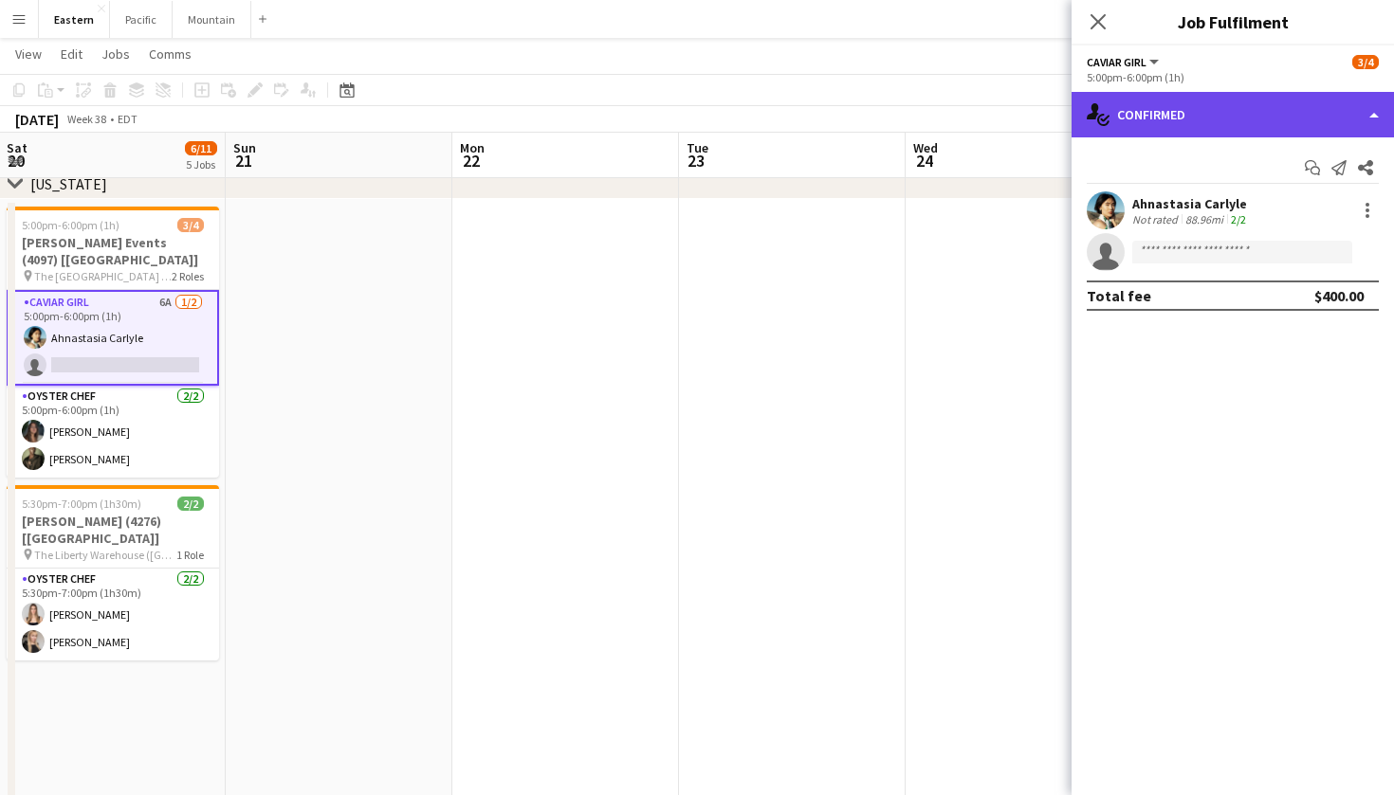
click at [1257, 116] on div "single-neutral-actions-check-2 Confirmed" at bounding box center [1232, 115] width 322 height 46
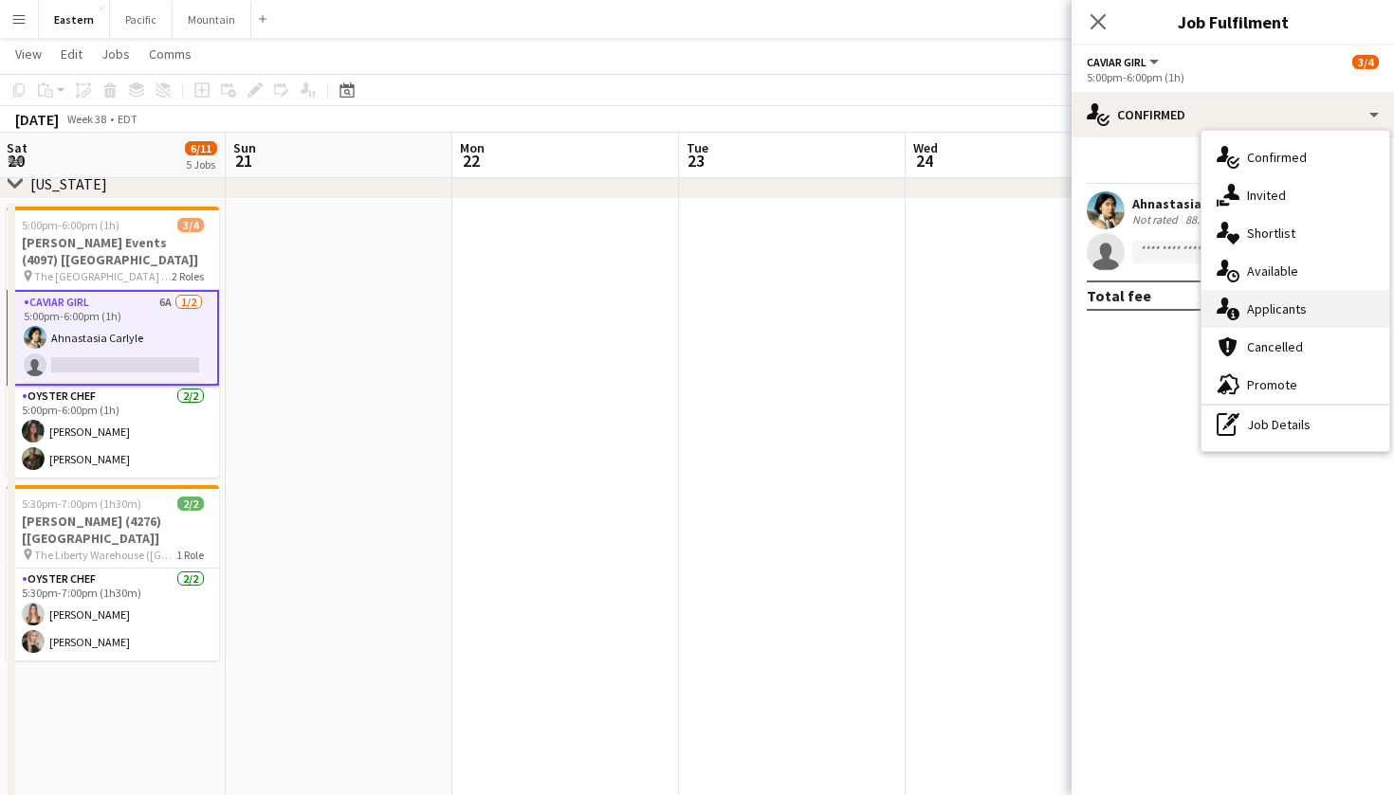
click at [1294, 310] on div "single-neutral-actions-information Applicants" at bounding box center [1295, 309] width 188 height 38
